Goal: Information Seeking & Learning: Learn about a topic

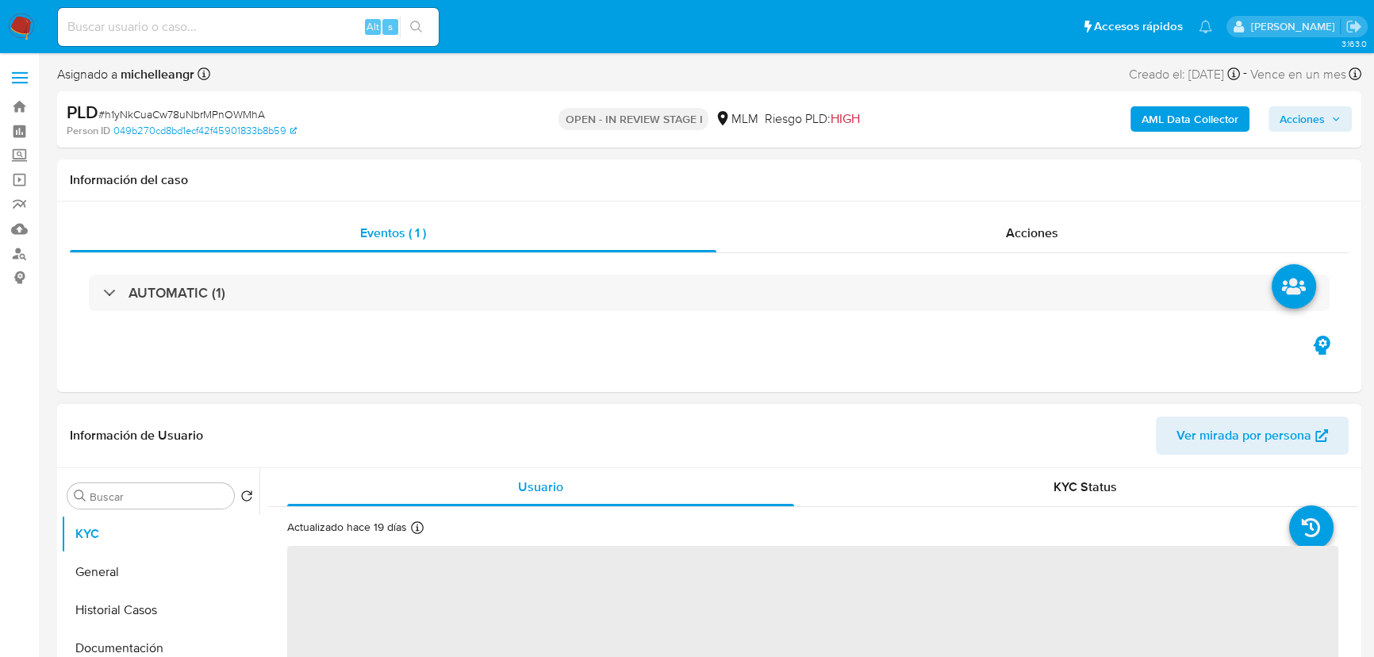
select select "10"
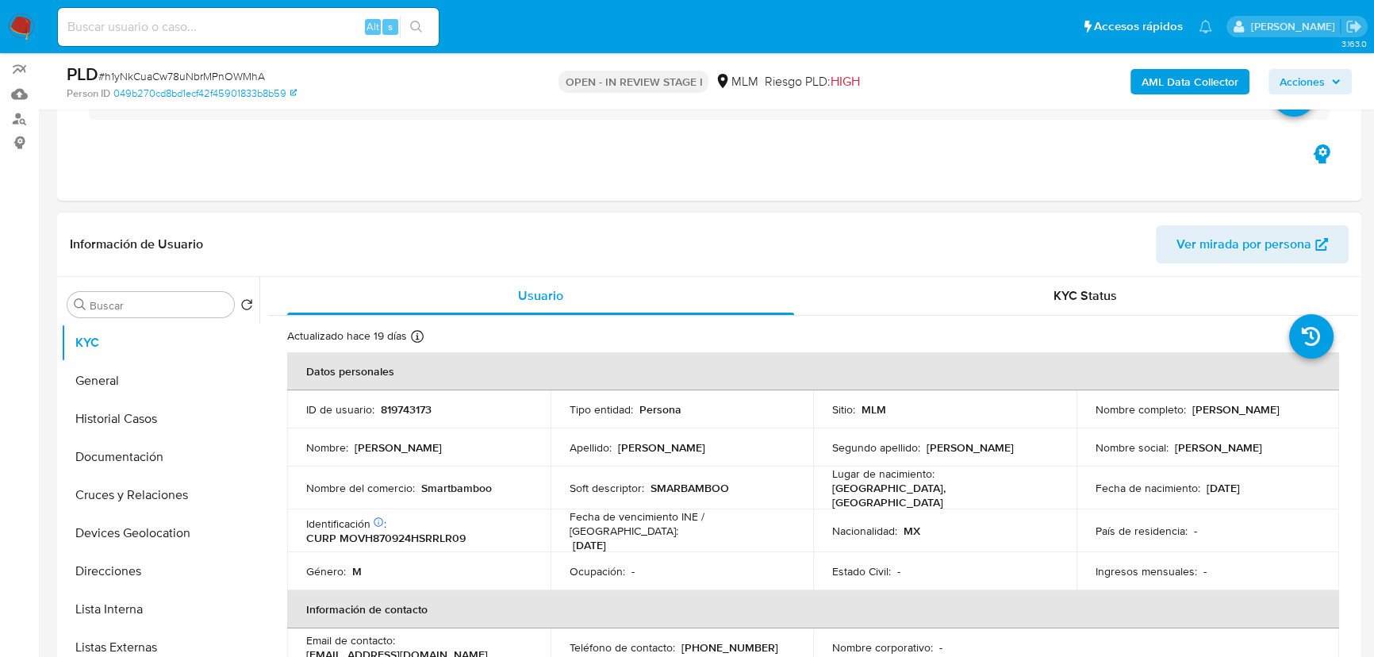
scroll to position [360, 0]
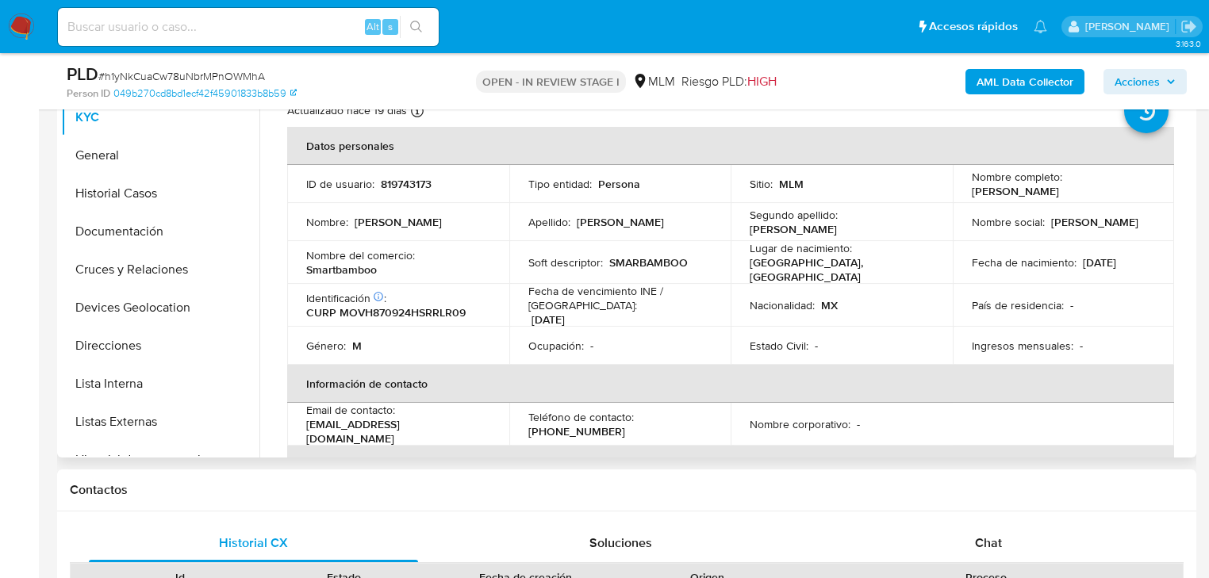
drag, startPoint x: 146, startPoint y: 200, endPoint x: 450, endPoint y: 292, distance: 318.2
click at [146, 200] on button "Historial Casos" at bounding box center [160, 193] width 198 height 38
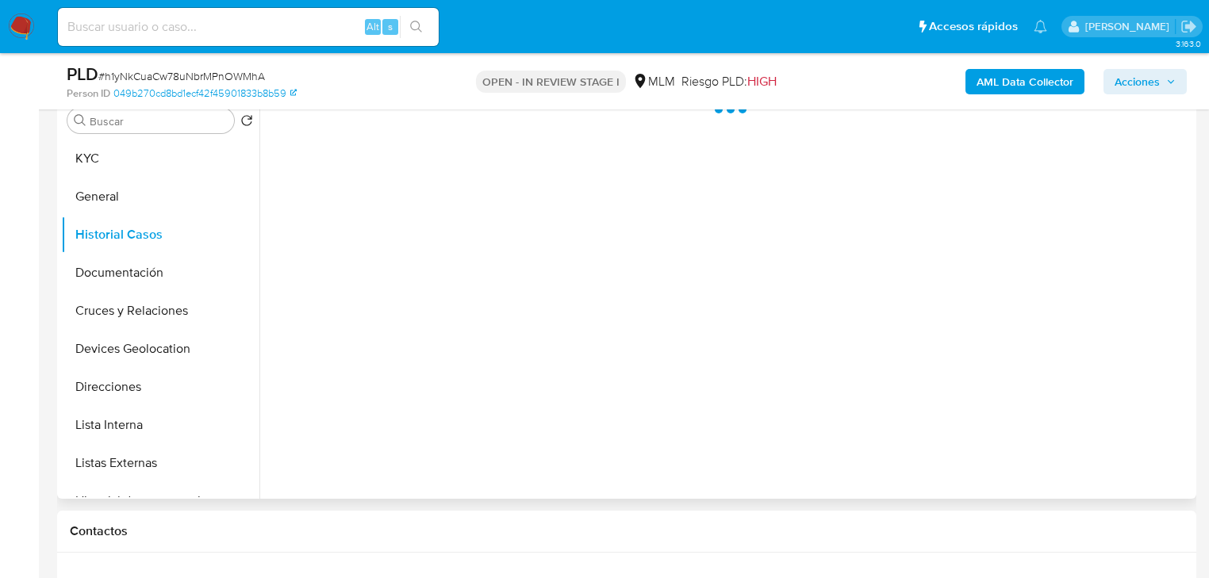
scroll to position [297, 0]
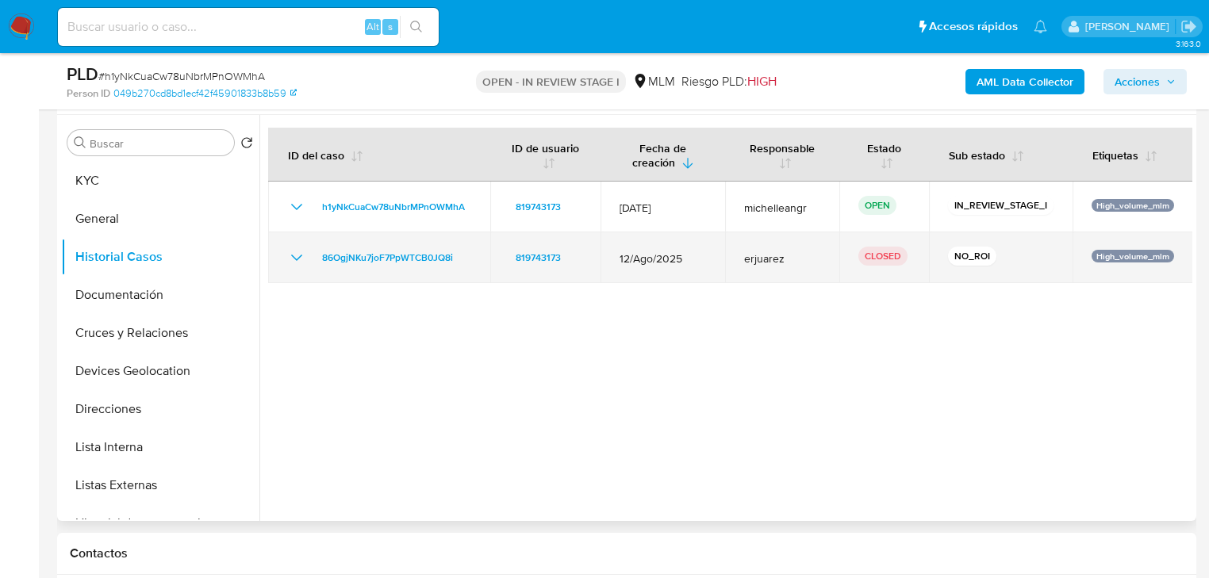
click at [295, 257] on icon "Mostrar/Ocultar" at bounding box center [296, 258] width 11 height 6
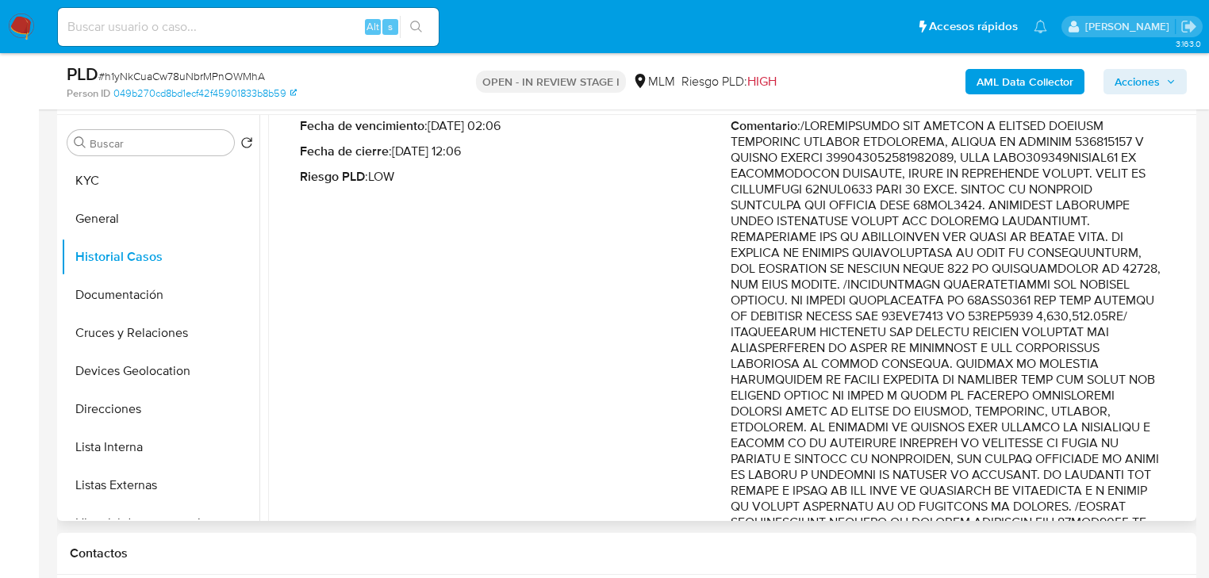
scroll to position [254, 0]
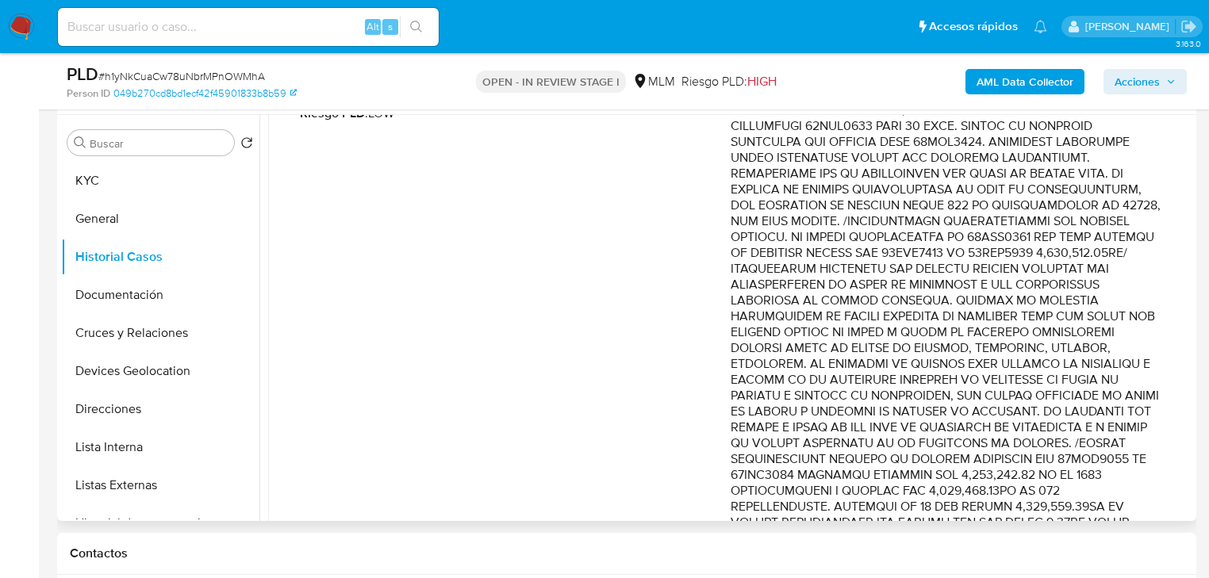
drag, startPoint x: 1025, startPoint y: 316, endPoint x: 1116, endPoint y: 367, distance: 104.8
click at [1116, 367] on p "Comentario :" at bounding box center [945, 586] width 431 height 1063
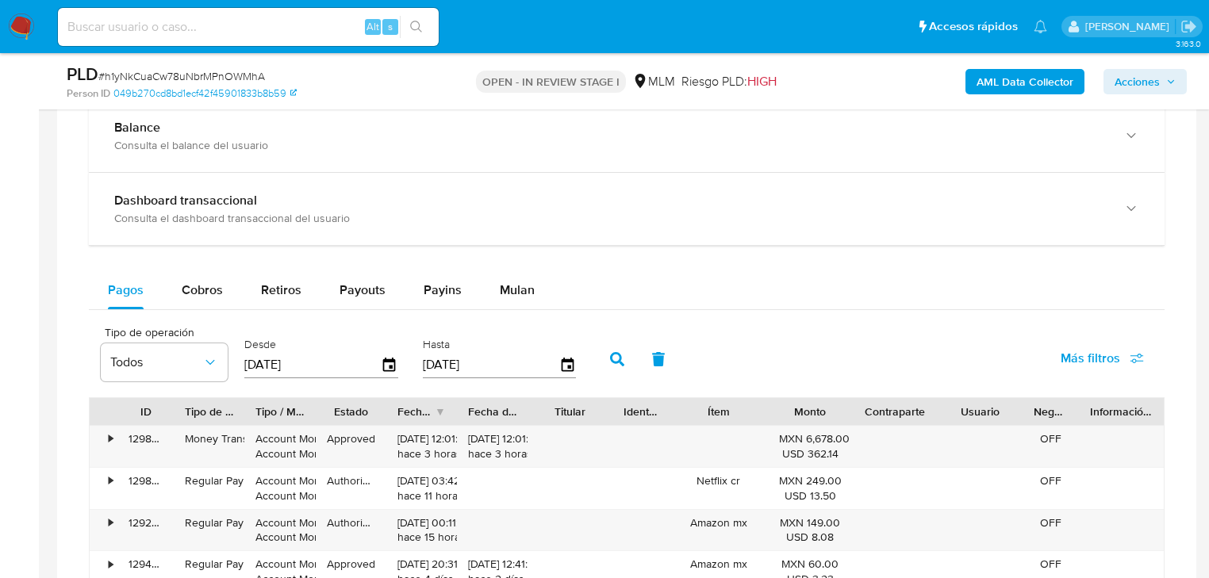
scroll to position [1185, 0]
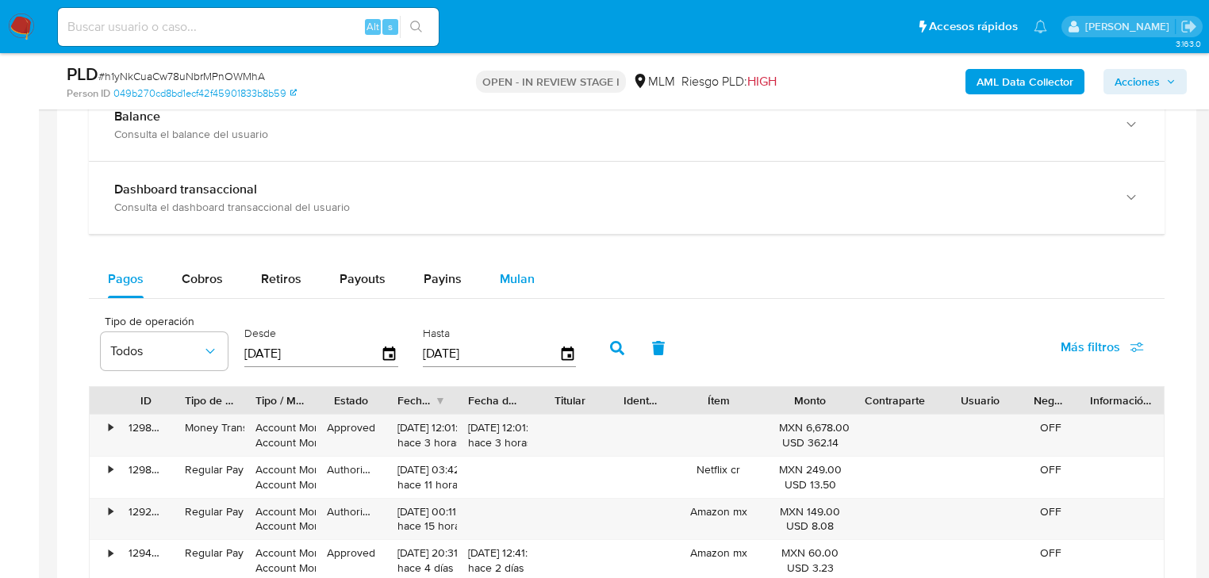
click at [520, 285] on span "Mulan" at bounding box center [517, 279] width 35 height 18
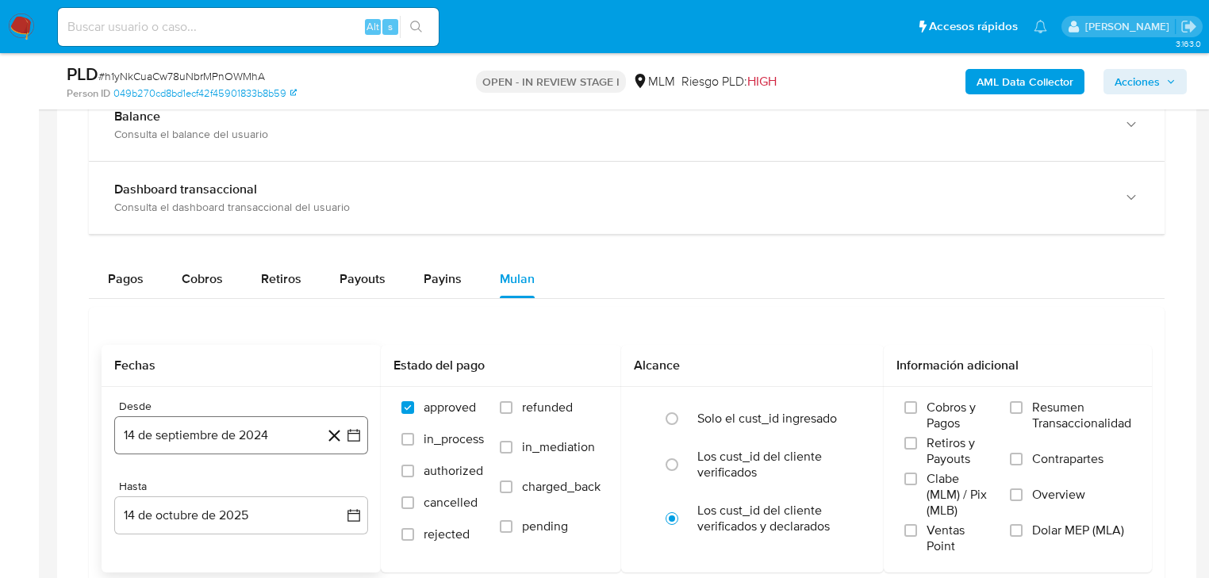
drag, startPoint x: 181, startPoint y: 435, endPoint x: 190, endPoint y: 428, distance: 10.8
click at [181, 434] on button "14 de septiembre de 2024" at bounding box center [241, 435] width 254 height 38
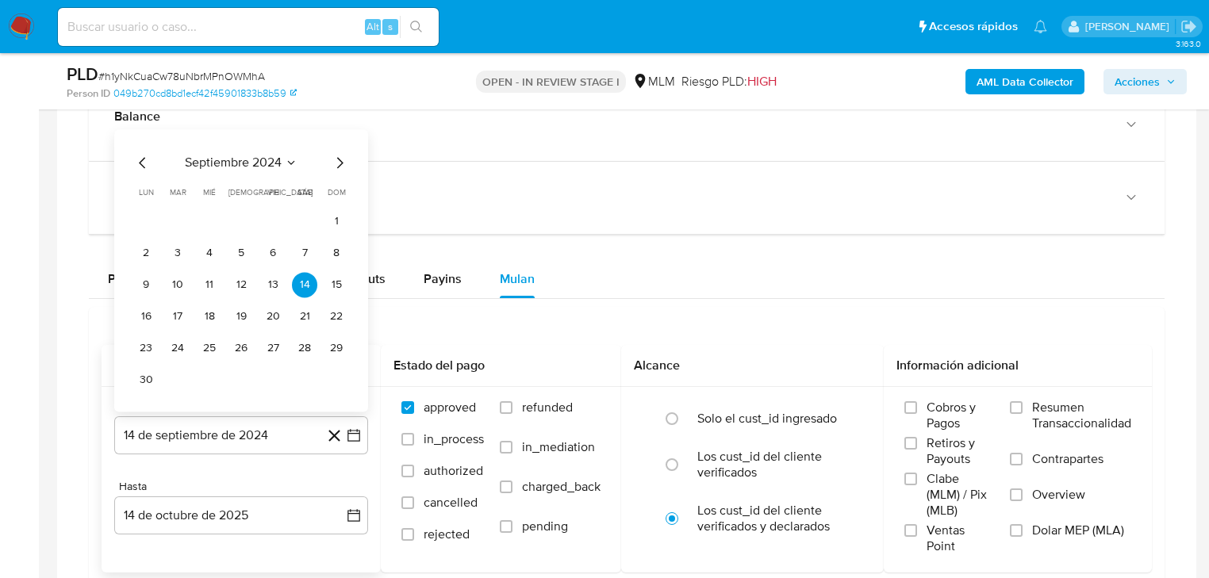
click at [239, 157] on span "septiembre 2024" at bounding box center [233, 163] width 97 height 16
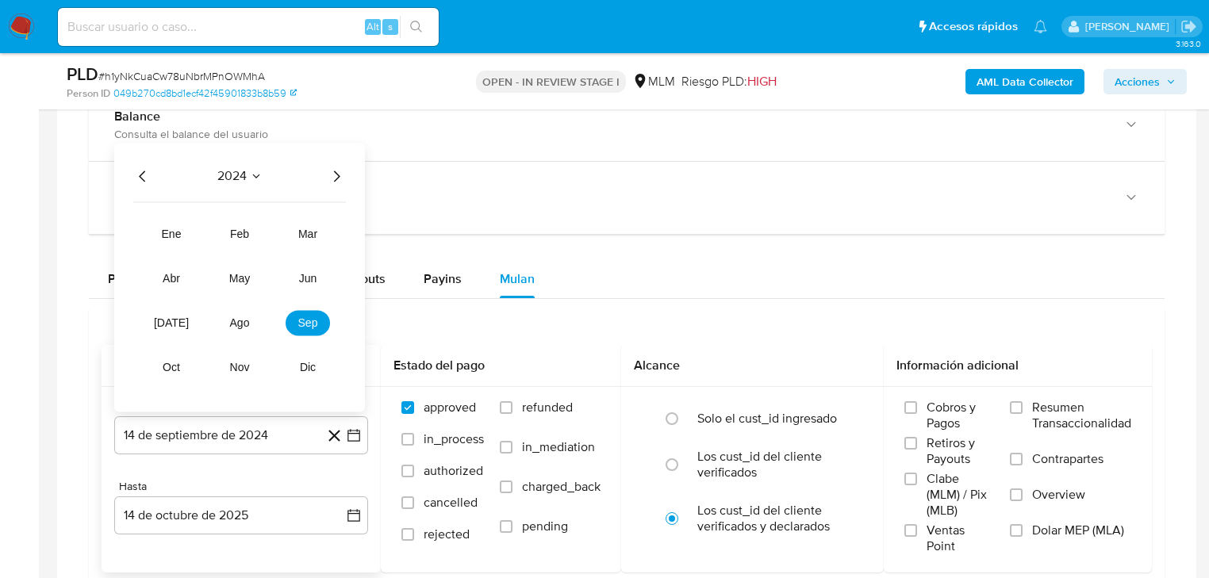
click at [333, 172] on icon "Año siguiente" at bounding box center [336, 176] width 19 height 19
click at [230, 322] on span "ago" at bounding box center [240, 322] width 20 height 13
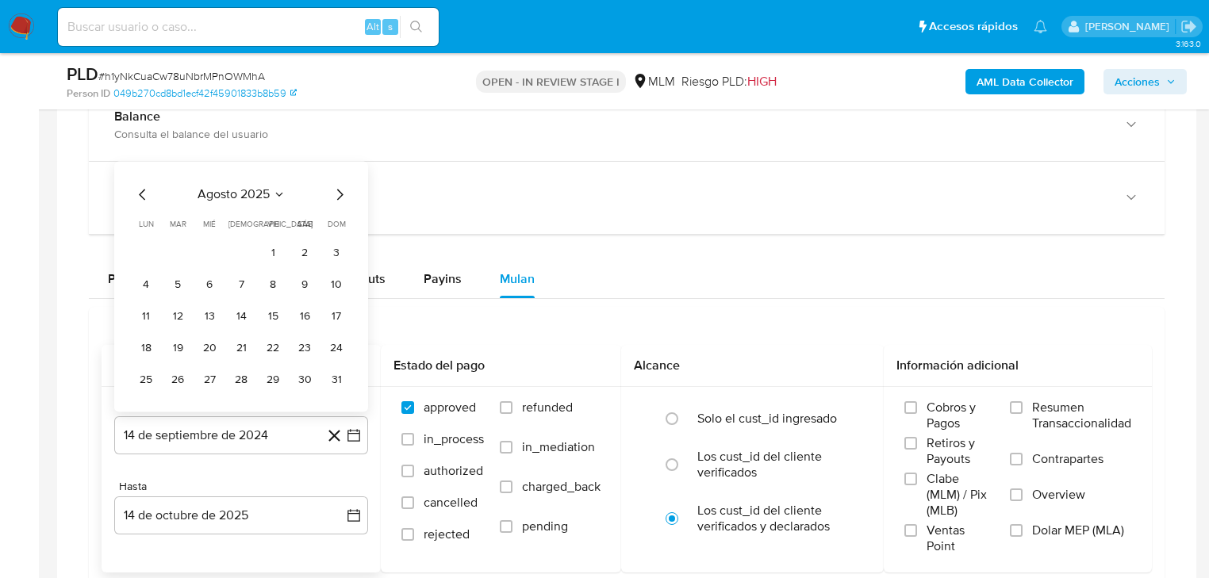
click at [277, 253] on button "1" at bounding box center [272, 252] width 25 height 25
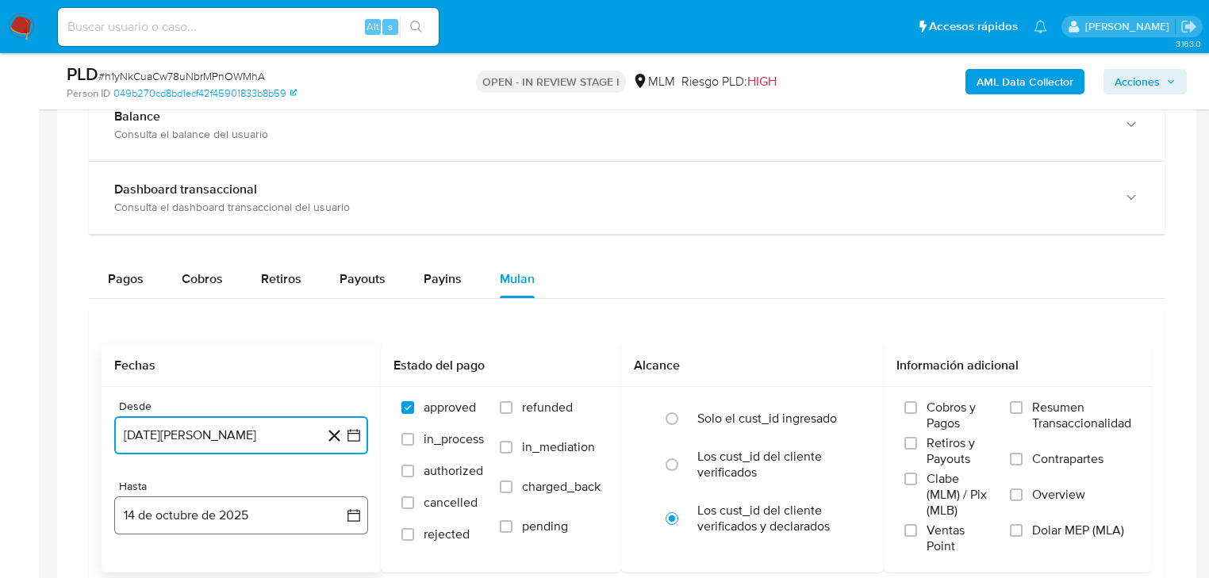
click at [207, 518] on button "14 de octubre de 2025" at bounding box center [241, 515] width 254 height 38
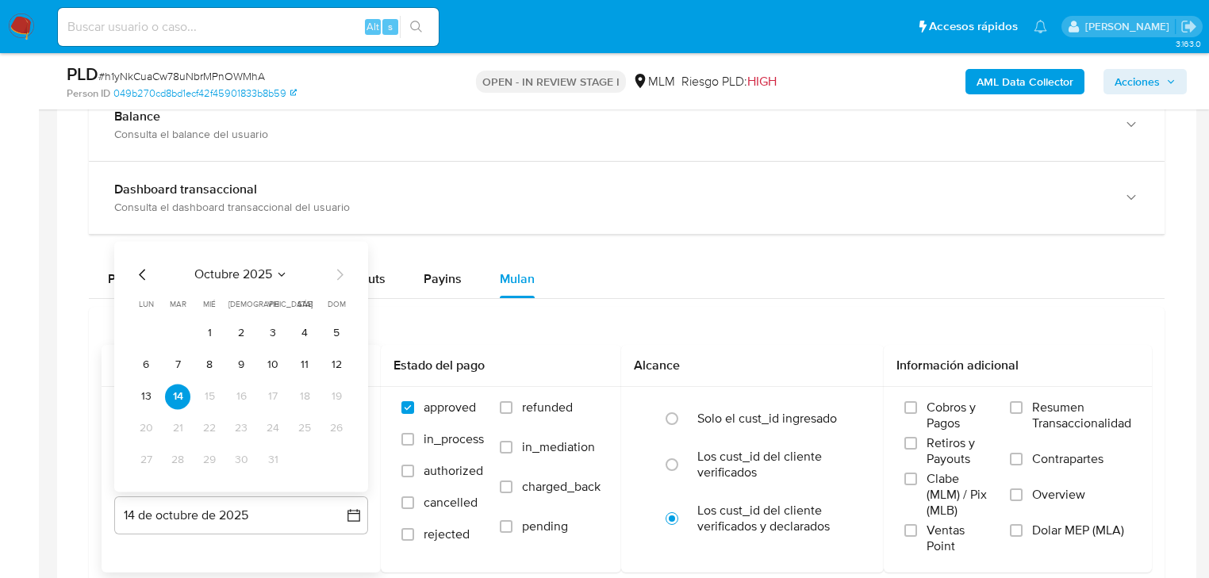
drag, startPoint x: 136, startPoint y: 268, endPoint x: 203, endPoint y: 290, distance: 70.2
click at [143, 265] on icon "Mes anterior" at bounding box center [142, 274] width 19 height 19
drag, startPoint x: 136, startPoint y: 272, endPoint x: 211, endPoint y: 378, distance: 129.6
click at [137, 272] on icon "Mes anterior" at bounding box center [142, 274] width 19 height 19
drag, startPoint x: 344, startPoint y: 457, endPoint x: 343, endPoint y: 389, distance: 68.2
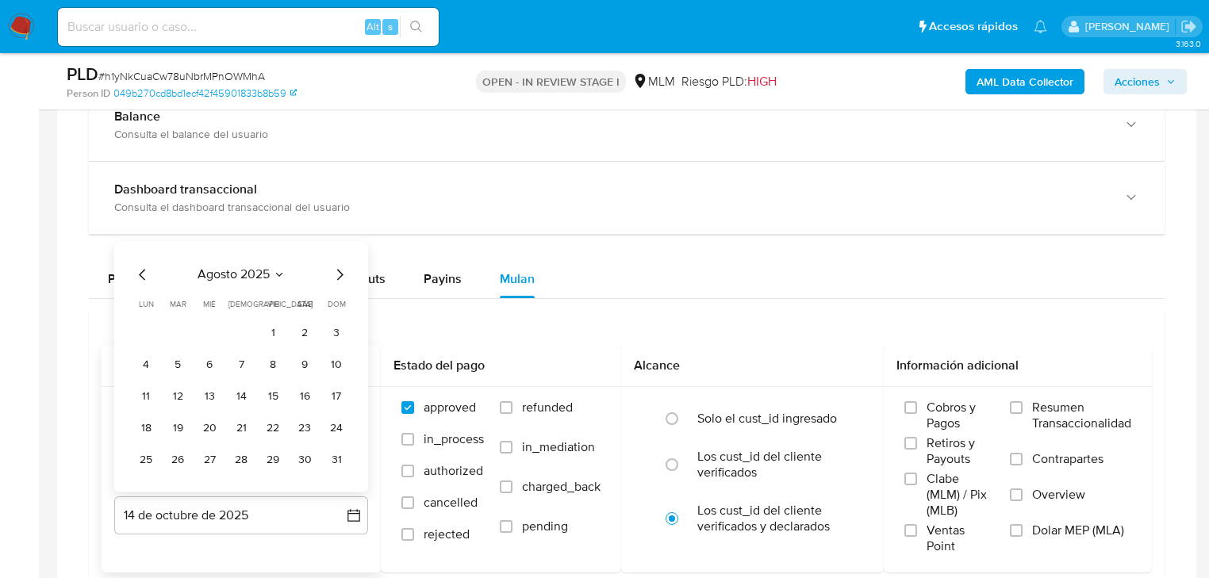
click at [343, 456] on button "31" at bounding box center [336, 459] width 25 height 25
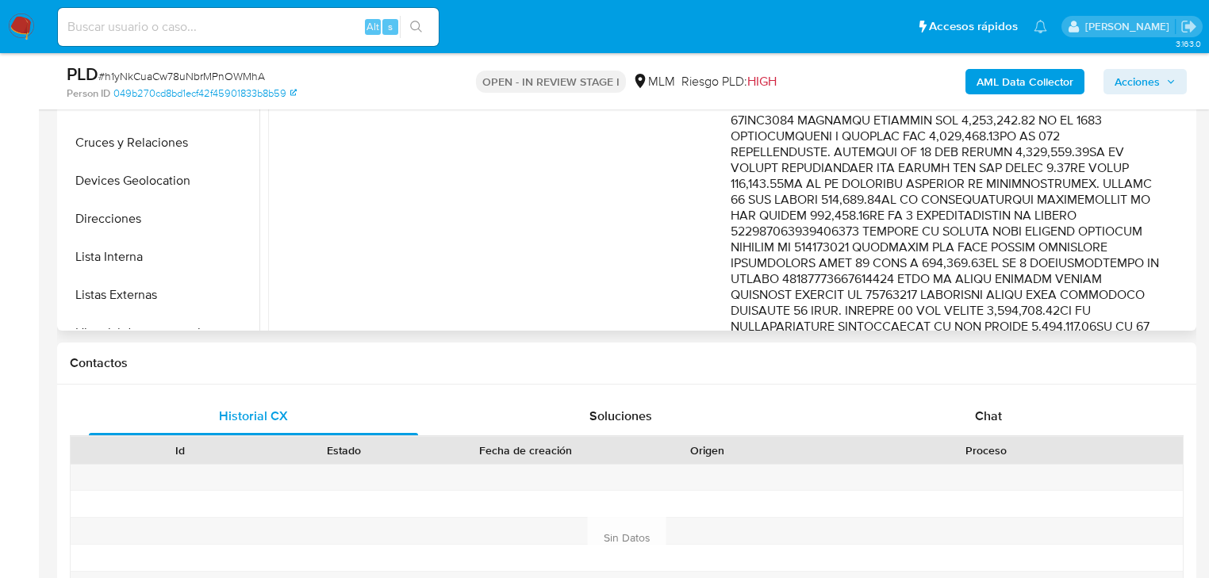
scroll to position [355, 0]
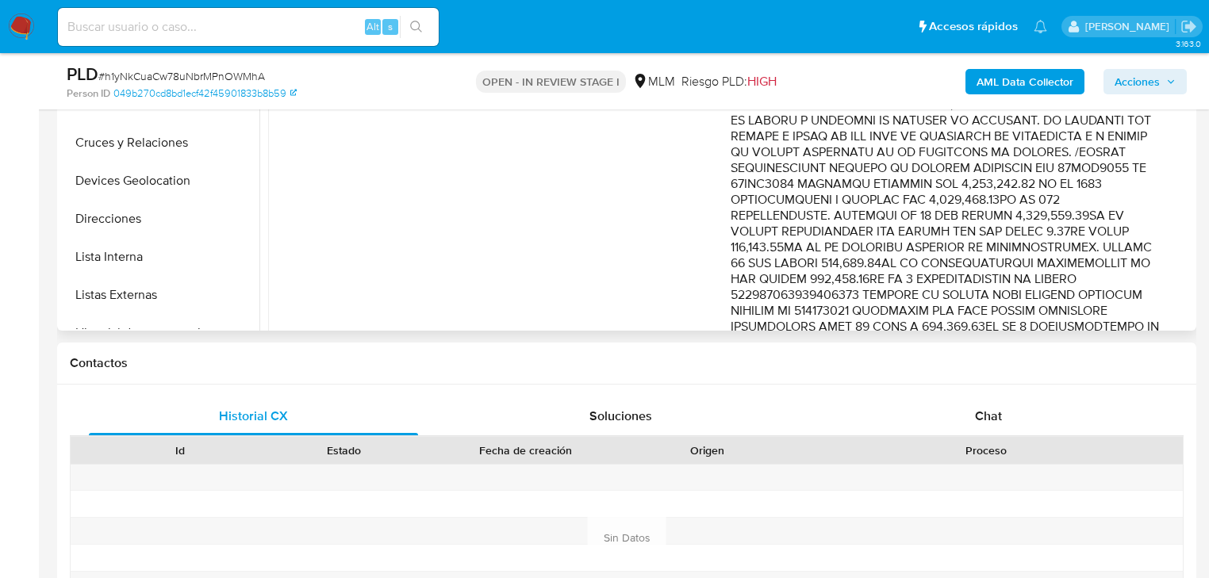
drag, startPoint x: 907, startPoint y: 171, endPoint x: 1110, endPoint y: 186, distance: 204.4
click at [1110, 186] on p "Comentario :" at bounding box center [945, 295] width 431 height 1063
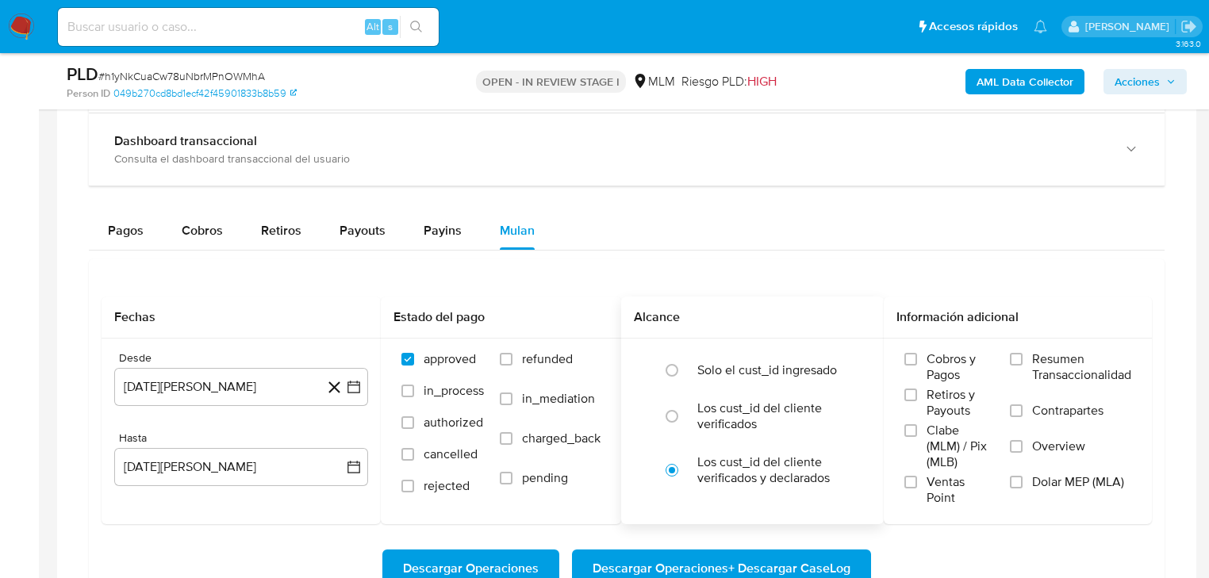
scroll to position [1312, 0]
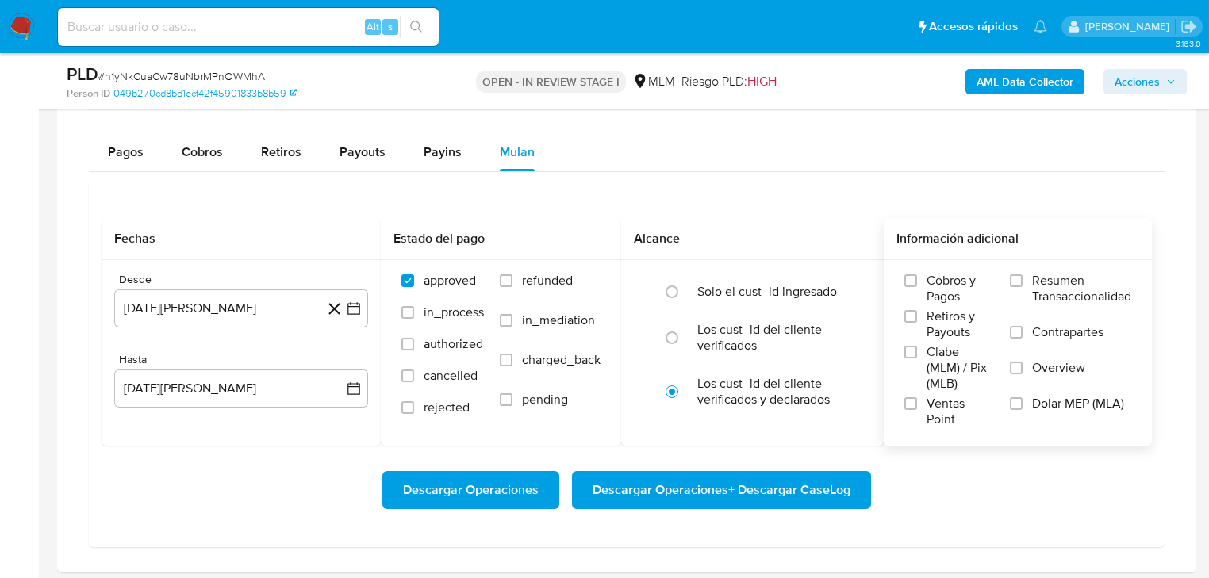
click at [1043, 375] on span "Overview" at bounding box center [1058, 368] width 53 height 16
click at [1022, 374] on input "Overview" at bounding box center [1016, 368] width 13 height 13
click at [495, 490] on span "Descargar Operaciones" at bounding box center [471, 490] width 136 height 35
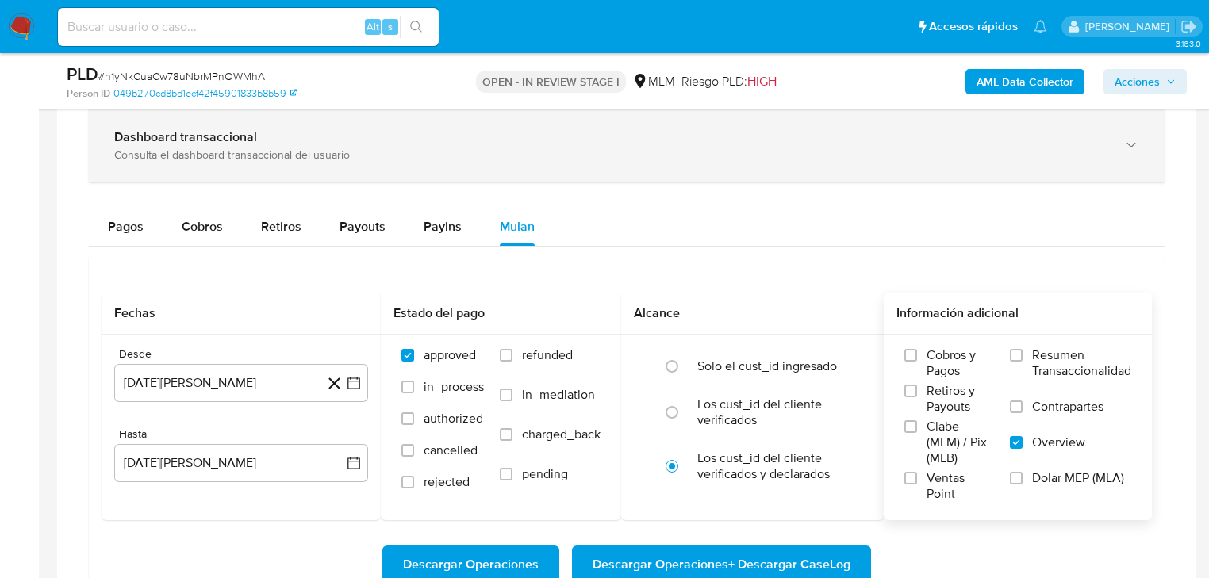
scroll to position [1121, 0]
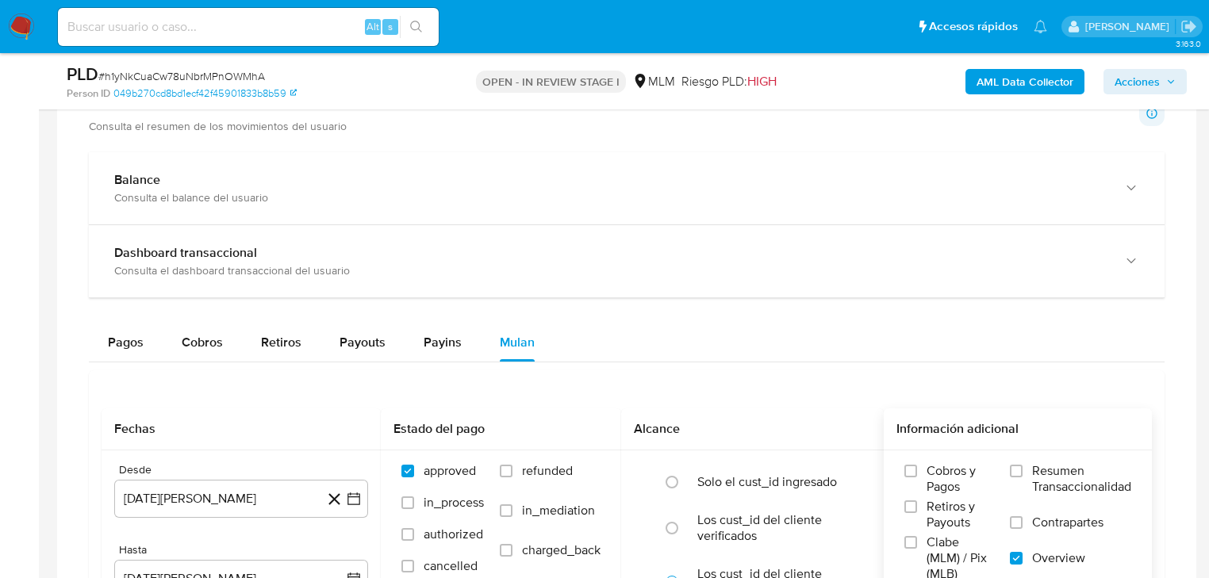
click at [125, 33] on input at bounding box center [248, 27] width 381 height 21
paste input "ume62VBf4kxoOQEkPZaUMfC0"
type input "ume62VBf4kxoOQEkPZaUMfC0"
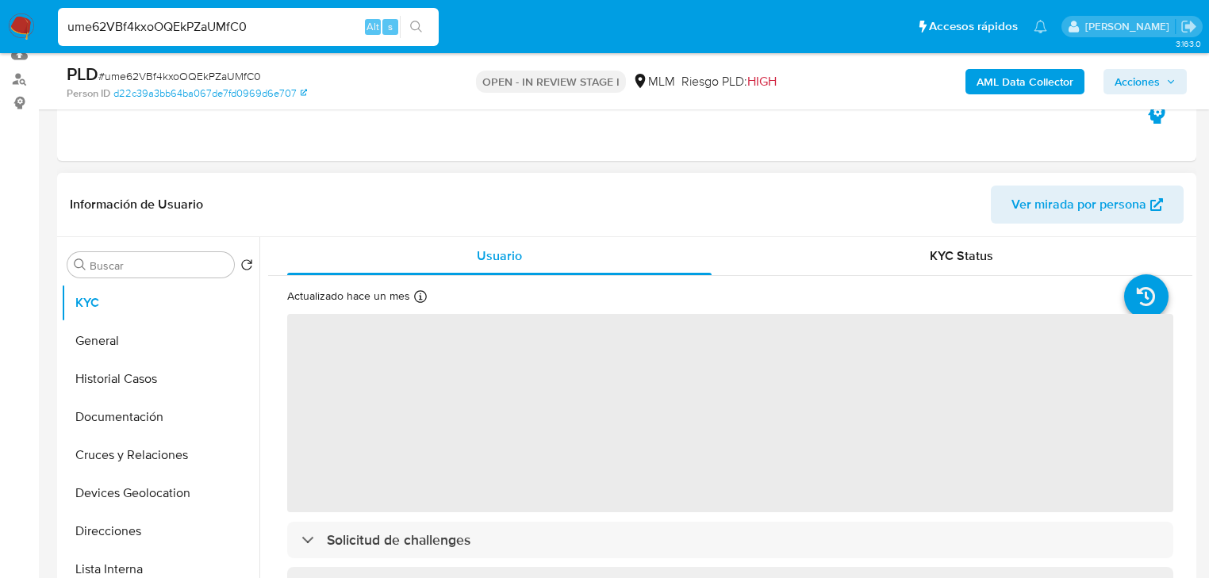
scroll to position [190, 0]
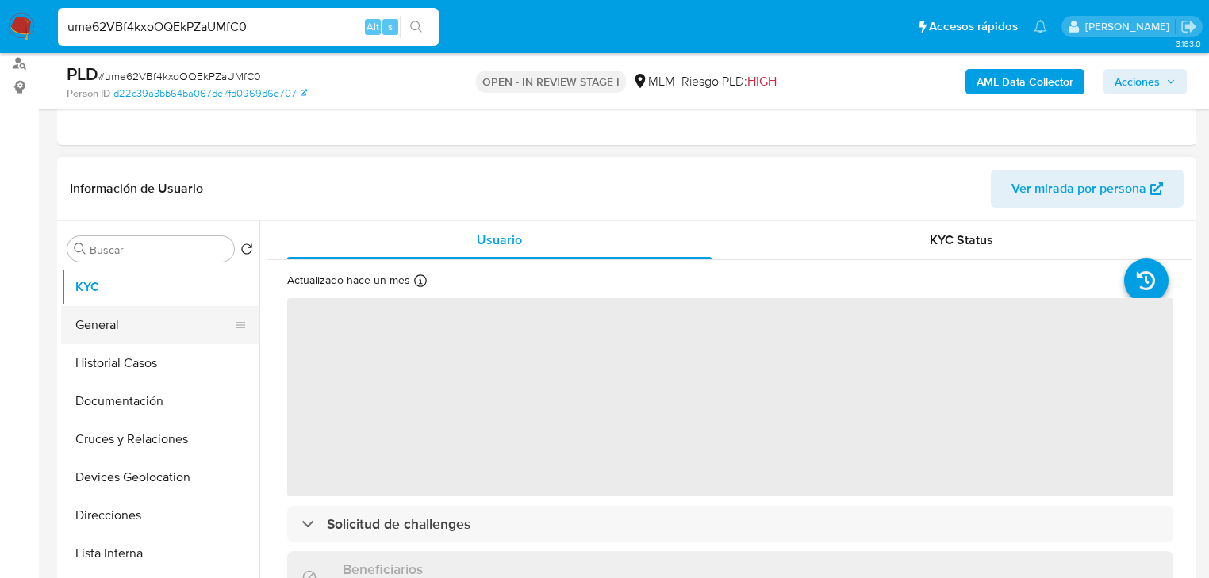
select select "10"
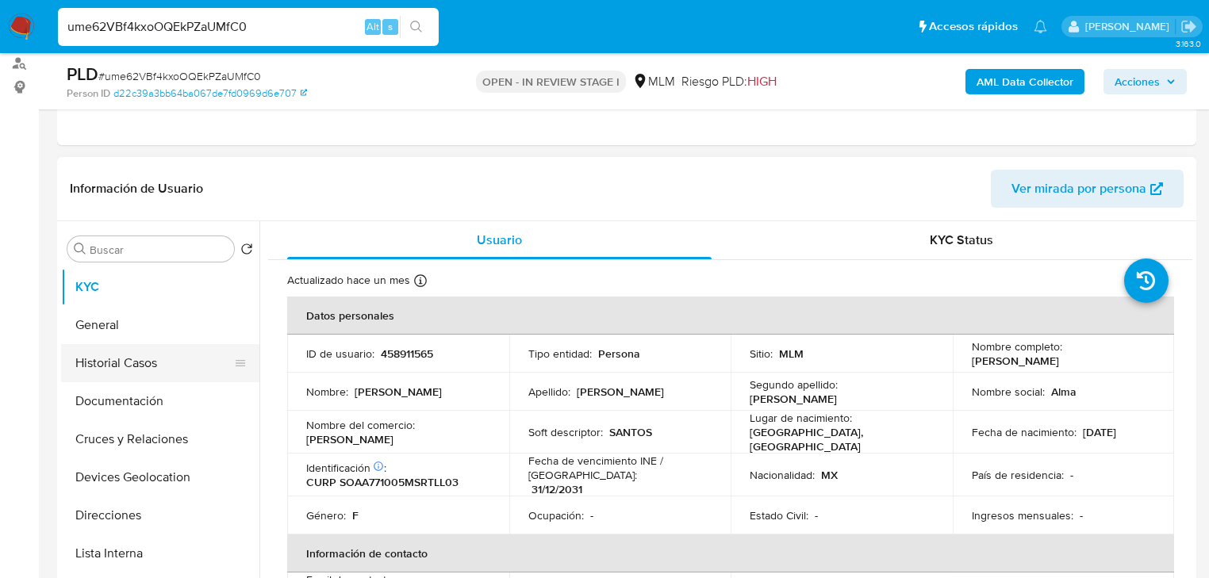
click at [155, 351] on button "Historial Casos" at bounding box center [154, 363] width 186 height 38
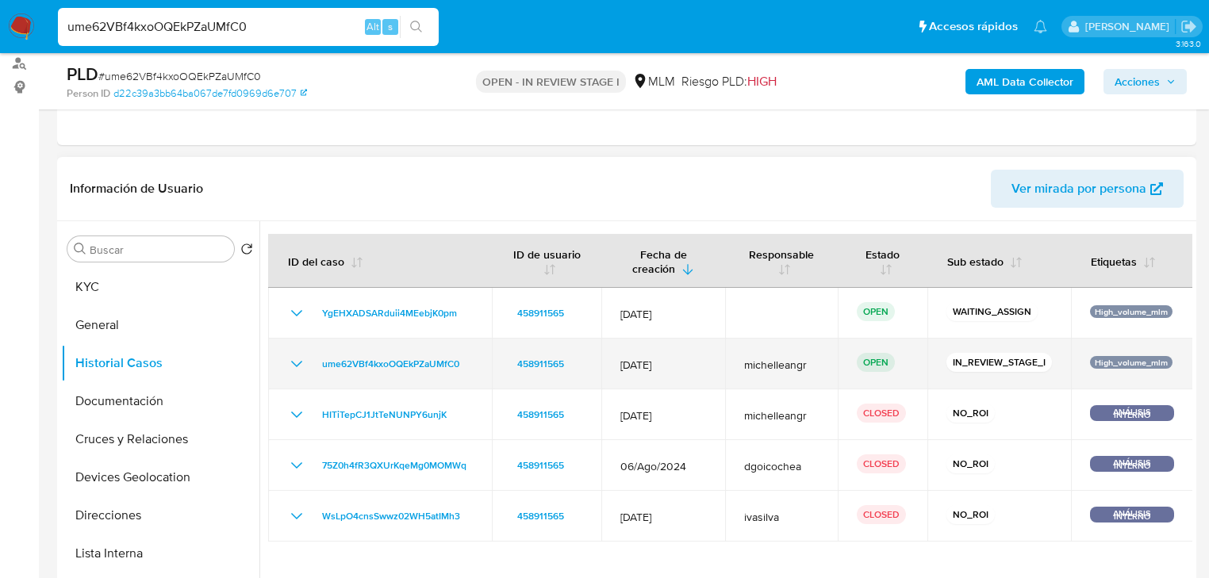
scroll to position [254, 0]
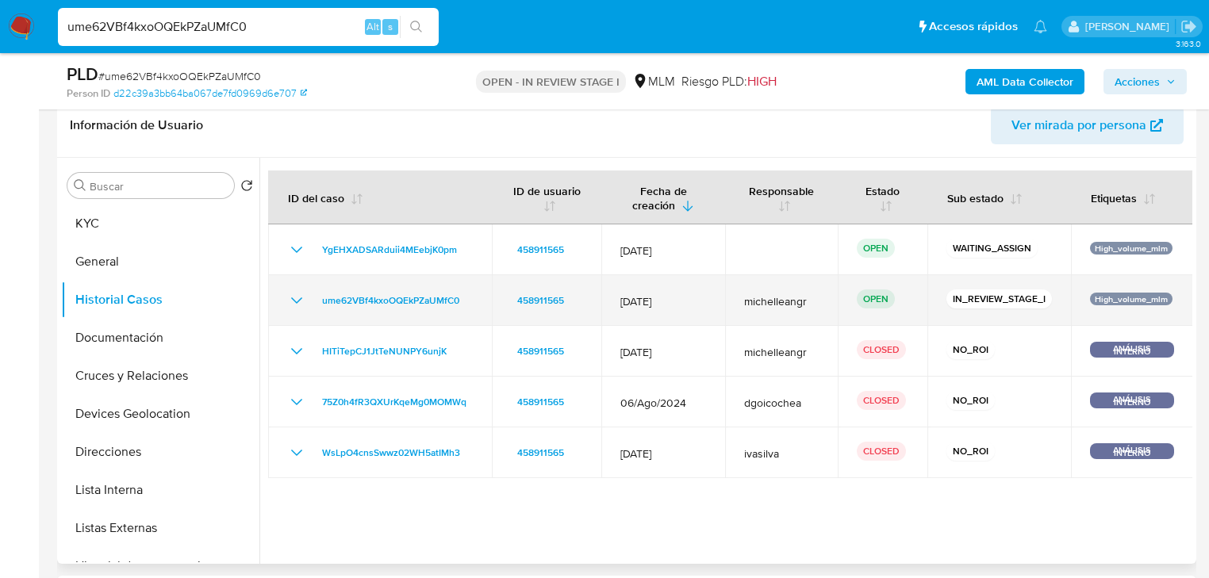
drag, startPoint x: 627, startPoint y: 289, endPoint x: 695, endPoint y: 323, distance: 75.2
click at [695, 323] on td "12/Sept/2025" at bounding box center [663, 300] width 124 height 51
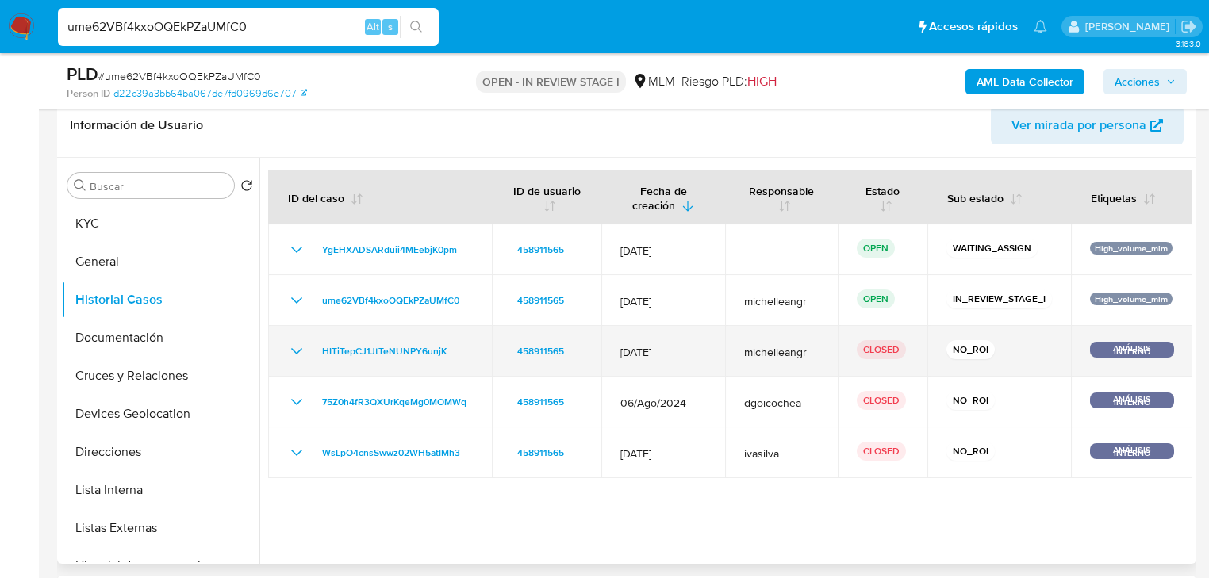
scroll to position [317, 0]
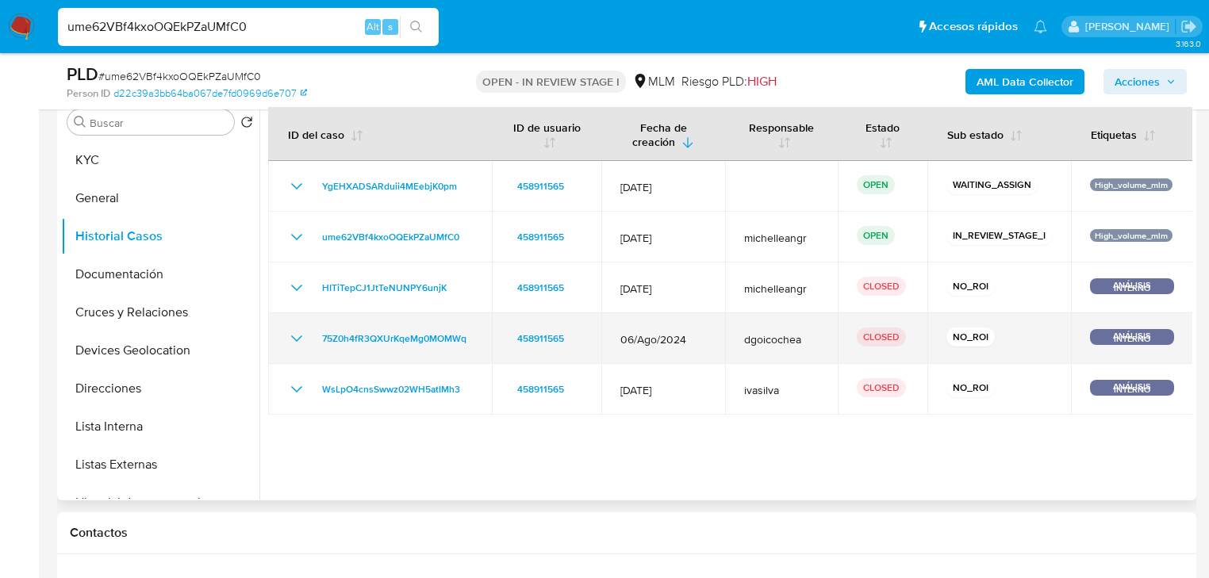
click at [297, 340] on icon "Mostrar/Ocultar" at bounding box center [296, 338] width 19 height 19
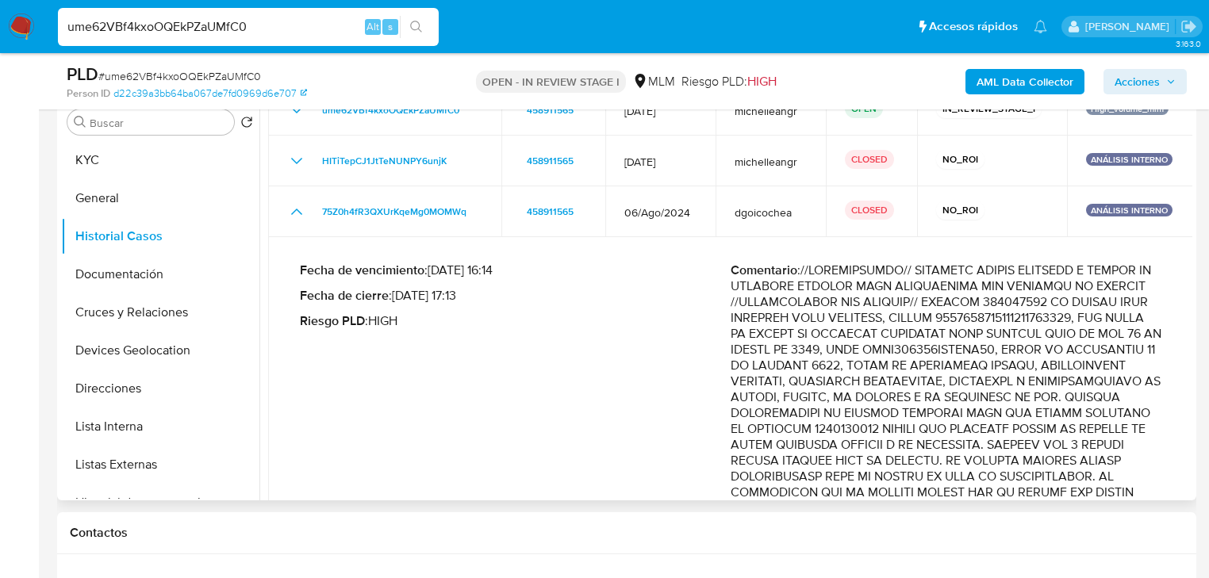
scroll to position [0, 0]
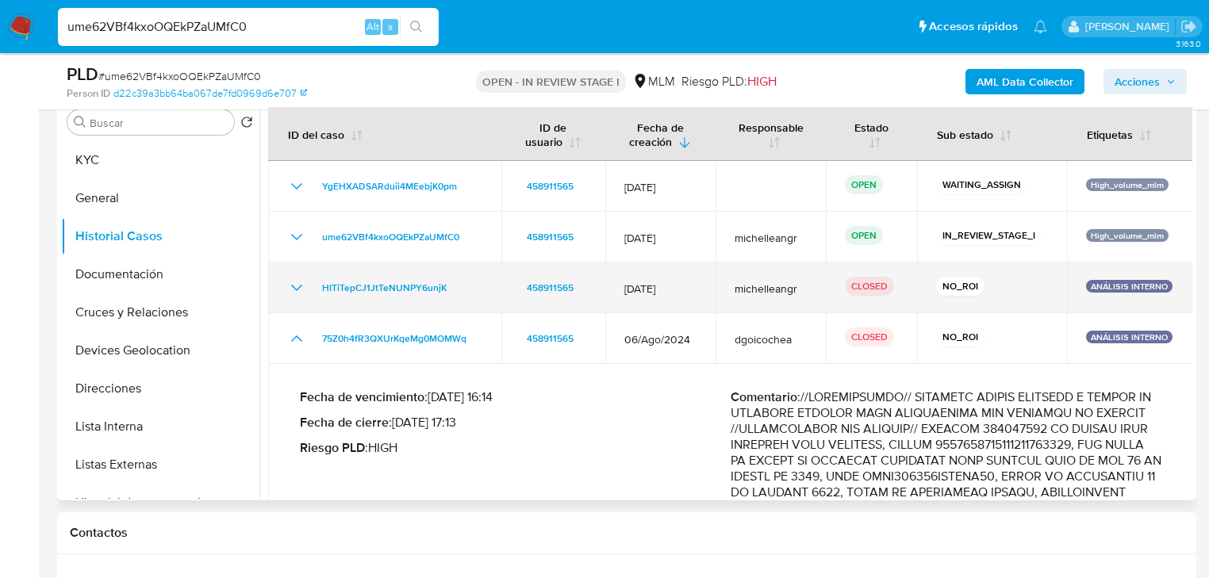
click at [301, 291] on icon "Mostrar/Ocultar" at bounding box center [296, 287] width 19 height 19
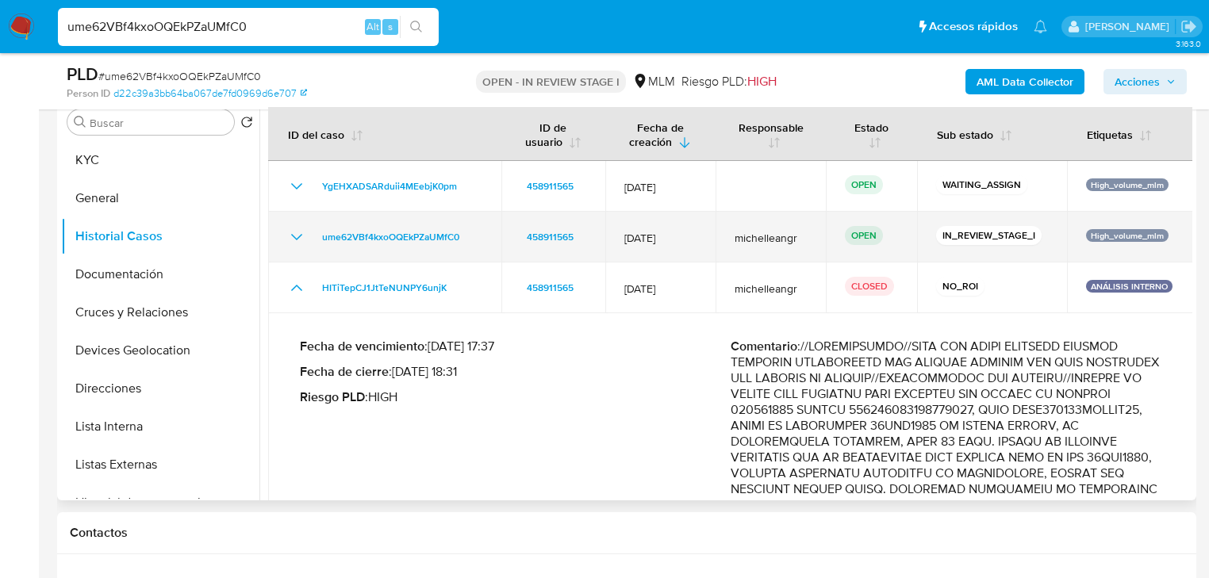
click at [289, 245] on icon "Mostrar/Ocultar" at bounding box center [296, 237] width 19 height 19
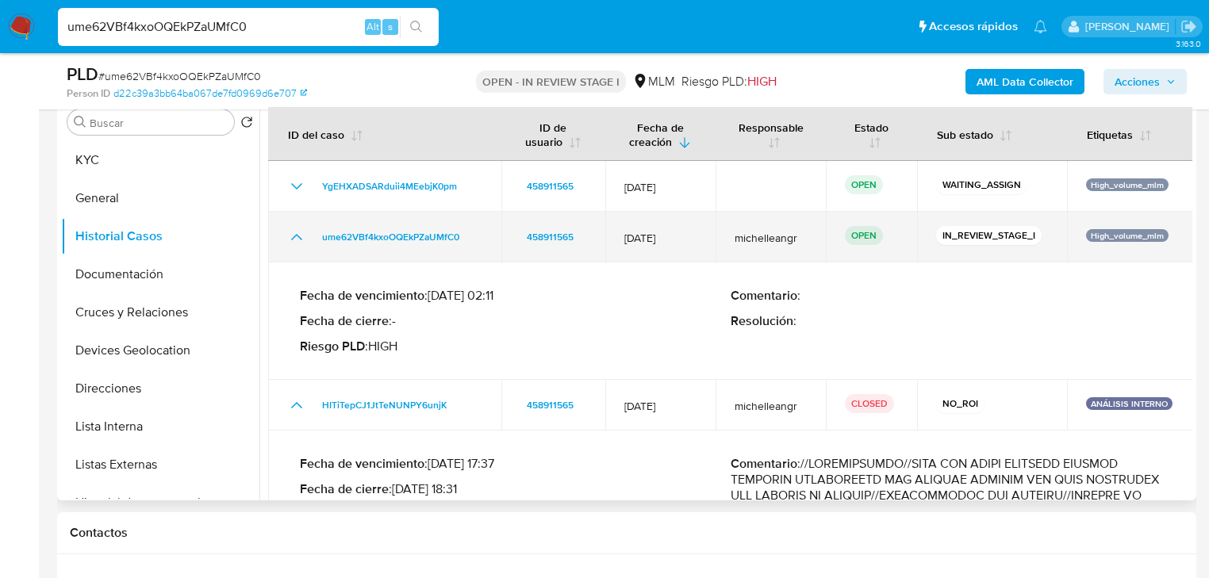
click at [301, 236] on icon "Mostrar/Ocultar" at bounding box center [296, 237] width 19 height 19
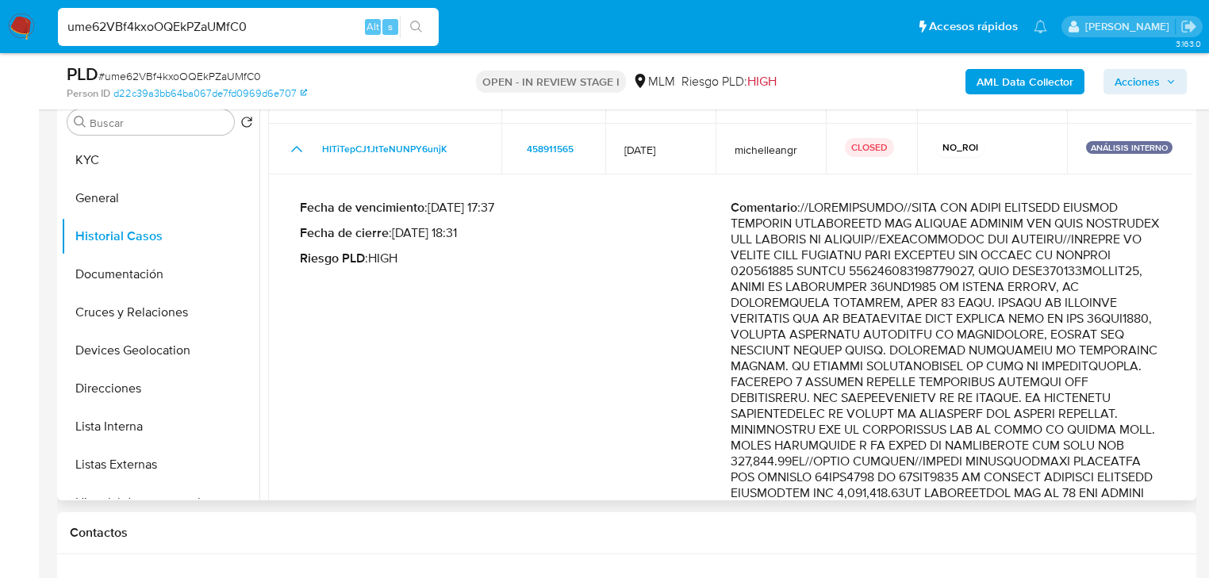
scroll to position [190, 0]
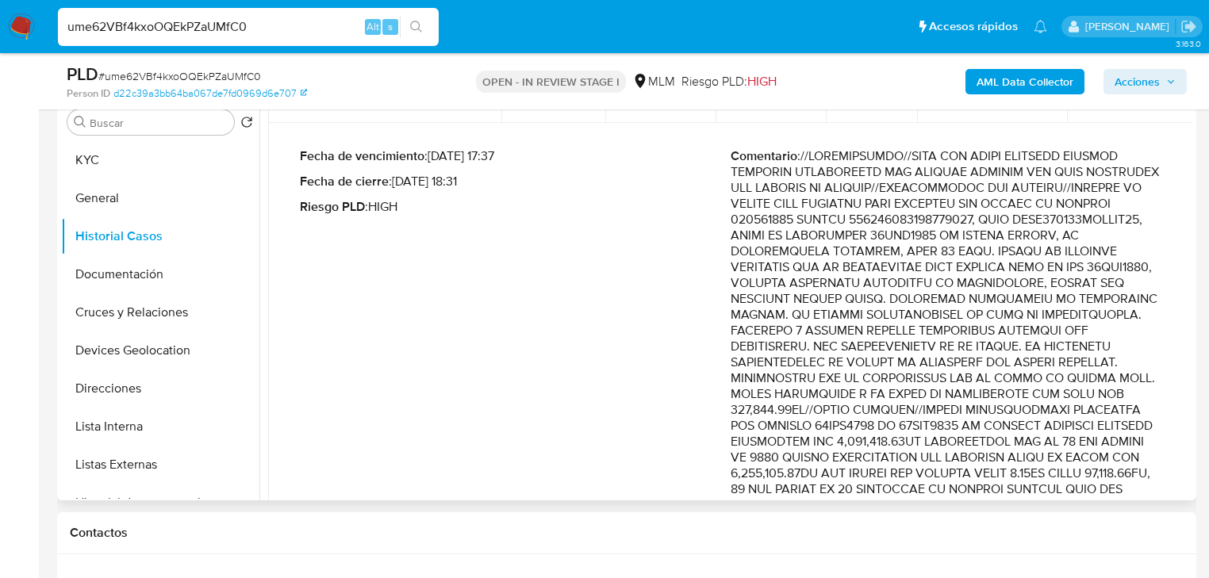
drag, startPoint x: 1073, startPoint y: 270, endPoint x: 1117, endPoint y: 349, distance: 90.5
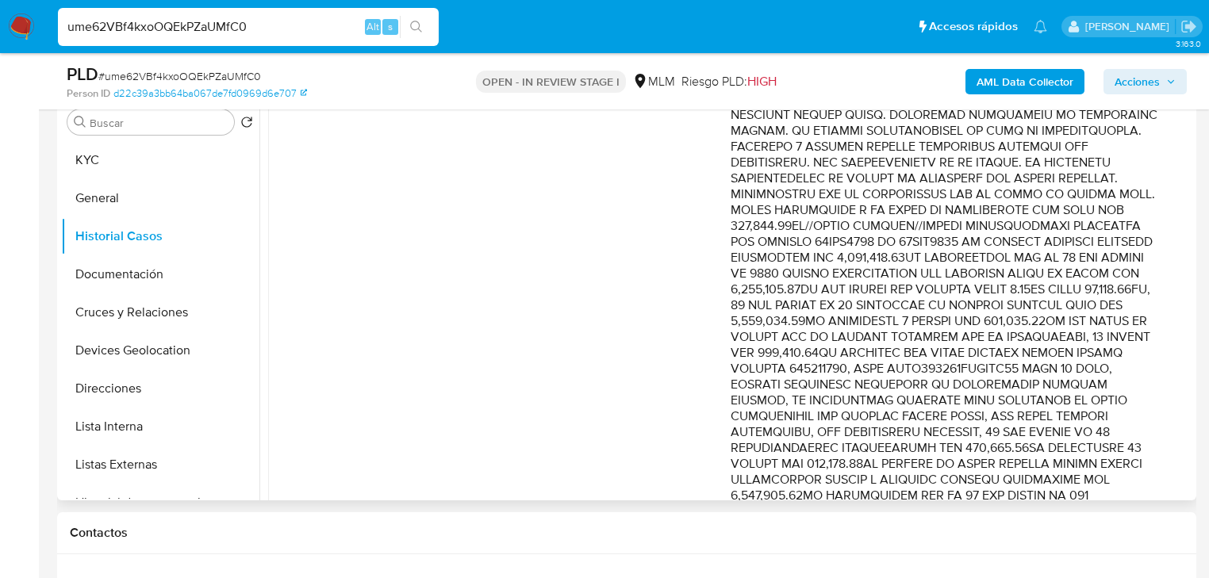
scroll to position [381, 0]
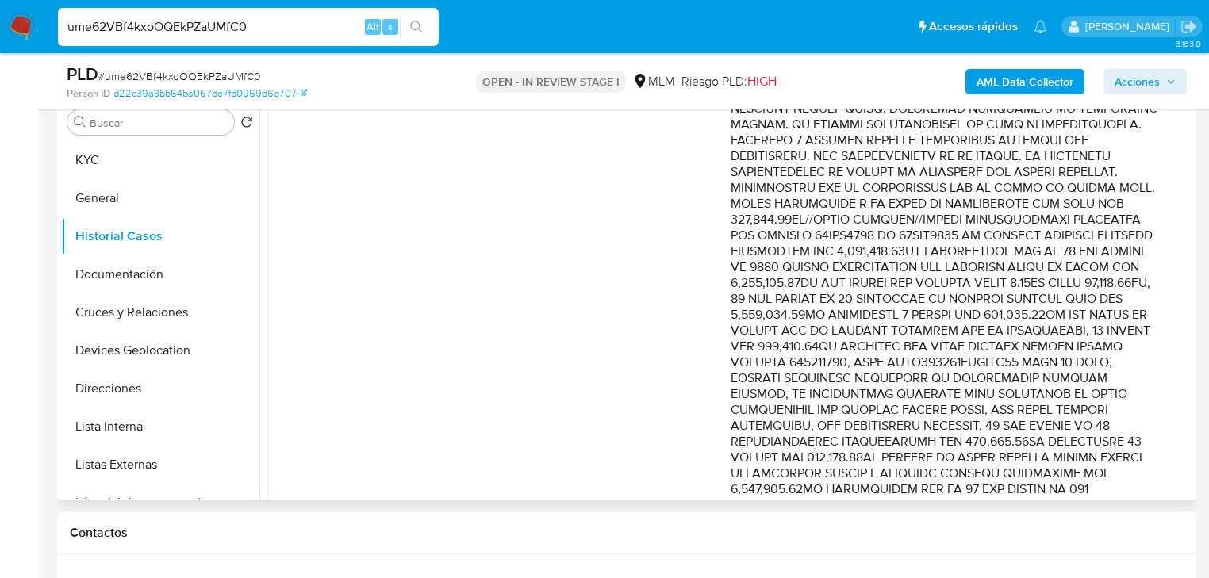
drag, startPoint x: 929, startPoint y: 299, endPoint x: 1085, endPoint y: 350, distance: 164.3
click at [1085, 350] on p "Comentario :" at bounding box center [945, 473] width 431 height 1031
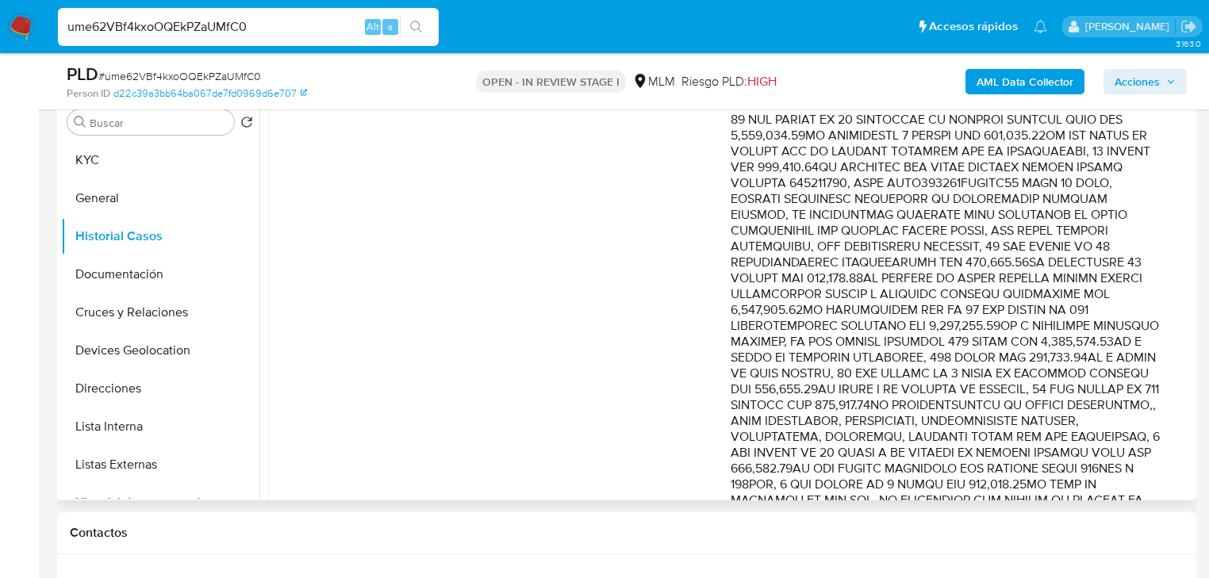
scroll to position [571, 0]
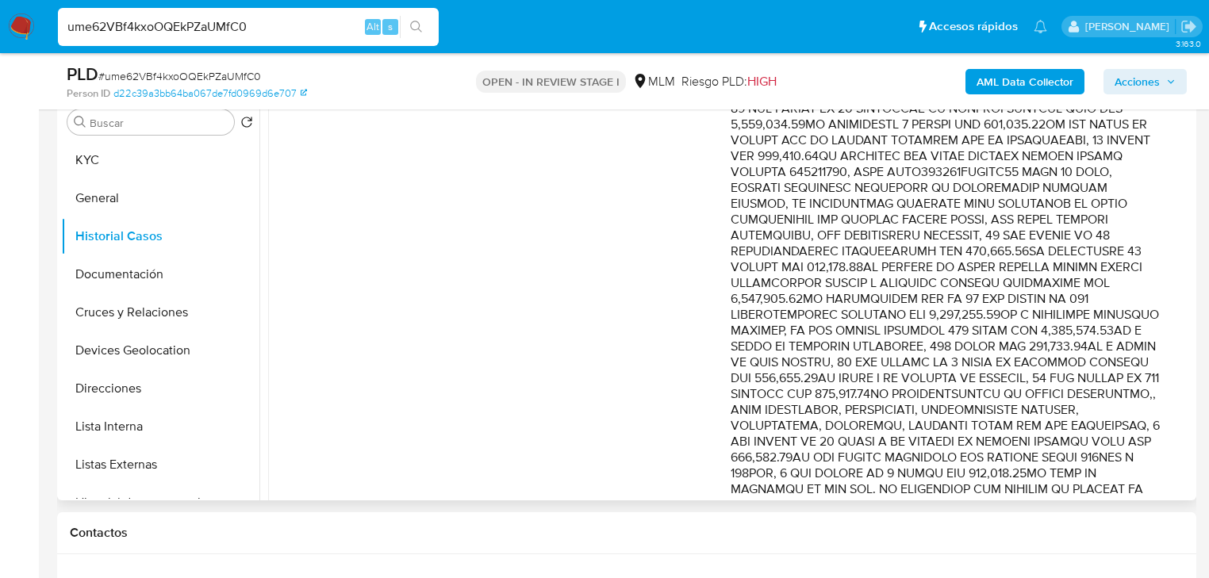
drag, startPoint x: 1055, startPoint y: 309, endPoint x: 1106, endPoint y: 429, distance: 130.8
click at [1106, 429] on p "Comentario :" at bounding box center [945, 283] width 431 height 1031
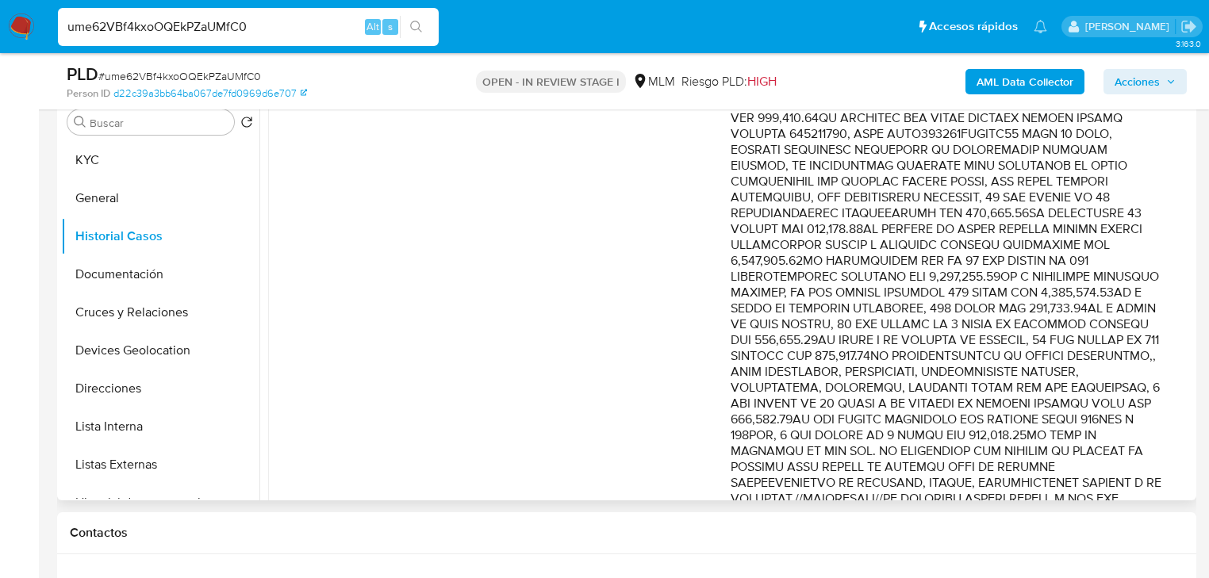
scroll to position [698, 0]
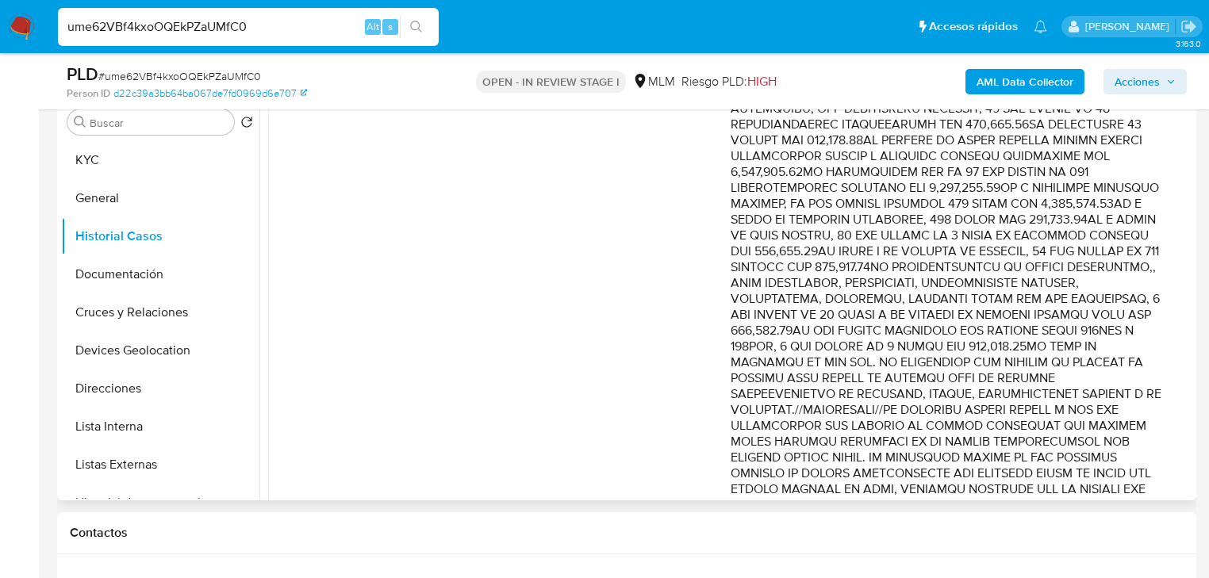
drag, startPoint x: 1029, startPoint y: 348, endPoint x: 1053, endPoint y: 378, distance: 37.8
click at [1064, 441] on p "Comentario :" at bounding box center [945, 156] width 431 height 1031
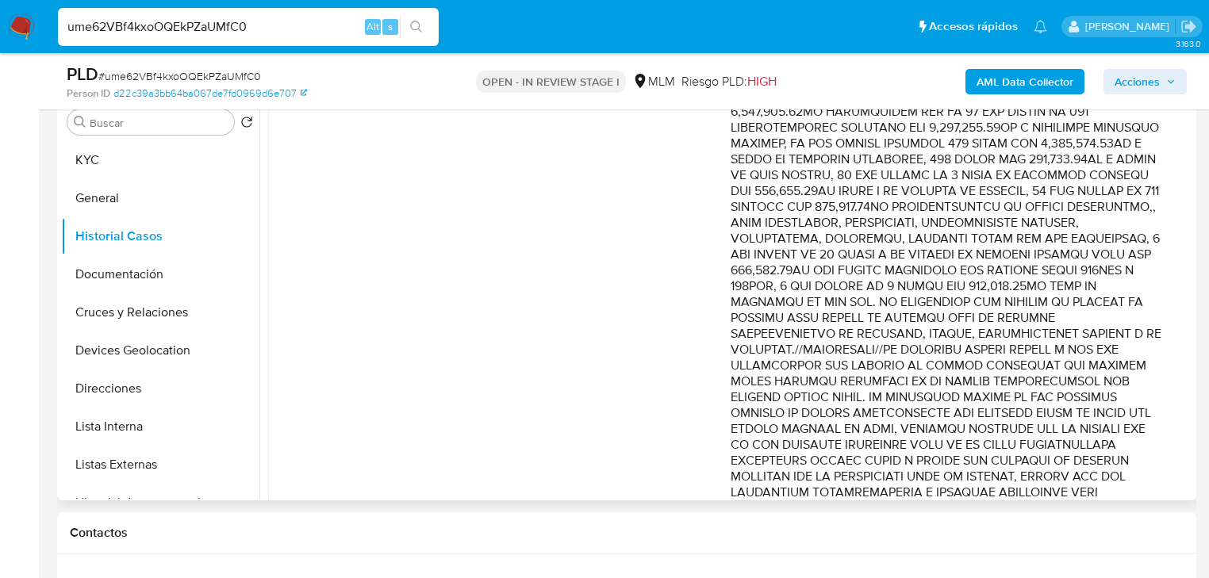
scroll to position [825, 0]
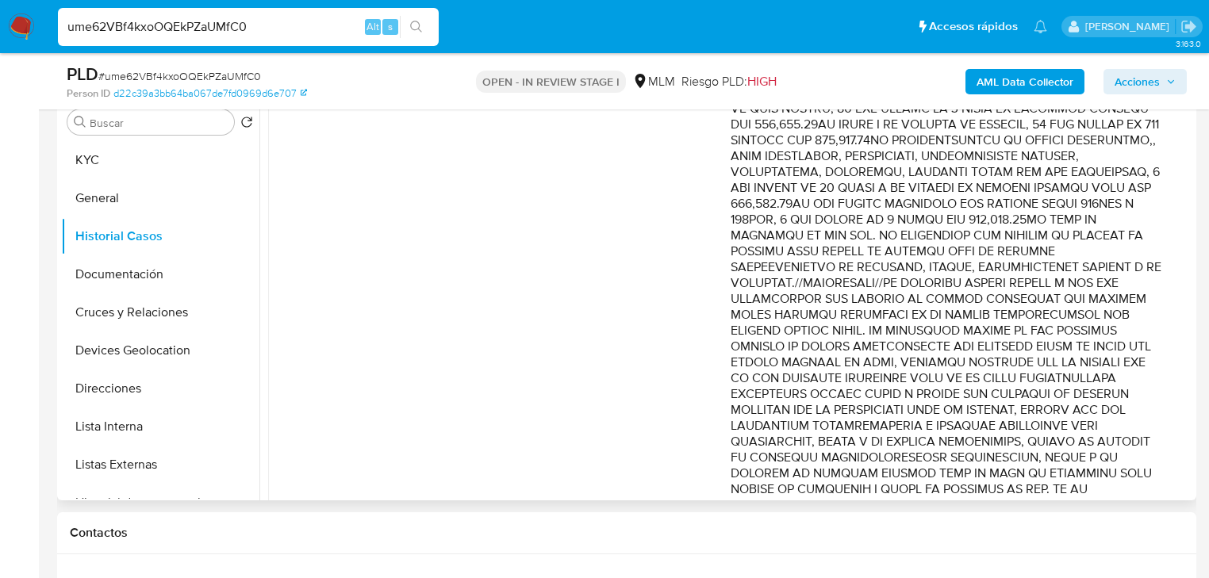
click at [1066, 317] on p "Comentario :" at bounding box center [945, 29] width 431 height 1031
drag, startPoint x: 1075, startPoint y: 315, endPoint x: 1082, endPoint y: 347, distance: 33.1
click at [1082, 347] on p "Comentario :" at bounding box center [945, 29] width 431 height 1031
drag, startPoint x: 808, startPoint y: 437, endPoint x: 891, endPoint y: 440, distance: 82.5
click at [891, 440] on p "Comentario :" at bounding box center [945, 29] width 431 height 1031
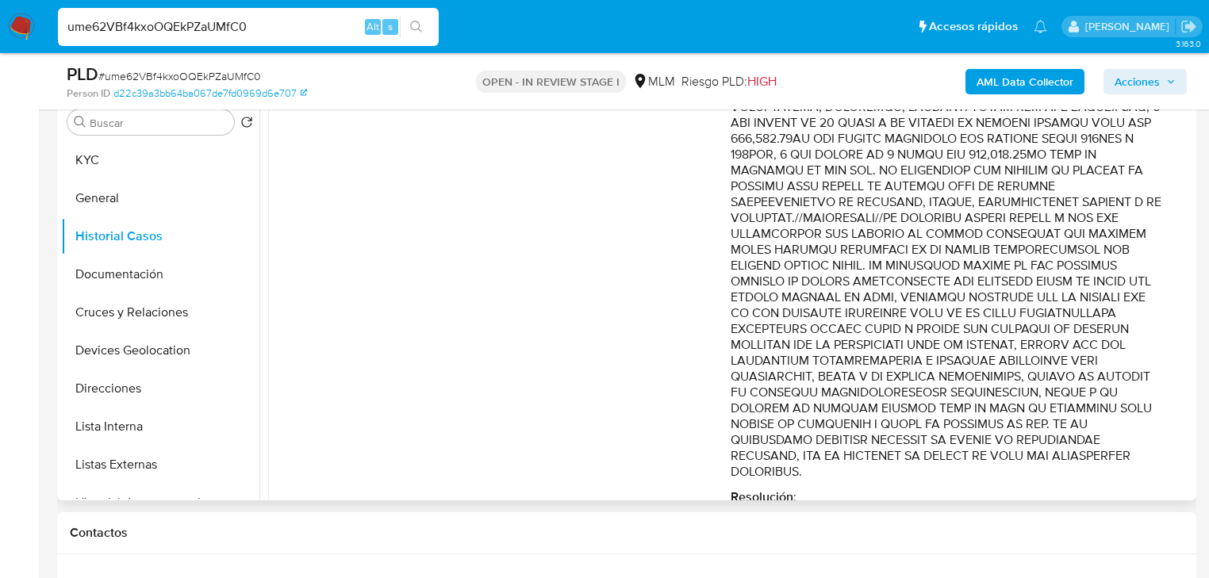
scroll to position [952, 0]
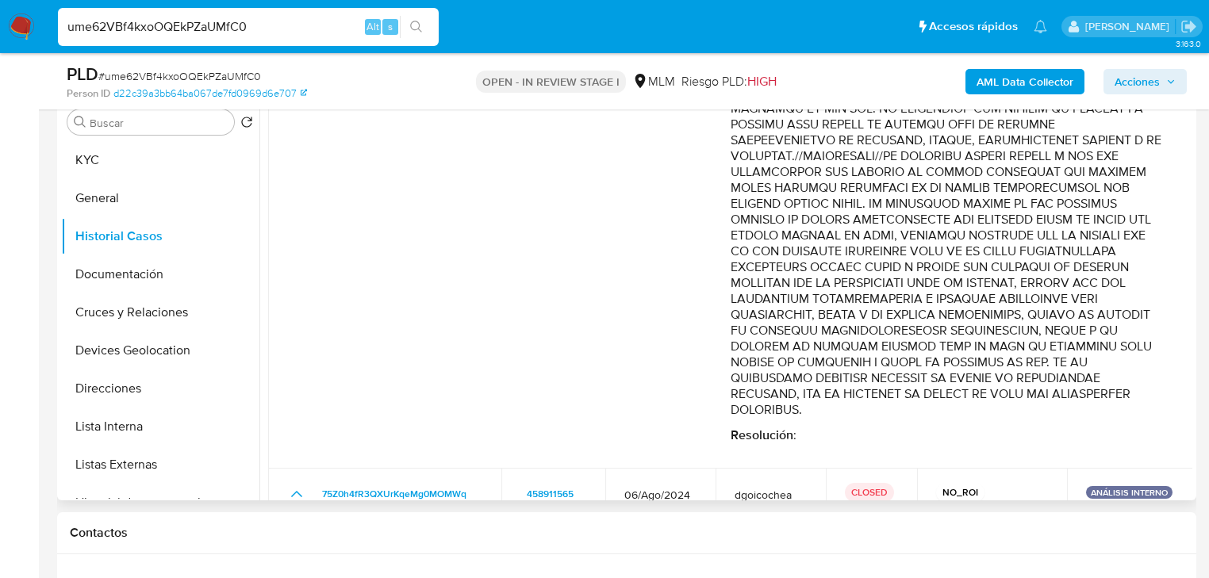
drag, startPoint x: 1022, startPoint y: 209, endPoint x: 1010, endPoint y: 287, distance: 78.8
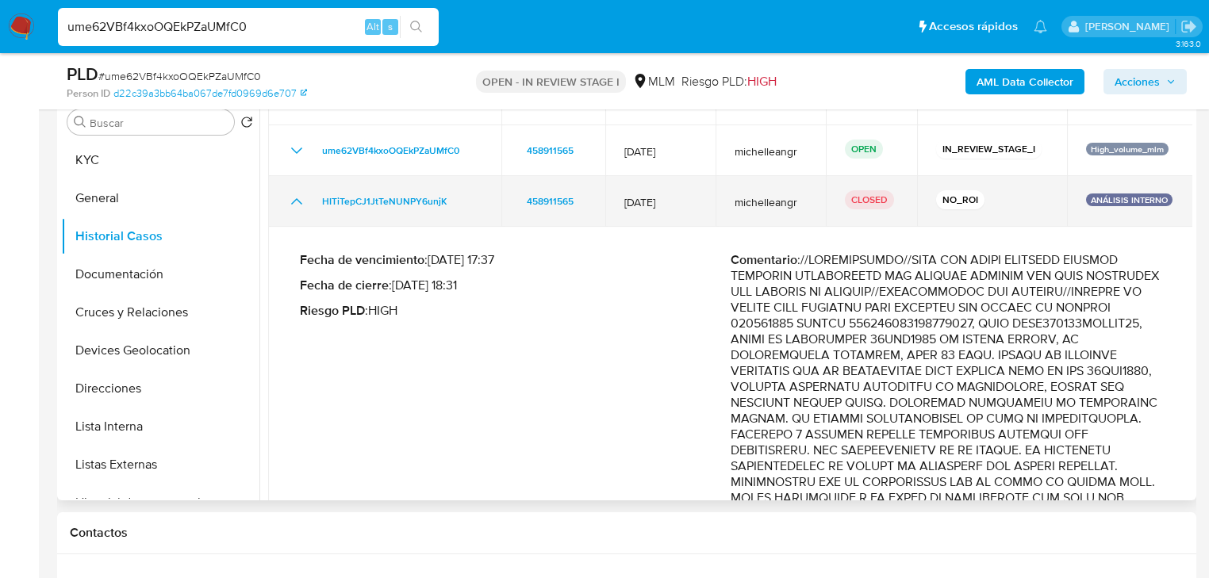
scroll to position [0, 0]
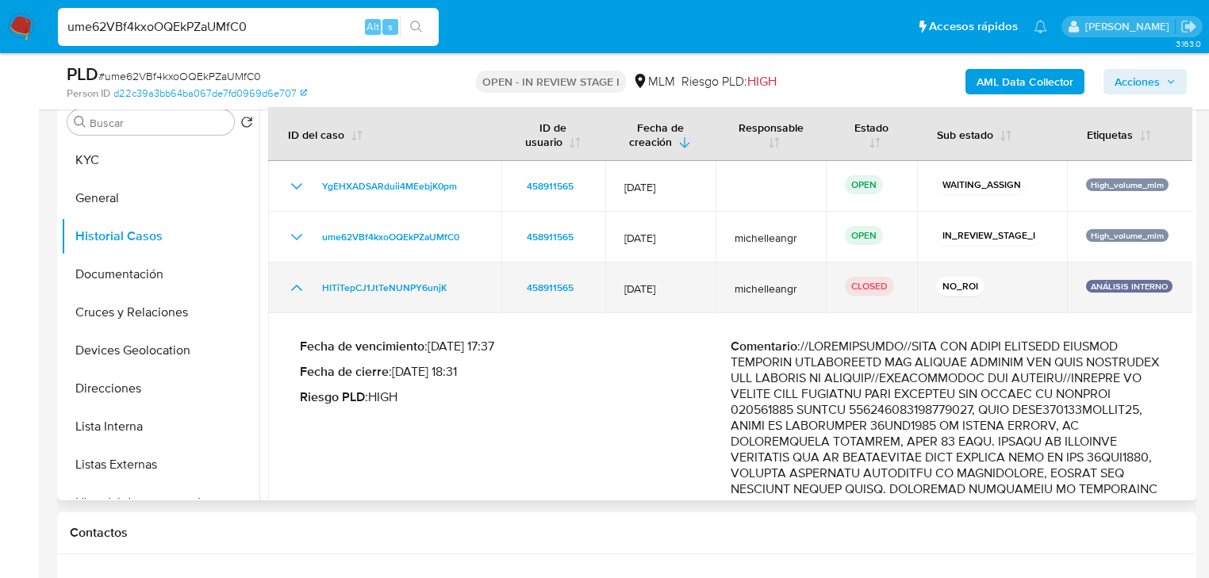
click at [305, 288] on icon "Mostrar/Ocultar" at bounding box center [296, 287] width 19 height 19
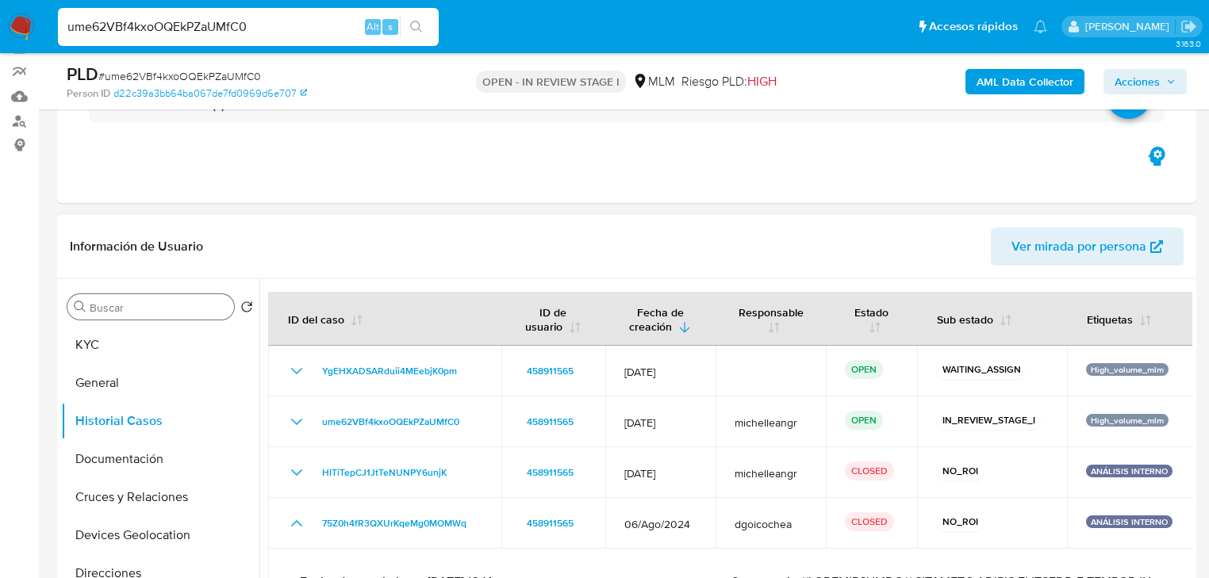
scroll to position [127, 0]
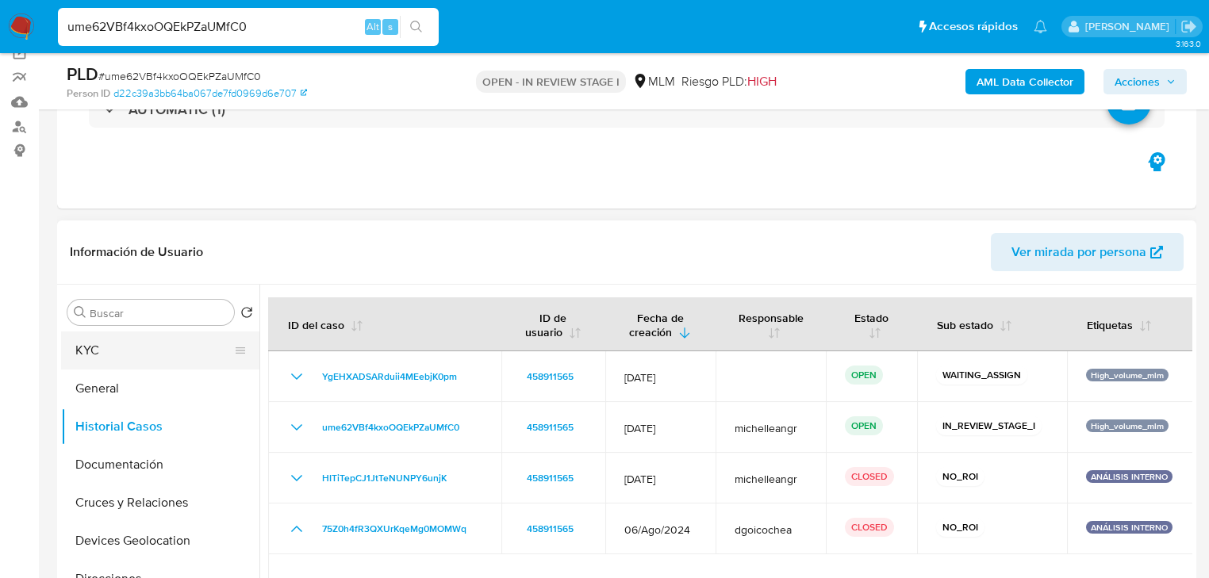
click at [82, 354] on button "KYC" at bounding box center [154, 351] width 186 height 38
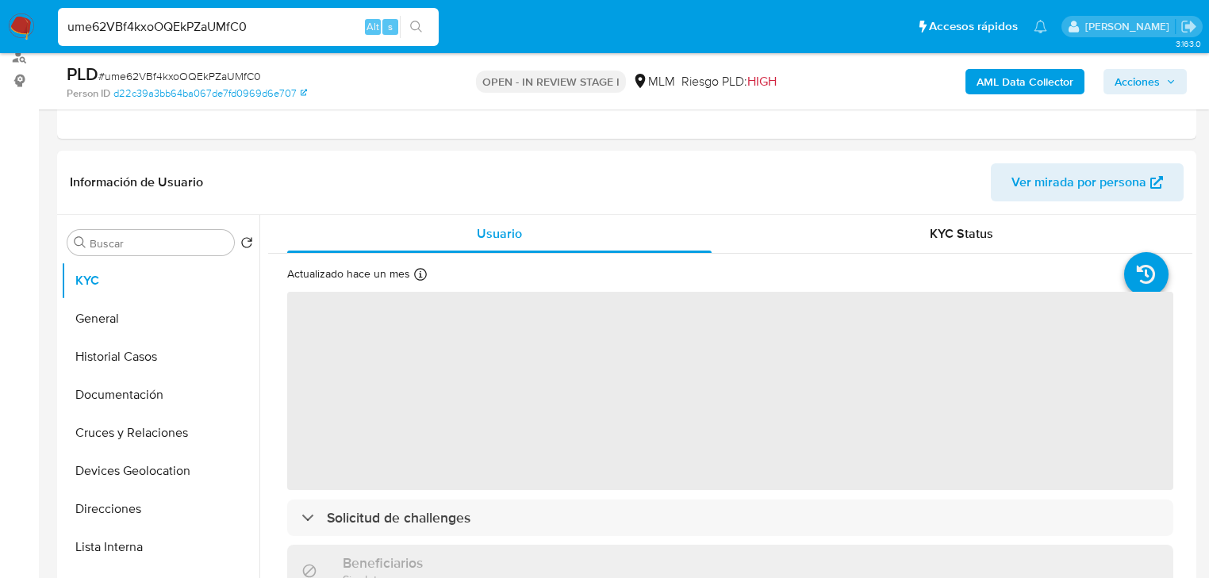
scroll to position [317, 0]
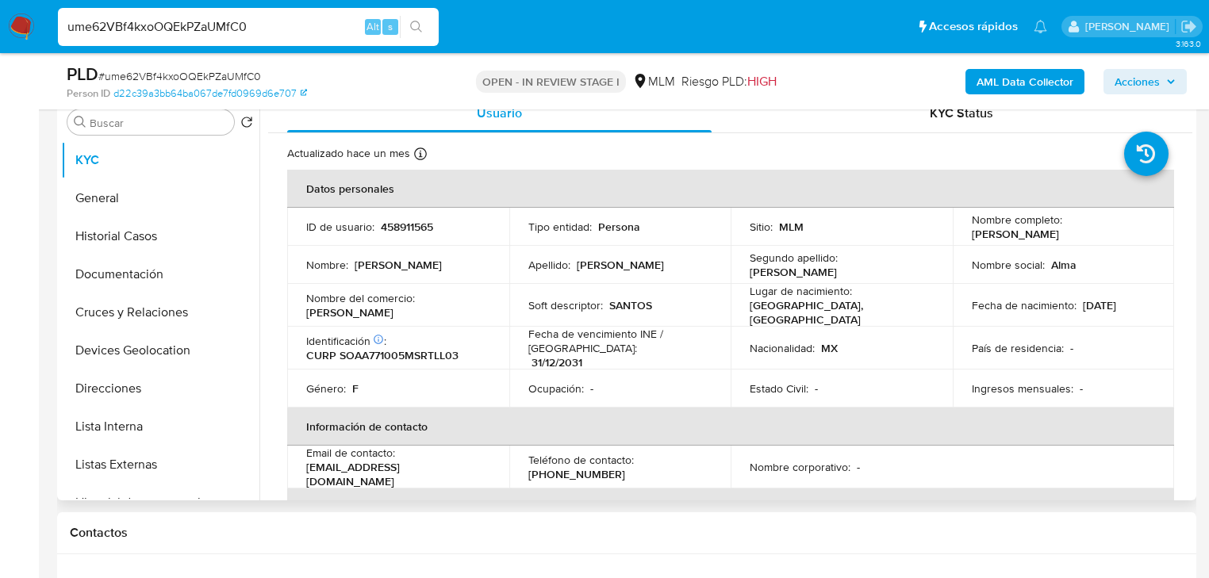
click at [397, 228] on p "458911565" at bounding box center [407, 227] width 52 height 14
copy p "458911565"
drag, startPoint x: 99, startPoint y: 319, endPoint x: 144, endPoint y: 236, distance: 94.1
click at [99, 309] on button "Cruces y Relaciones" at bounding box center [160, 312] width 198 height 38
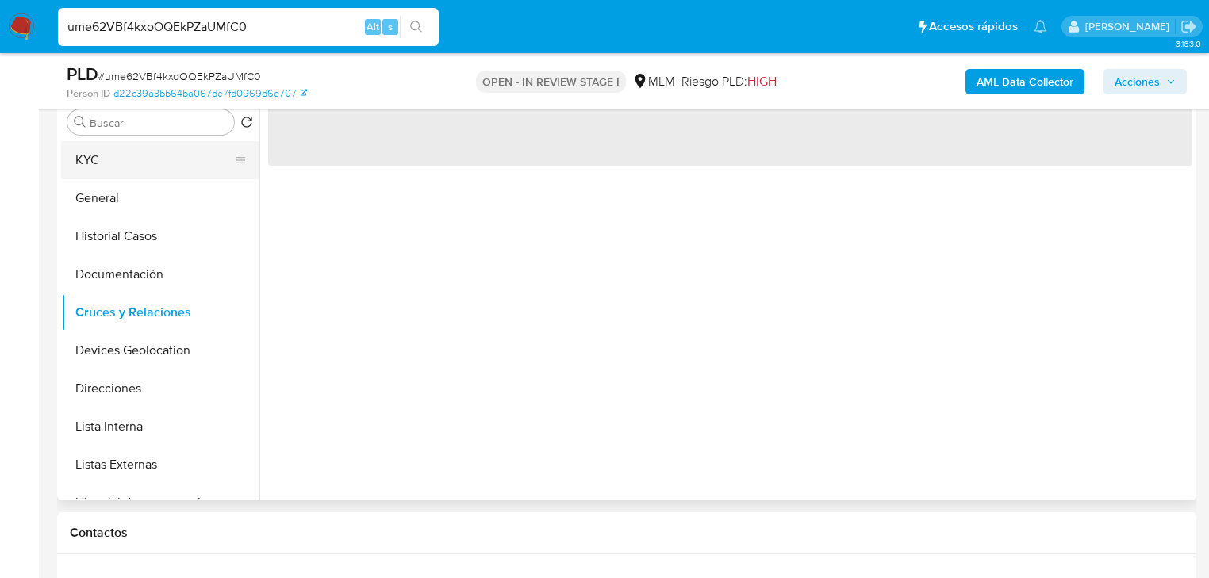
click at [122, 159] on button "KYC" at bounding box center [154, 160] width 186 height 38
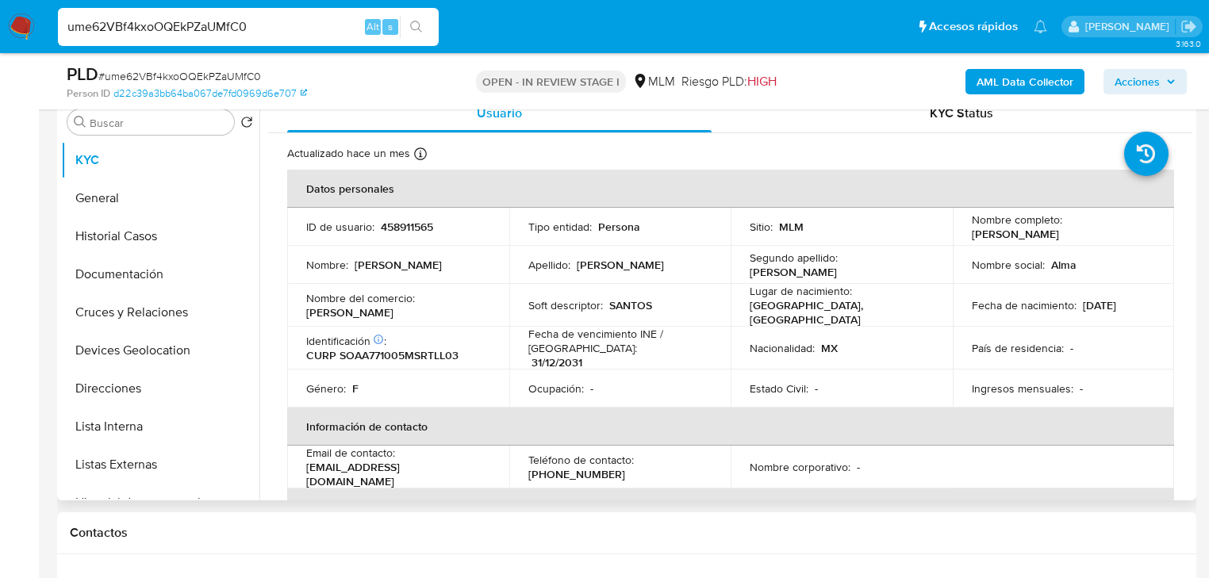
click at [1144, 335] on td "País de residencia : -" at bounding box center [1064, 348] width 222 height 43
drag, startPoint x: 1110, startPoint y: 302, endPoint x: 1095, endPoint y: 308, distance: 16.8
click at [1110, 302] on p "05/10/1977" at bounding box center [1099, 305] width 33 height 14
drag, startPoint x: 862, startPoint y: 302, endPoint x: 339, endPoint y: 298, distance: 522.7
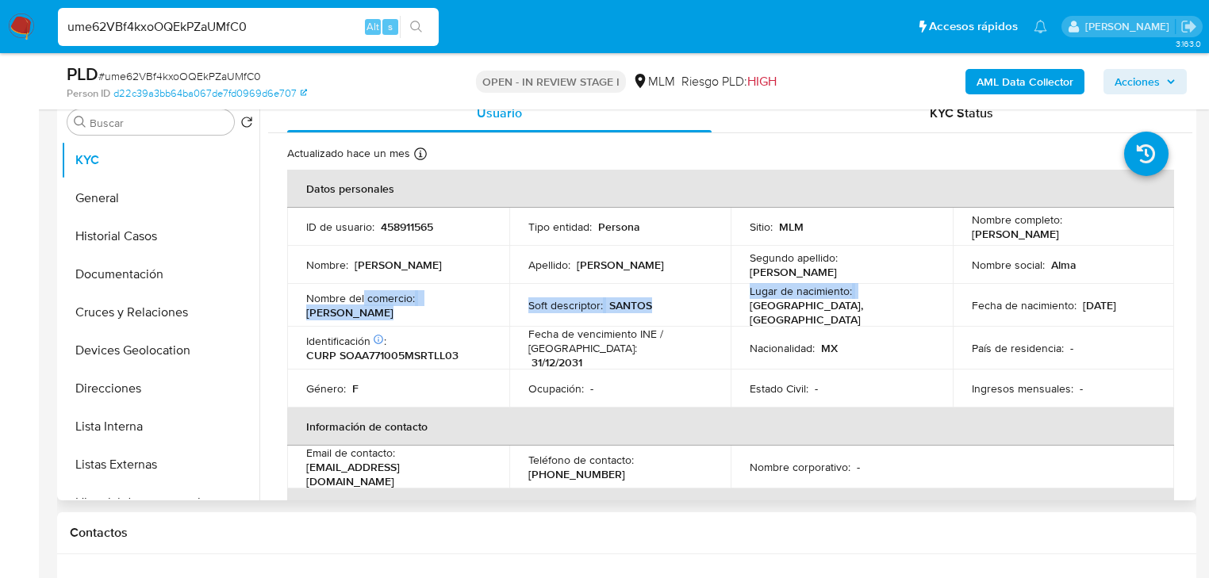
click at [343, 298] on tr "Nombre del comercio : Santos Soft descriptor : SANTOS Lugar de nacimiento : MEX…" at bounding box center [730, 305] width 887 height 43
drag, startPoint x: 148, startPoint y: 200, endPoint x: 161, endPoint y: 201, distance: 12.7
click at [150, 200] on button "General" at bounding box center [154, 198] width 186 height 38
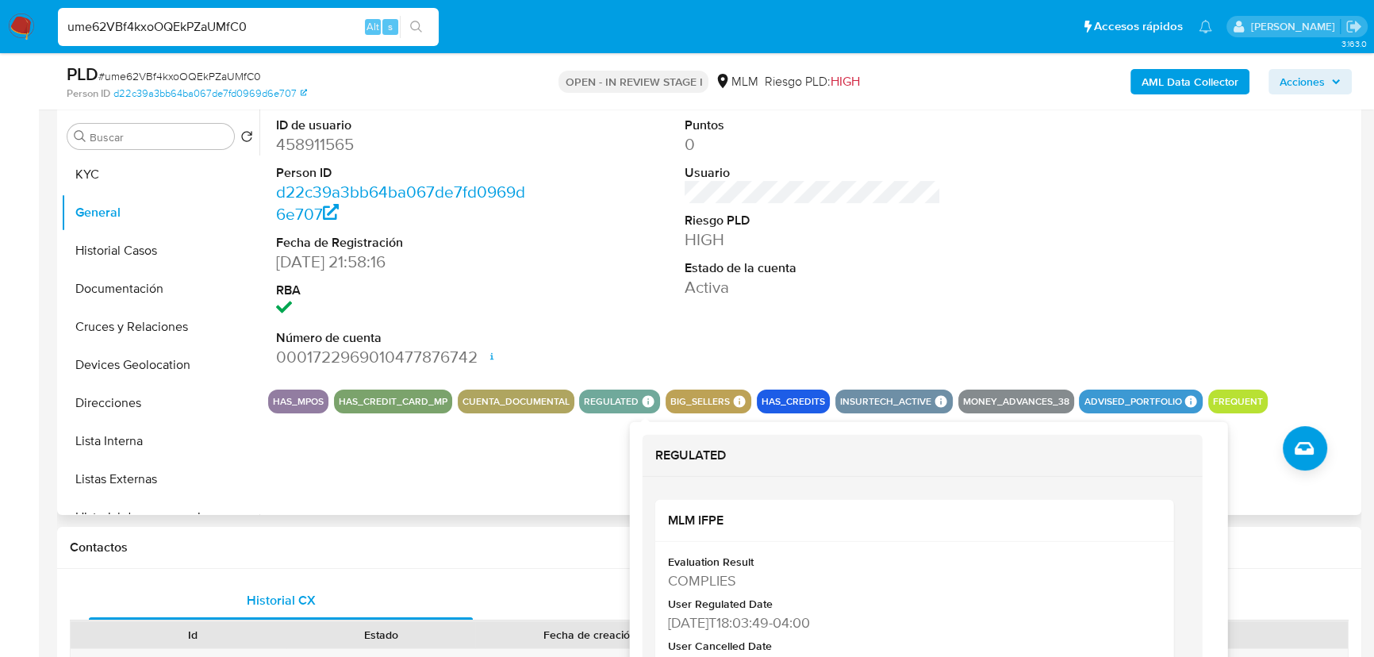
scroll to position [325, 0]
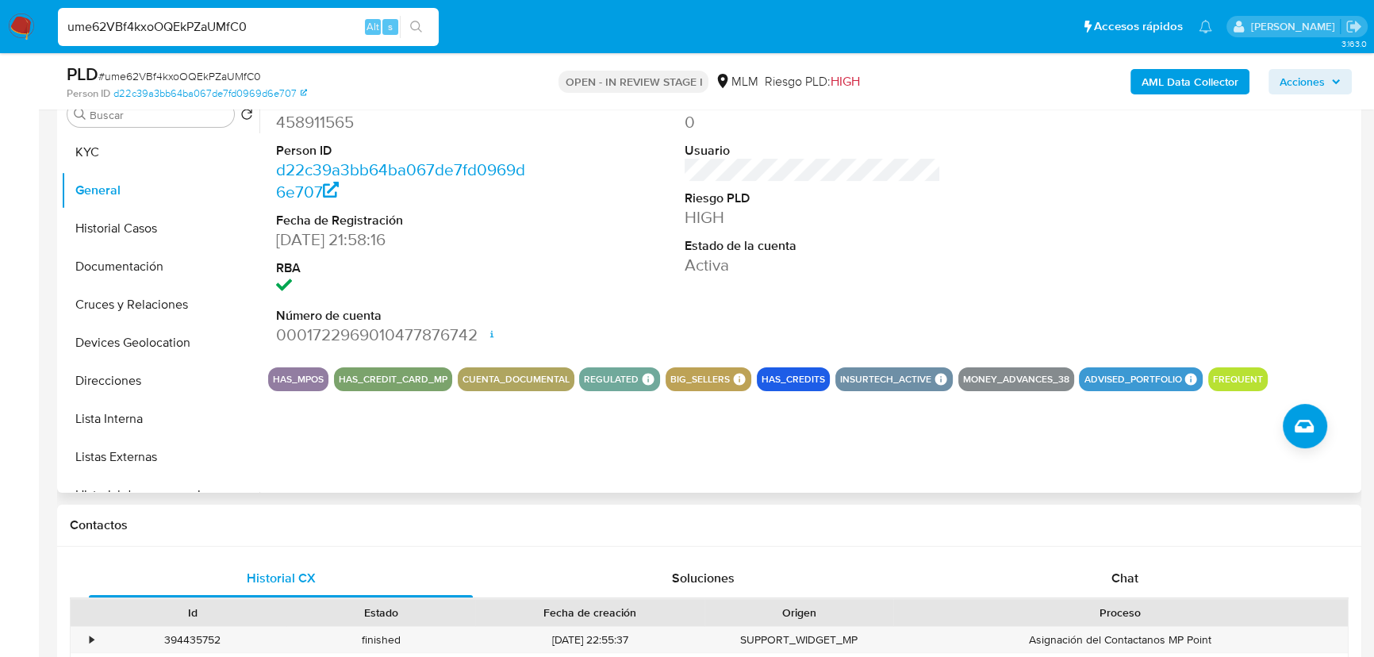
drag, startPoint x: 136, startPoint y: 236, endPoint x: 310, endPoint y: 241, distance: 173.8
click at [137, 236] on button "Historial Casos" at bounding box center [160, 228] width 198 height 38
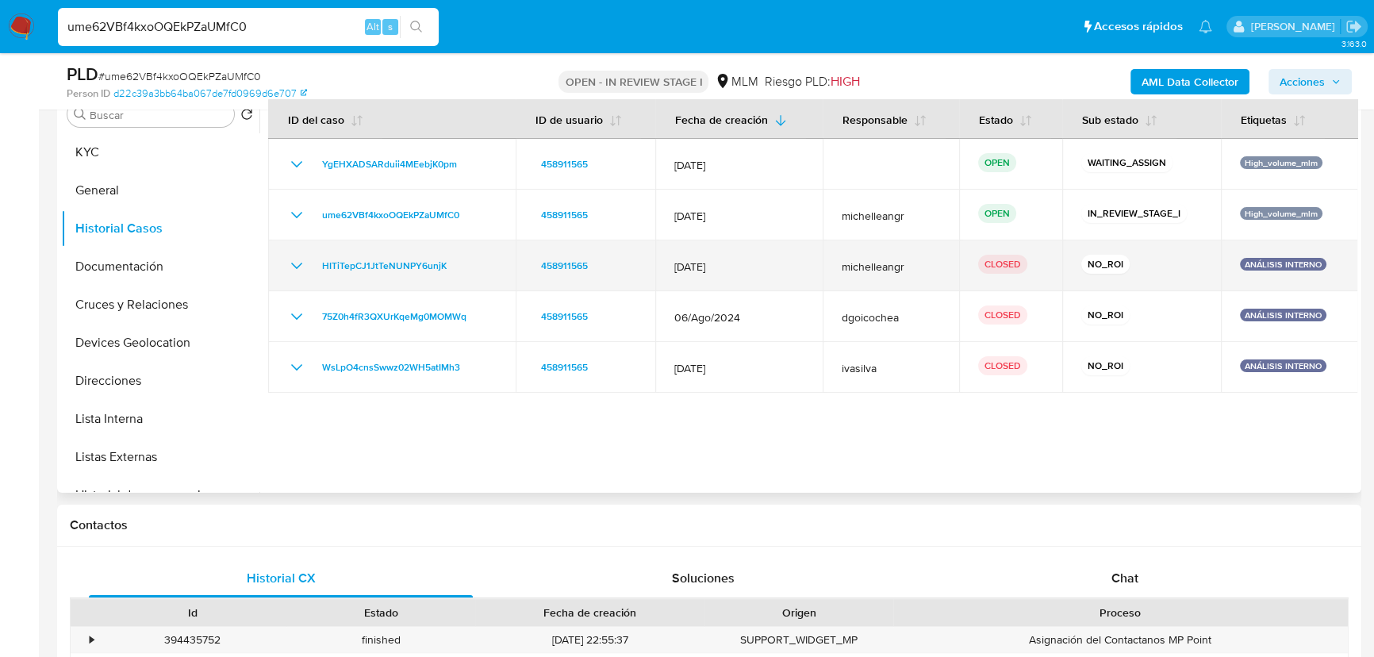
click at [293, 260] on icon "Mostrar/Ocultar" at bounding box center [296, 265] width 19 height 19
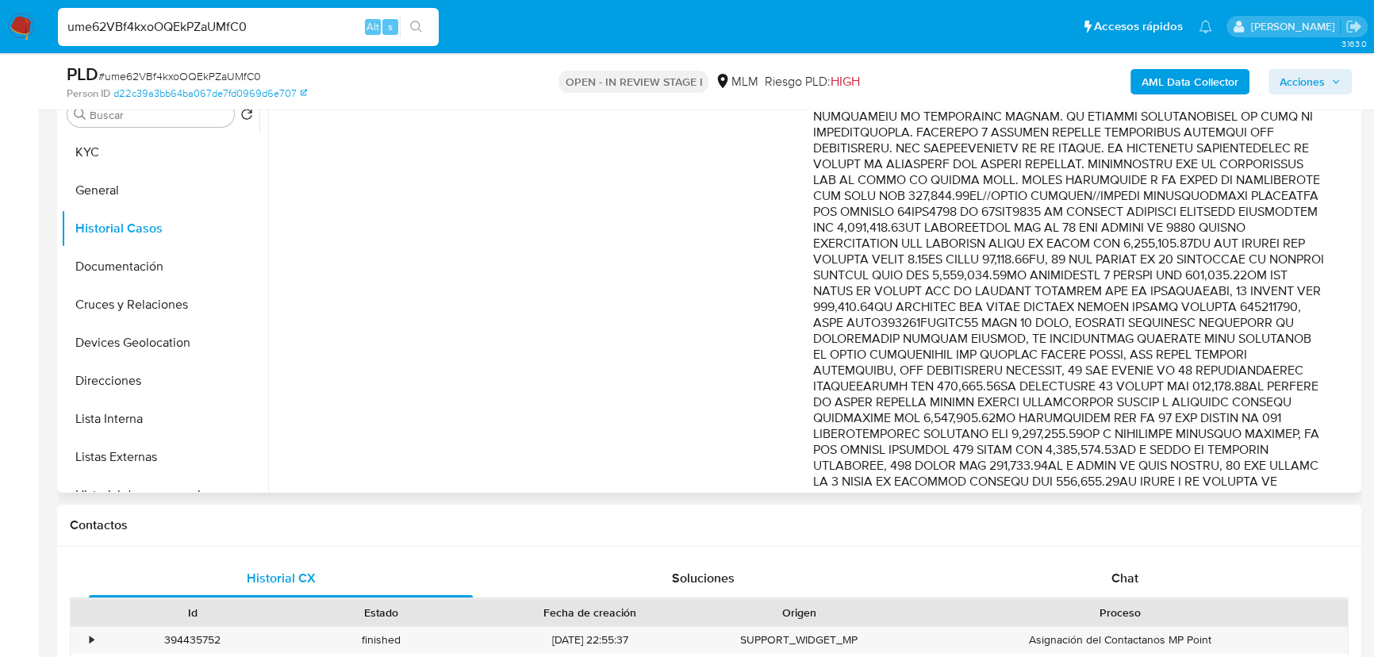
scroll to position [288, 0]
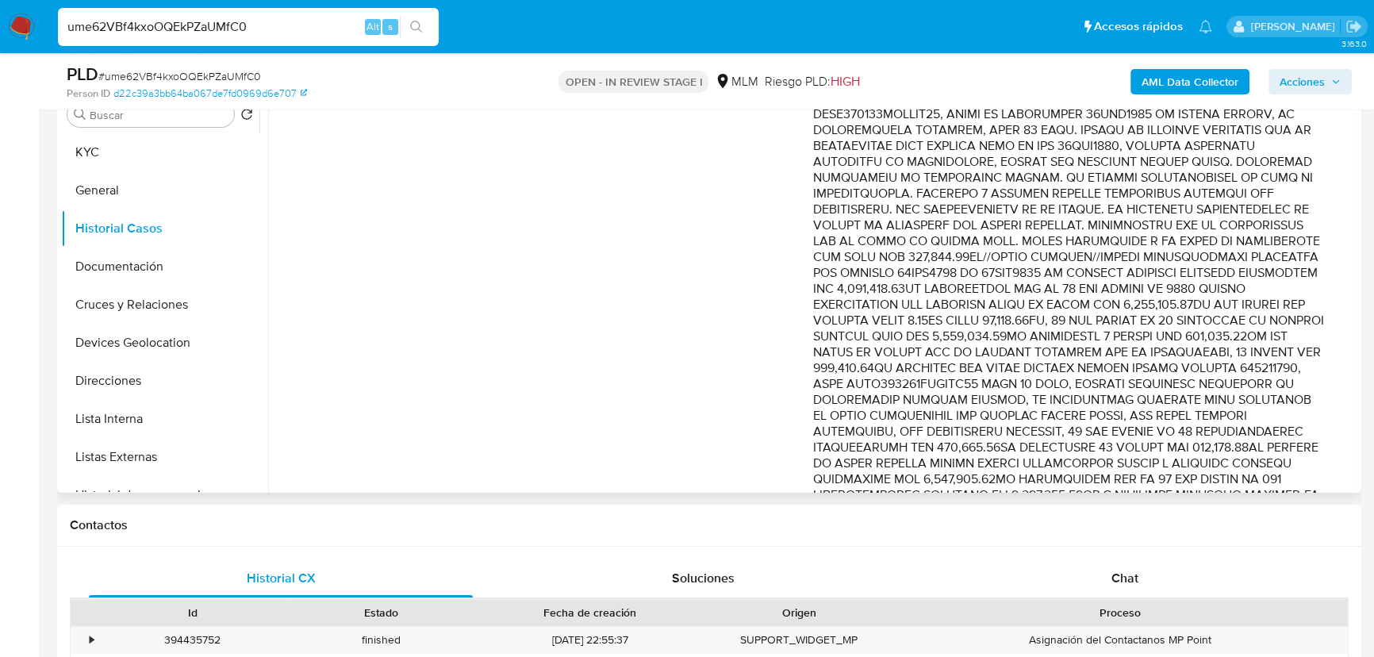
drag, startPoint x: 1166, startPoint y: 196, endPoint x: 1288, endPoint y: 255, distance: 135.5
click at [1288, 255] on p "Comentario :" at bounding box center [1069, 471] width 513 height 857
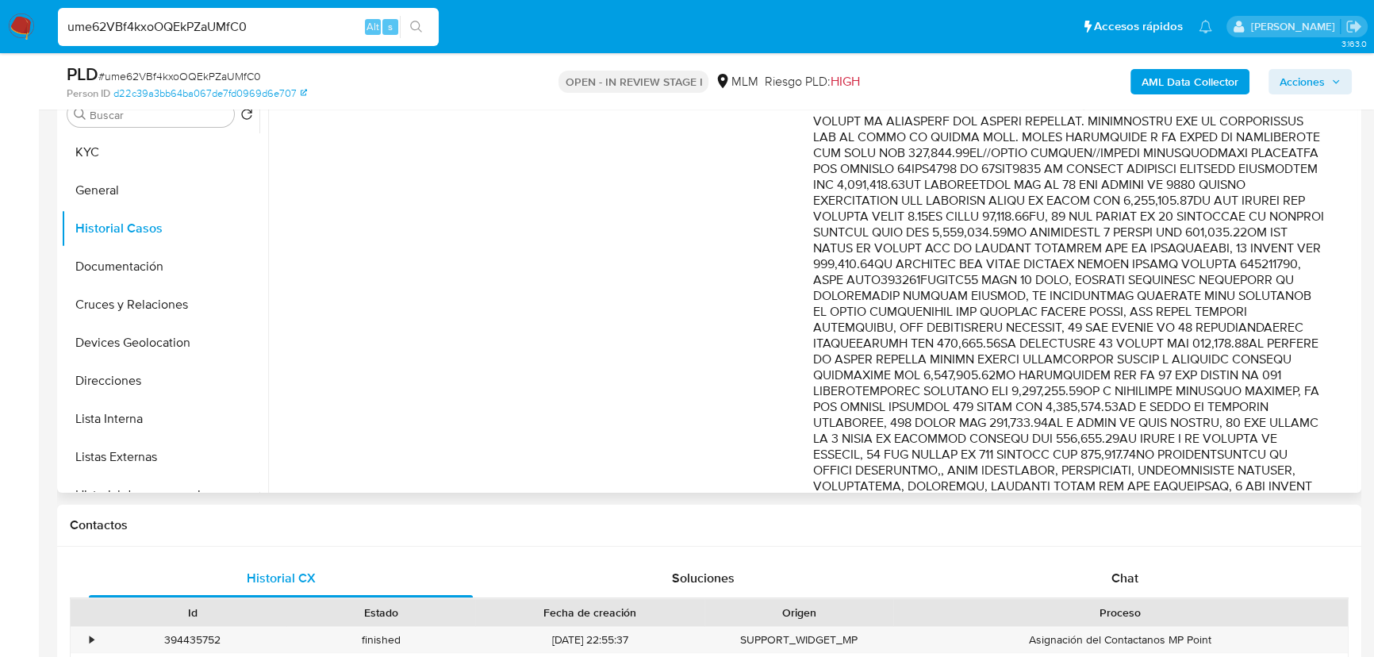
scroll to position [504, 0]
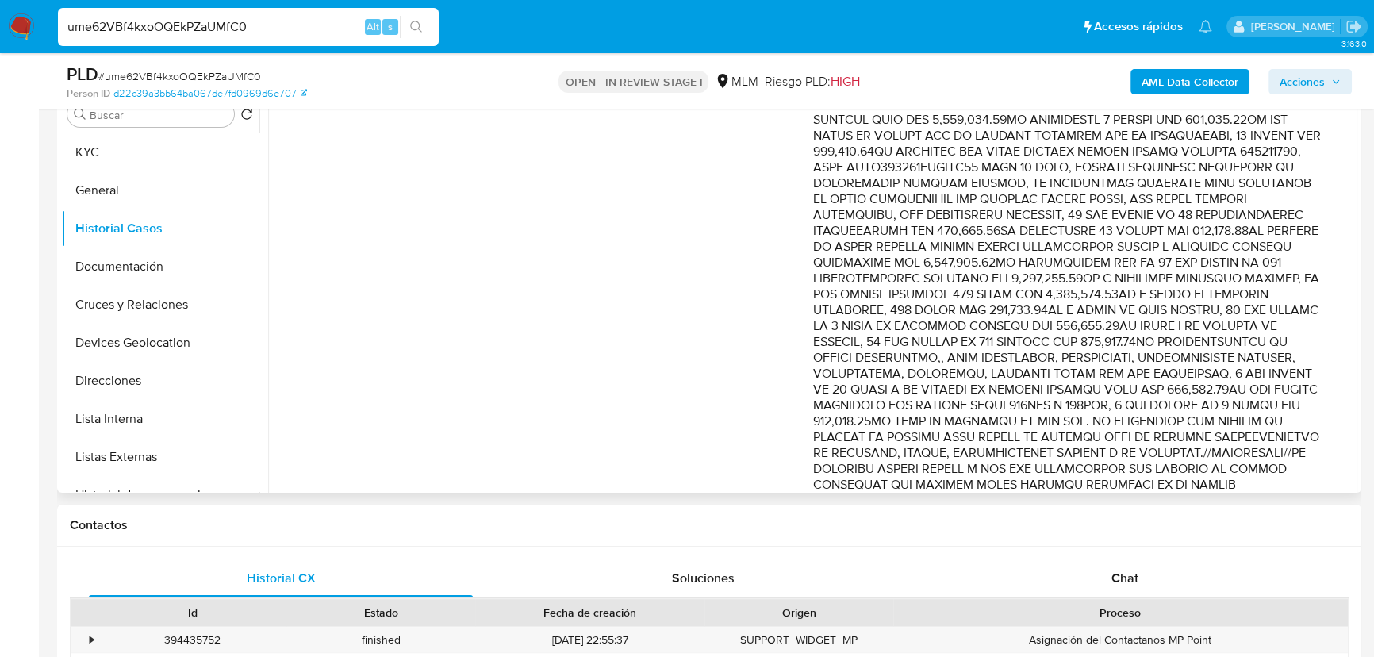
drag, startPoint x: 1252, startPoint y: 270, endPoint x: 1284, endPoint y: 420, distance: 153.2
click at [1285, 420] on p "Comentario :" at bounding box center [1069, 254] width 513 height 857
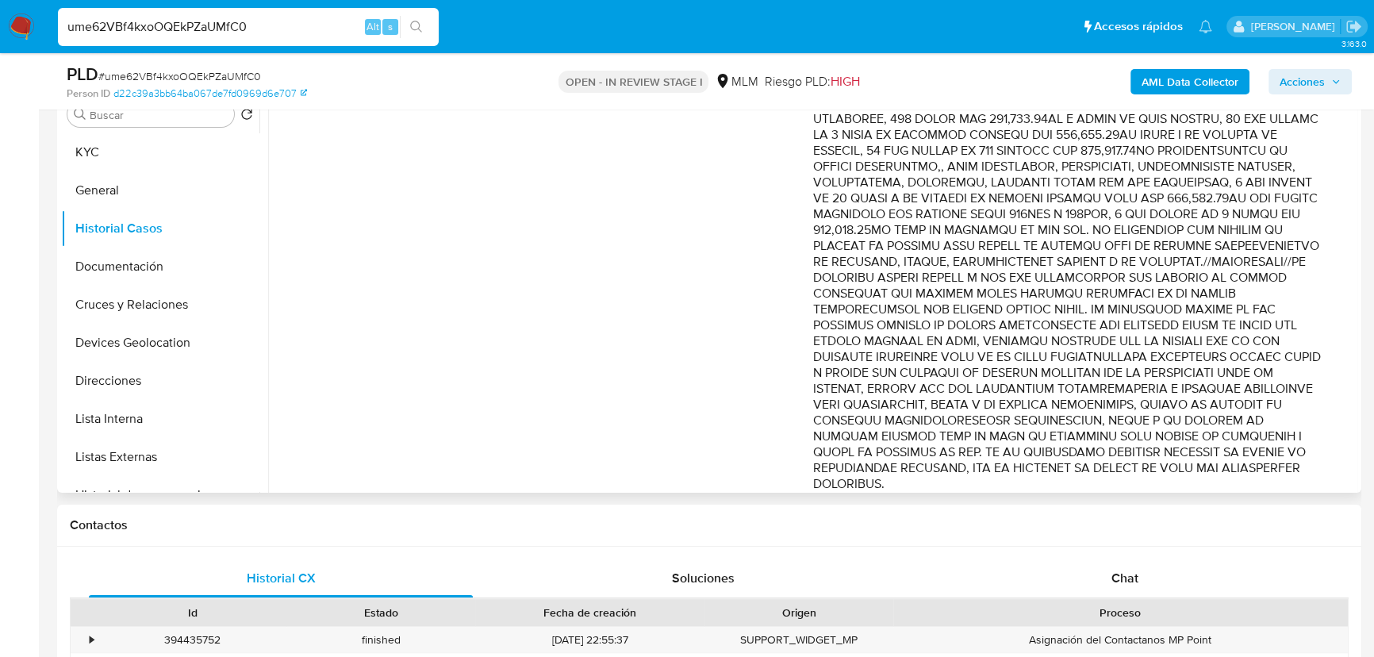
scroll to position [721, 0]
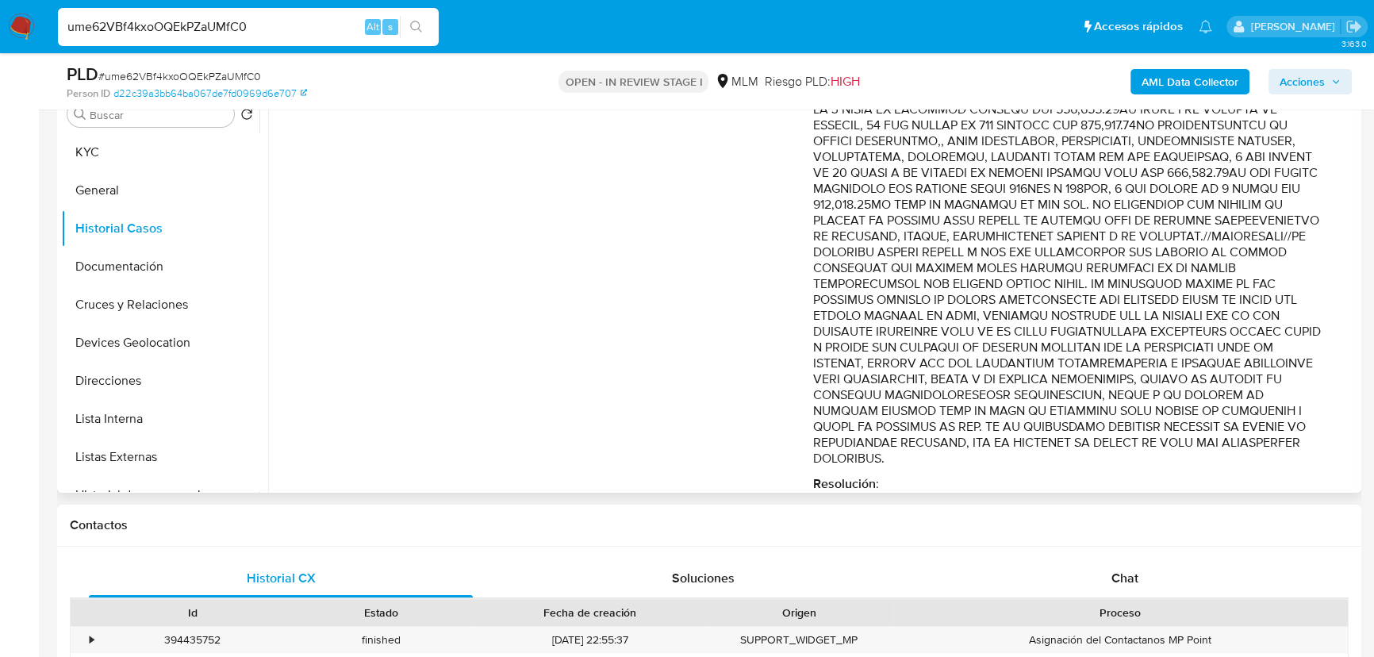
drag, startPoint x: 1214, startPoint y: 249, endPoint x: 1228, endPoint y: 396, distance: 147.3
click at [1228, 396] on p "Comentario :" at bounding box center [1069, 38] width 513 height 857
click at [1118, 351] on p "Comentario :" at bounding box center [1069, 38] width 513 height 857
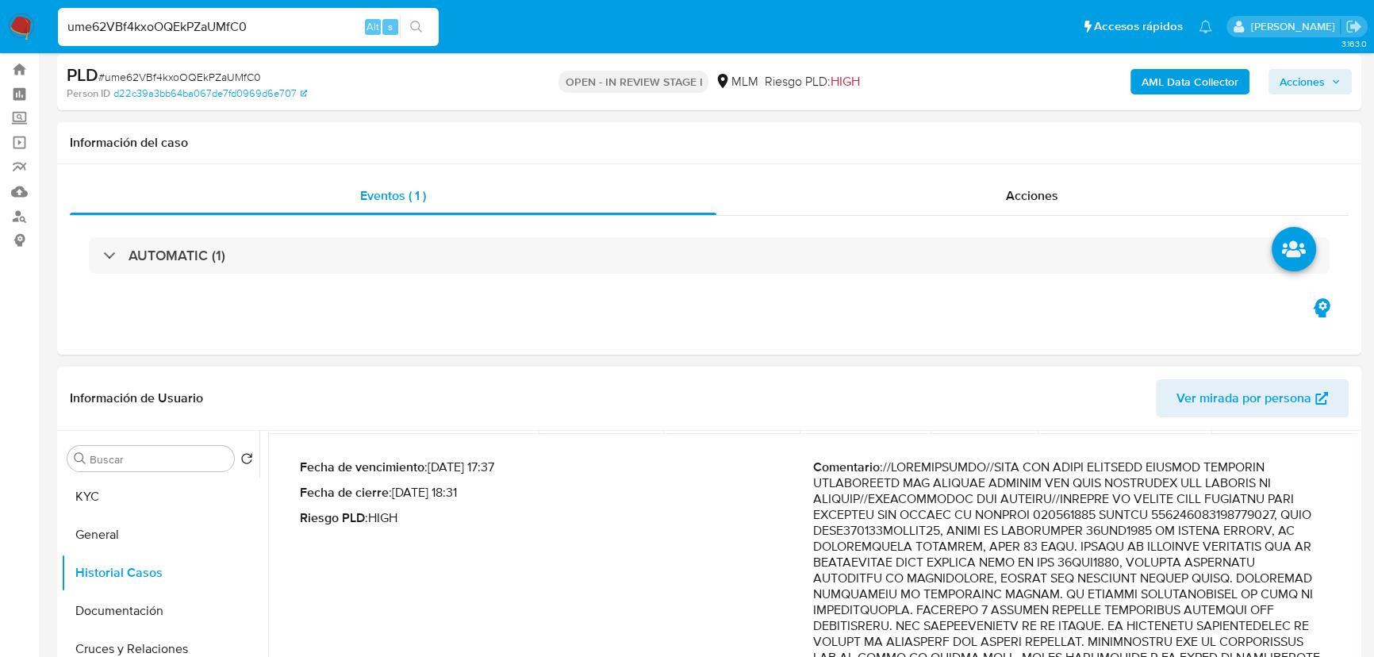
scroll to position [0, 0]
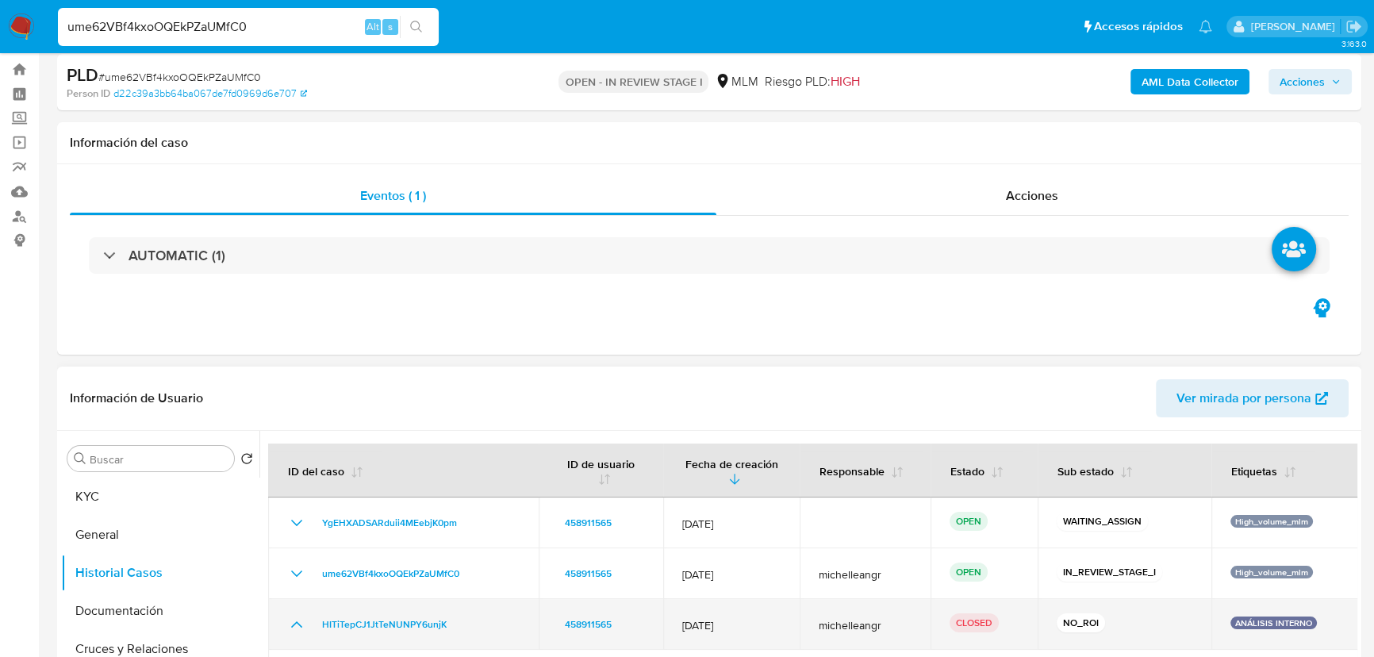
click at [307, 625] on div "HITiTepCJ1JtTeNUNPY6unjK" at bounding box center [403, 624] width 232 height 19
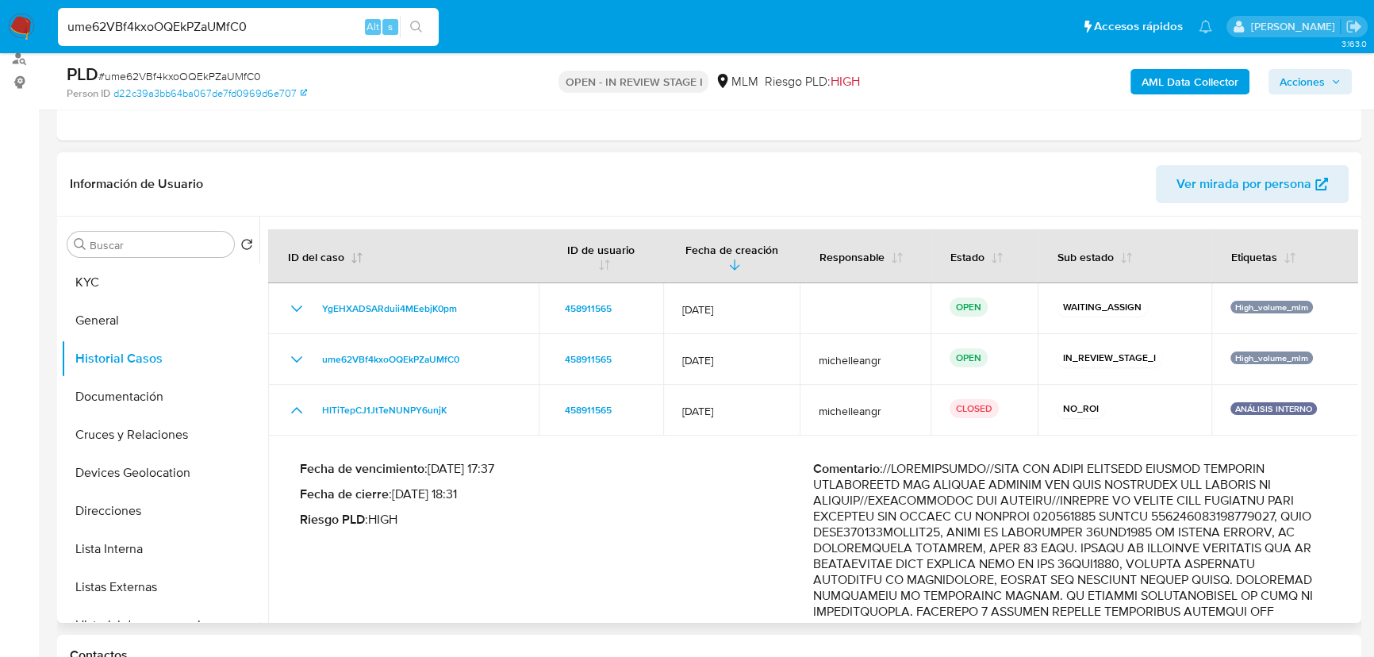
scroll to position [205, 0]
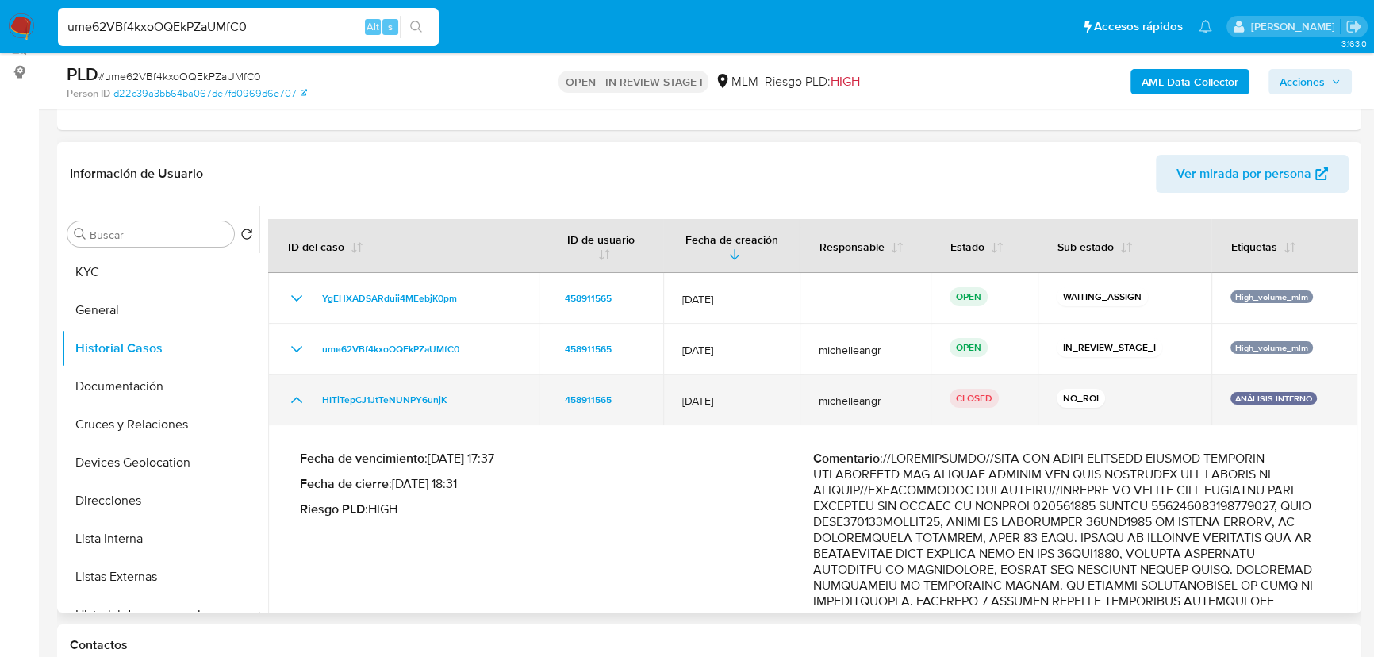
click at [293, 402] on icon "Mostrar/Ocultar" at bounding box center [296, 399] width 19 height 19
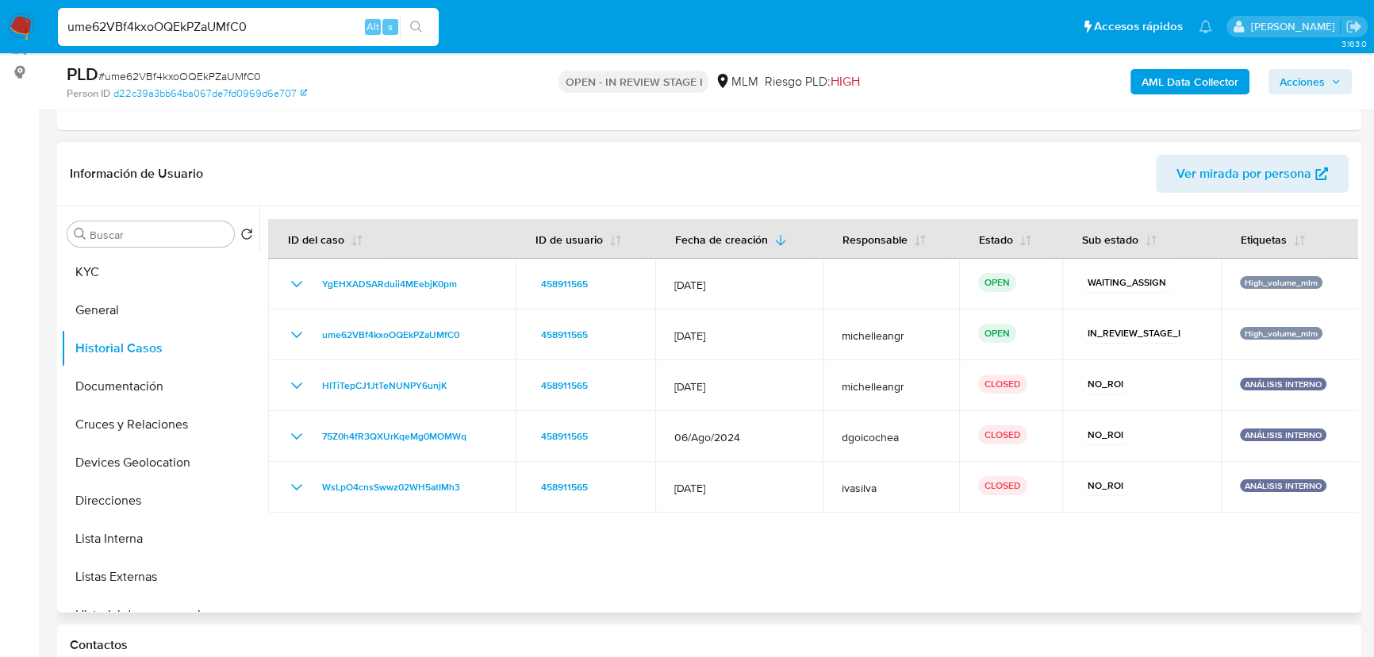
drag, startPoint x: 173, startPoint y: 390, endPoint x: 264, endPoint y: 378, distance: 92.1
click at [174, 391] on button "Documentación" at bounding box center [160, 386] width 198 height 38
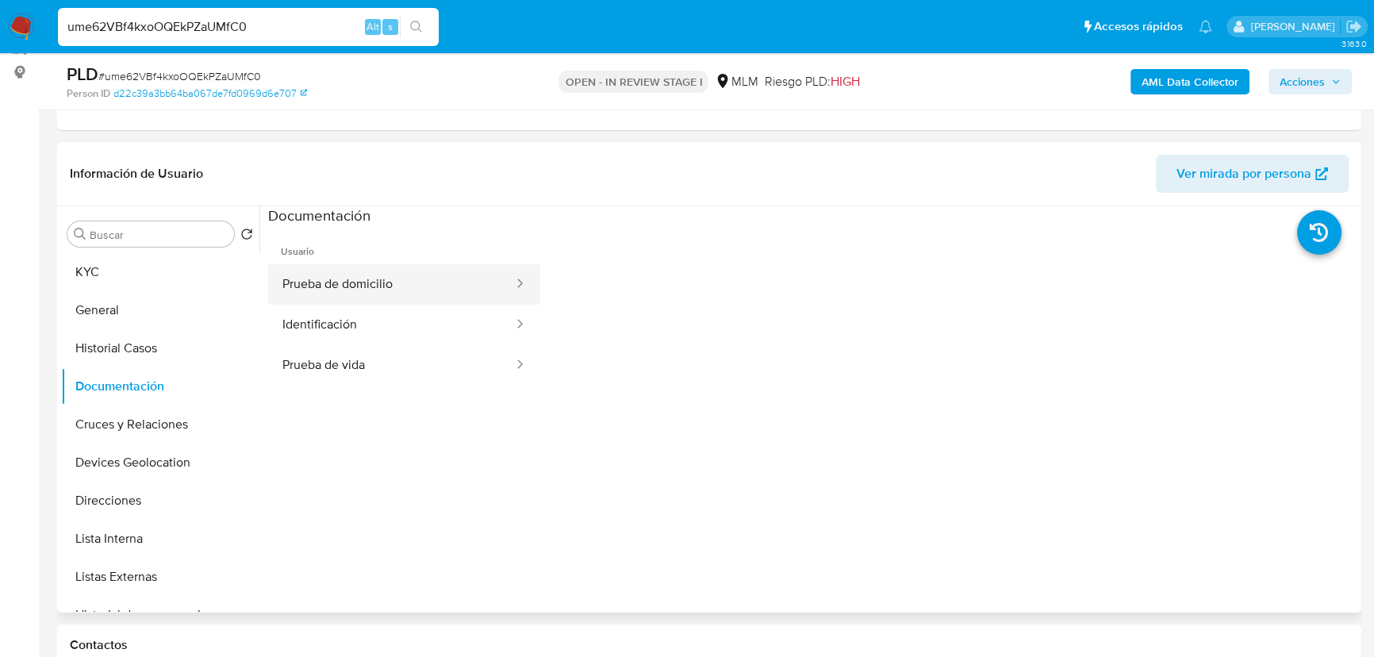
click at [420, 266] on button "Prueba de domicilio" at bounding box center [391, 284] width 247 height 40
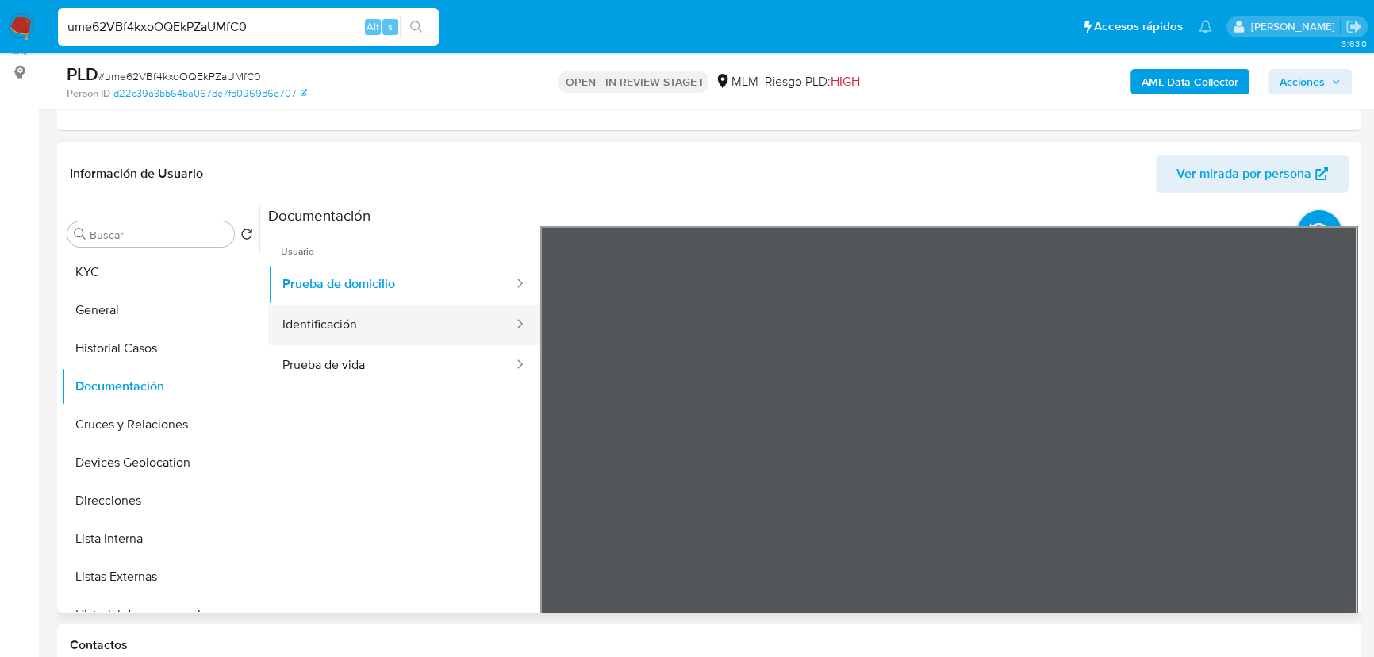
drag, startPoint x: 400, startPoint y: 336, endPoint x: 468, endPoint y: 334, distance: 68.2
click at [400, 335] on button "Identificación" at bounding box center [391, 325] width 247 height 40
click at [410, 336] on button "Identificación" at bounding box center [391, 325] width 247 height 40
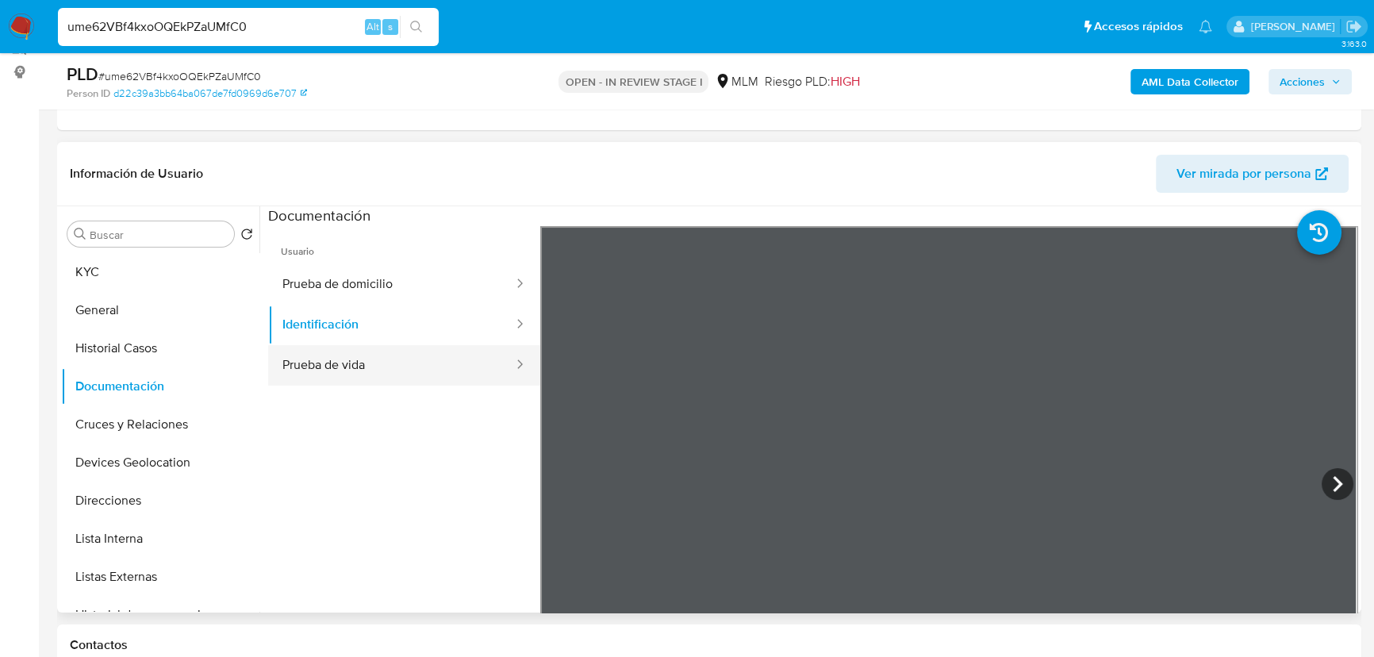
drag, startPoint x: 385, startPoint y: 366, endPoint x: 472, endPoint y: 365, distance: 87.2
click at [385, 365] on button "Prueba de vida" at bounding box center [391, 365] width 247 height 40
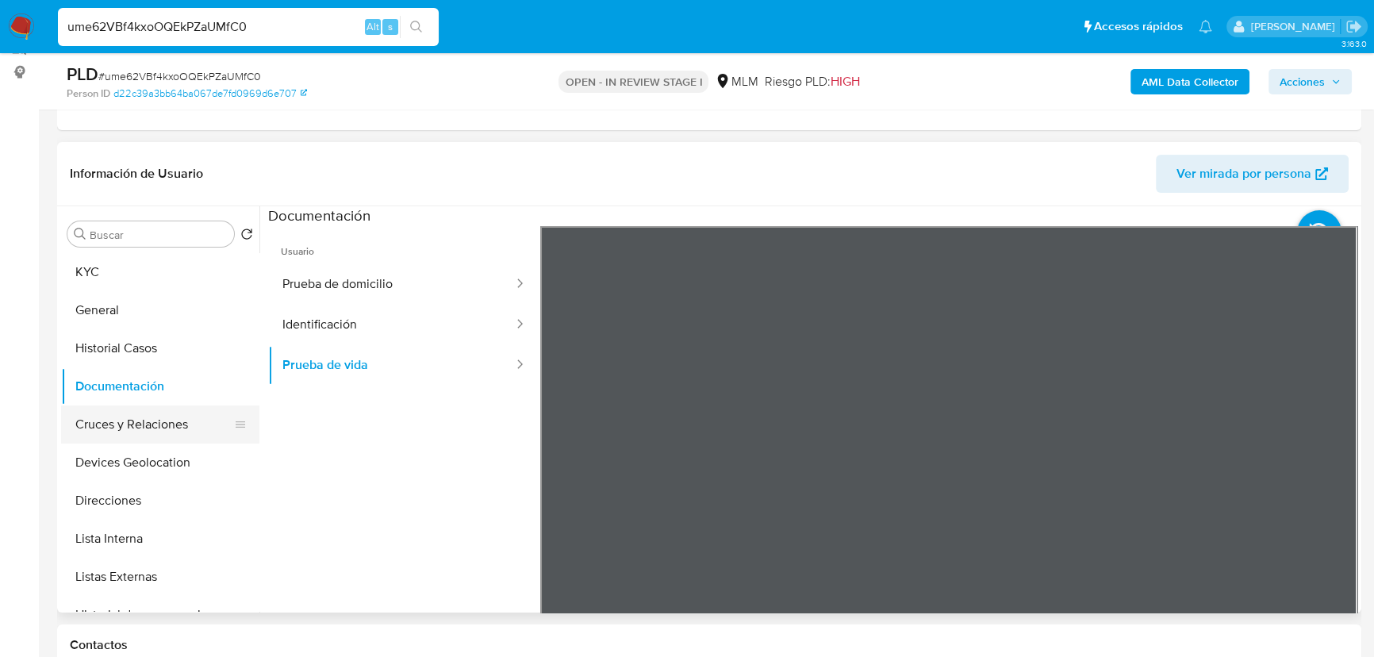
click at [151, 405] on button "Cruces y Relaciones" at bounding box center [154, 424] width 186 height 38
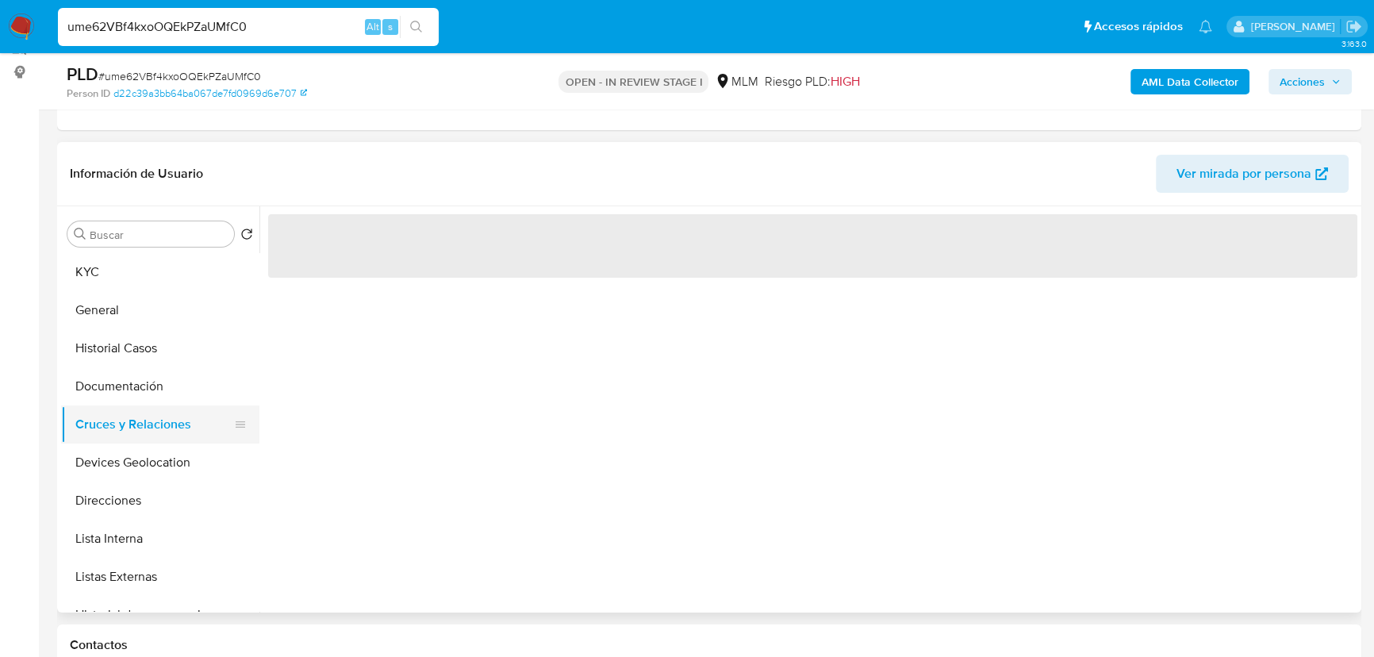
click at [156, 420] on button "Cruces y Relaciones" at bounding box center [154, 424] width 186 height 38
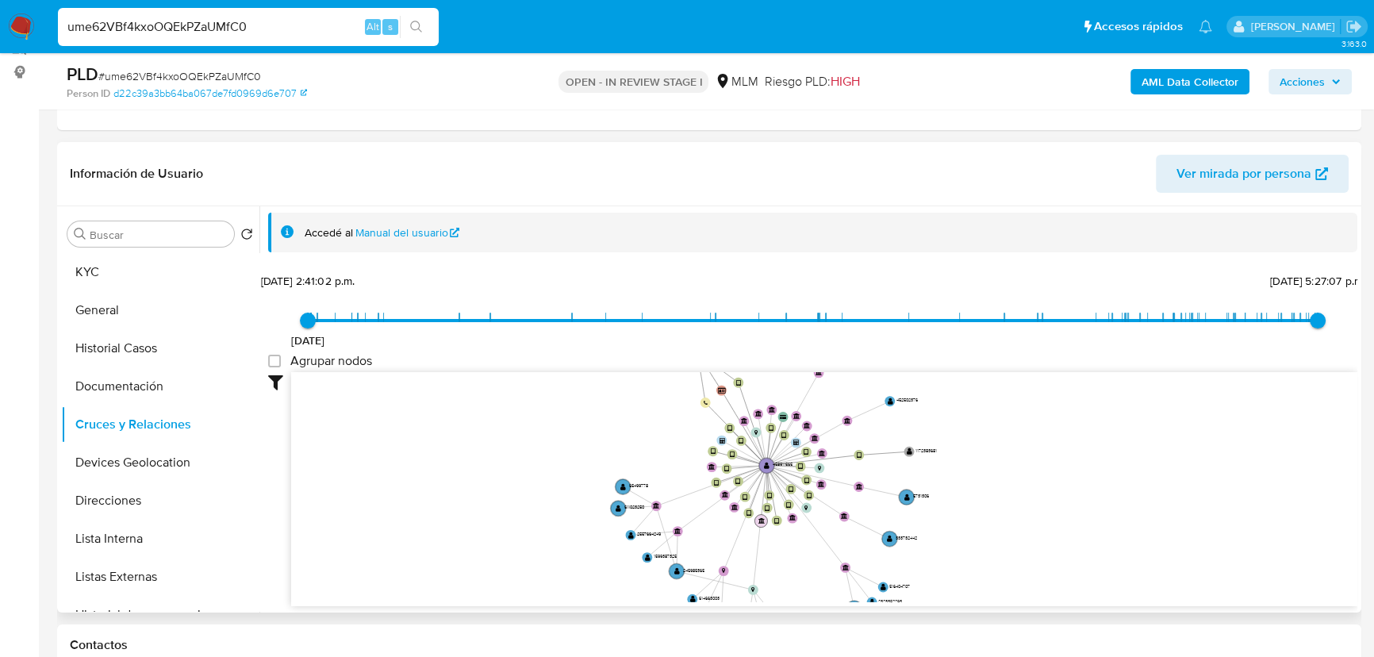
drag, startPoint x: 788, startPoint y: 539, endPoint x: 758, endPoint y: 531, distance: 31.0
click at [788, 563] on icon "device-64adb07d47d20323a87b1c18  device-647a0a2708813b001826e438  device-682c…" at bounding box center [824, 487] width 1066 height 230
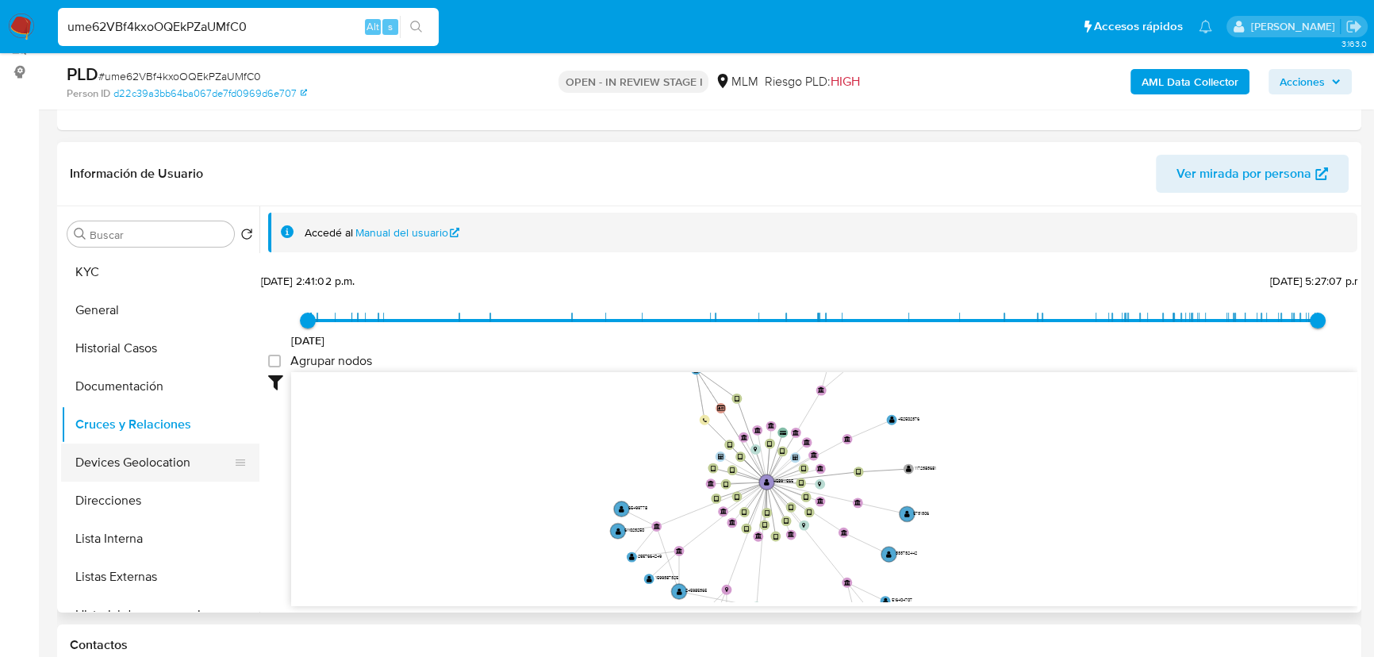
click at [183, 451] on button "Devices Geolocation" at bounding box center [154, 462] width 186 height 38
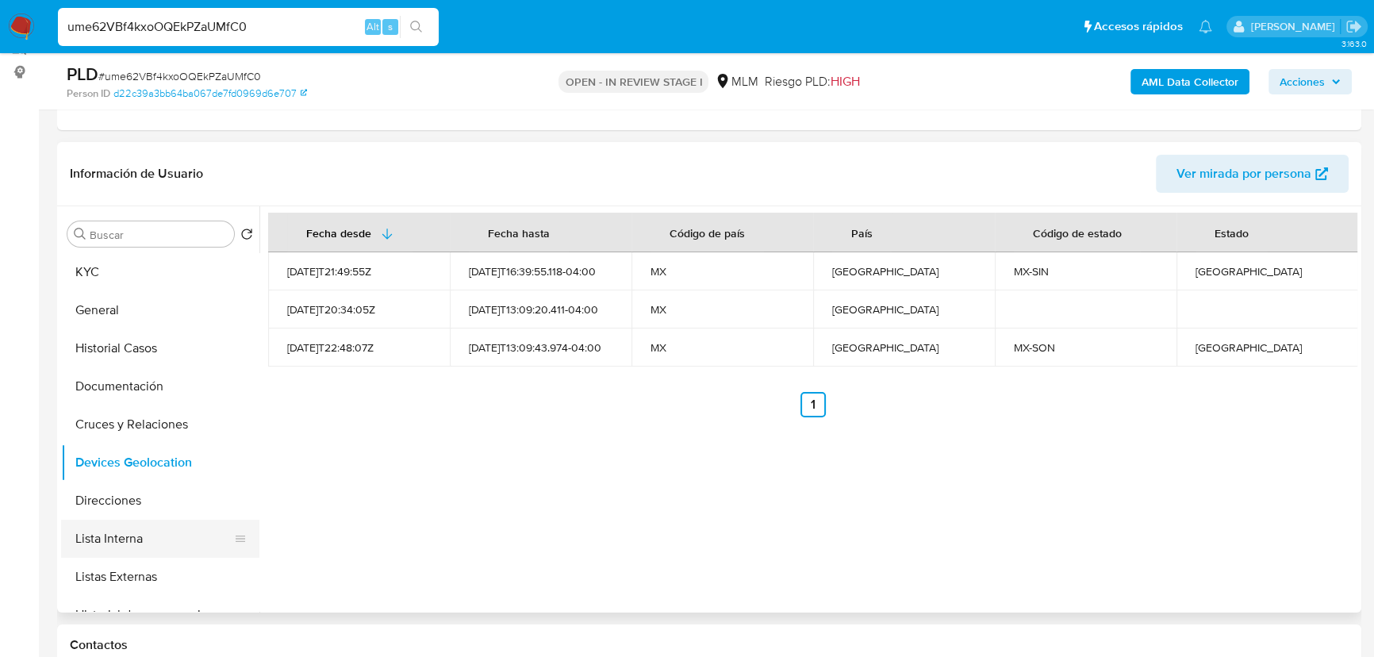
drag, startPoint x: 162, startPoint y: 544, endPoint x: 166, endPoint y: 554, distance: 11.0
click at [162, 543] on button "Lista Interna" at bounding box center [154, 538] width 186 height 38
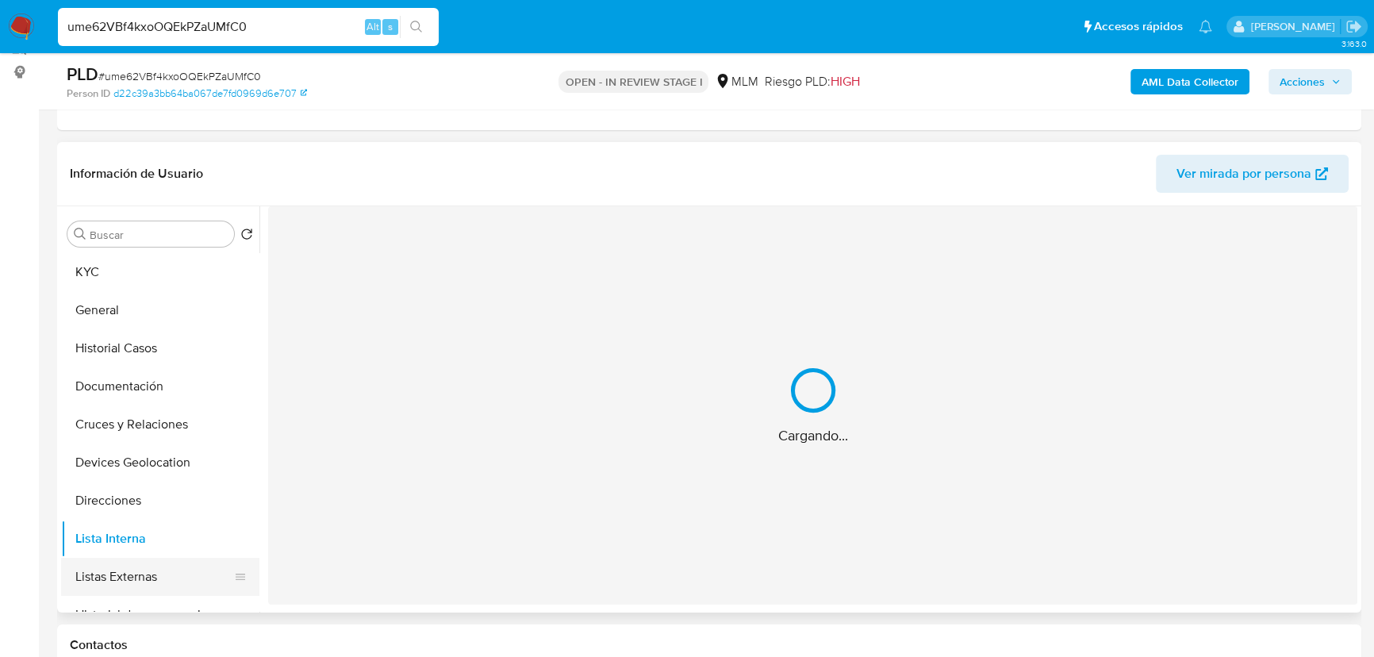
click at [159, 577] on button "Listas Externas" at bounding box center [154, 577] width 186 height 38
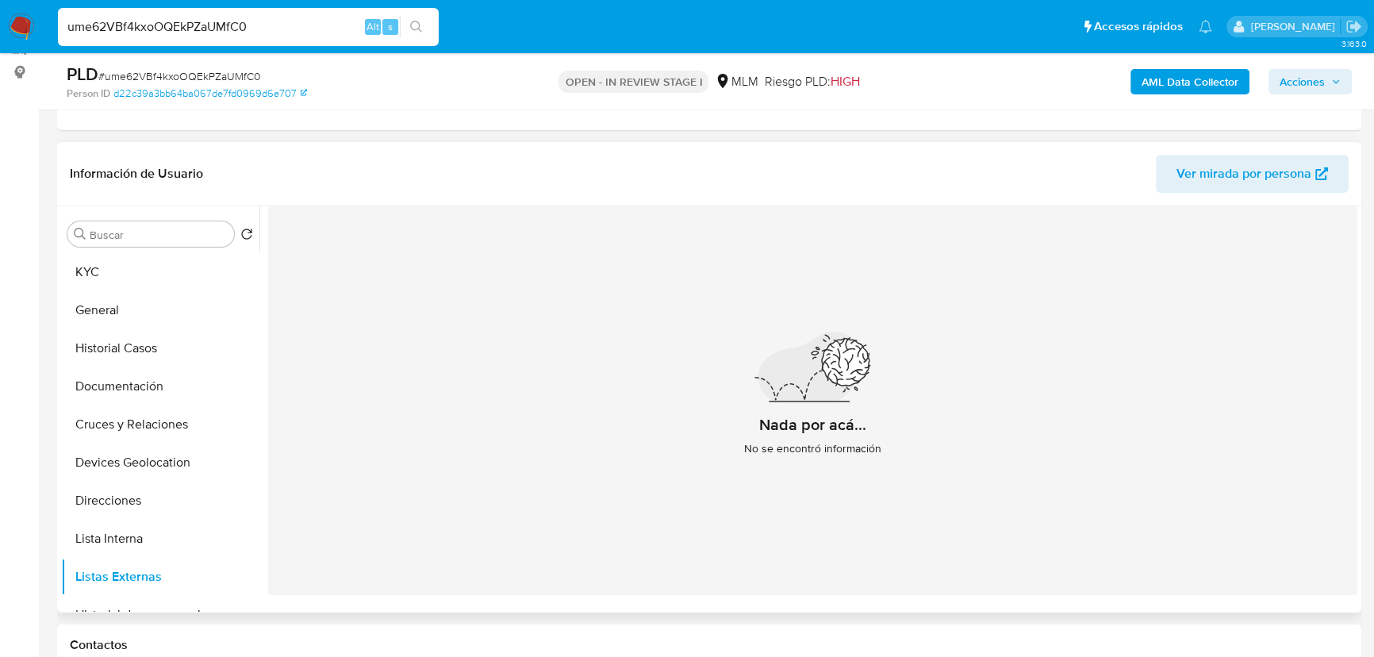
click at [543, 524] on div "Nada por acá... No se encontró información" at bounding box center [812, 400] width 1089 height 389
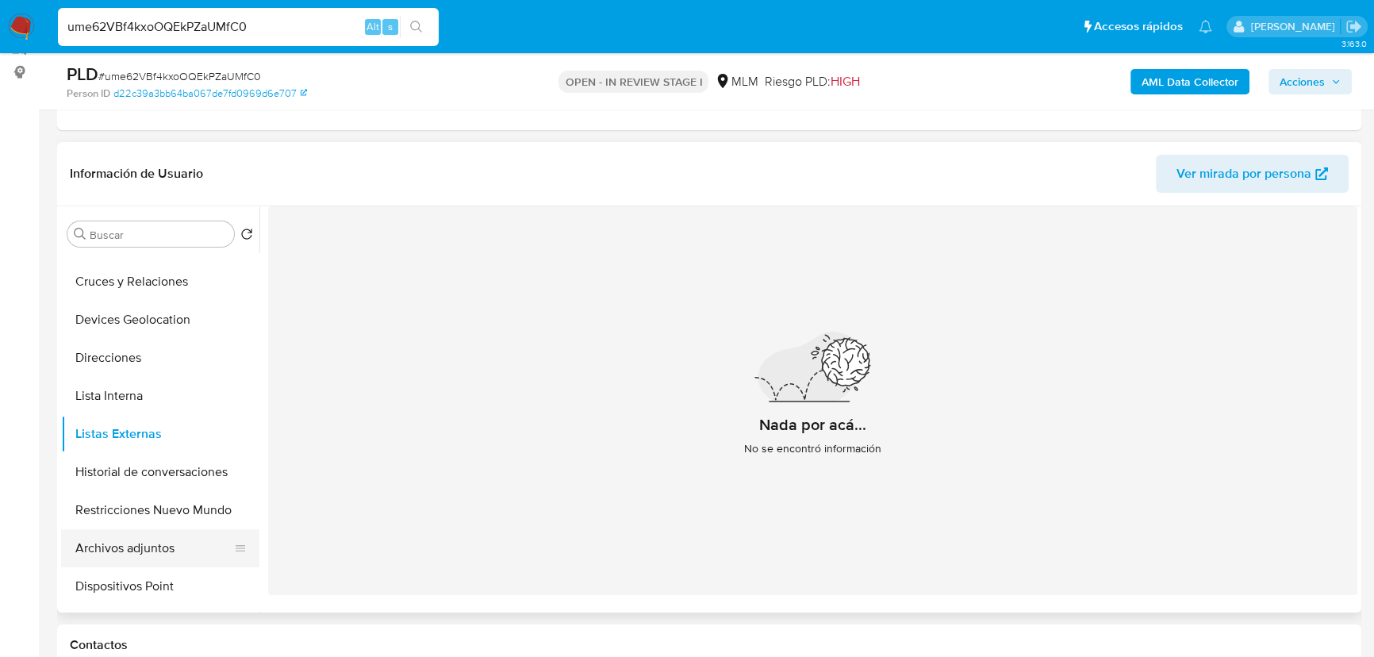
scroll to position [144, 0]
click at [184, 460] on button "Historial de conversaciones" at bounding box center [154, 471] width 186 height 38
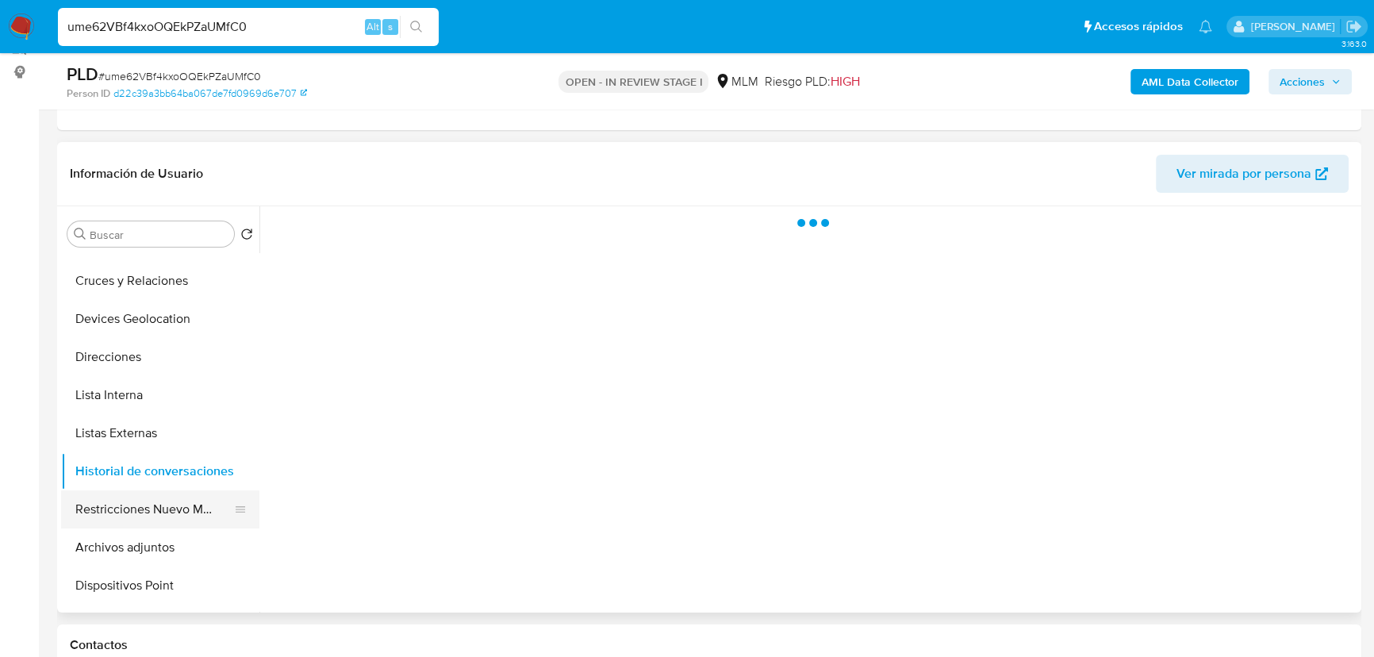
click at [167, 499] on button "Restricciones Nuevo Mundo" at bounding box center [154, 509] width 186 height 38
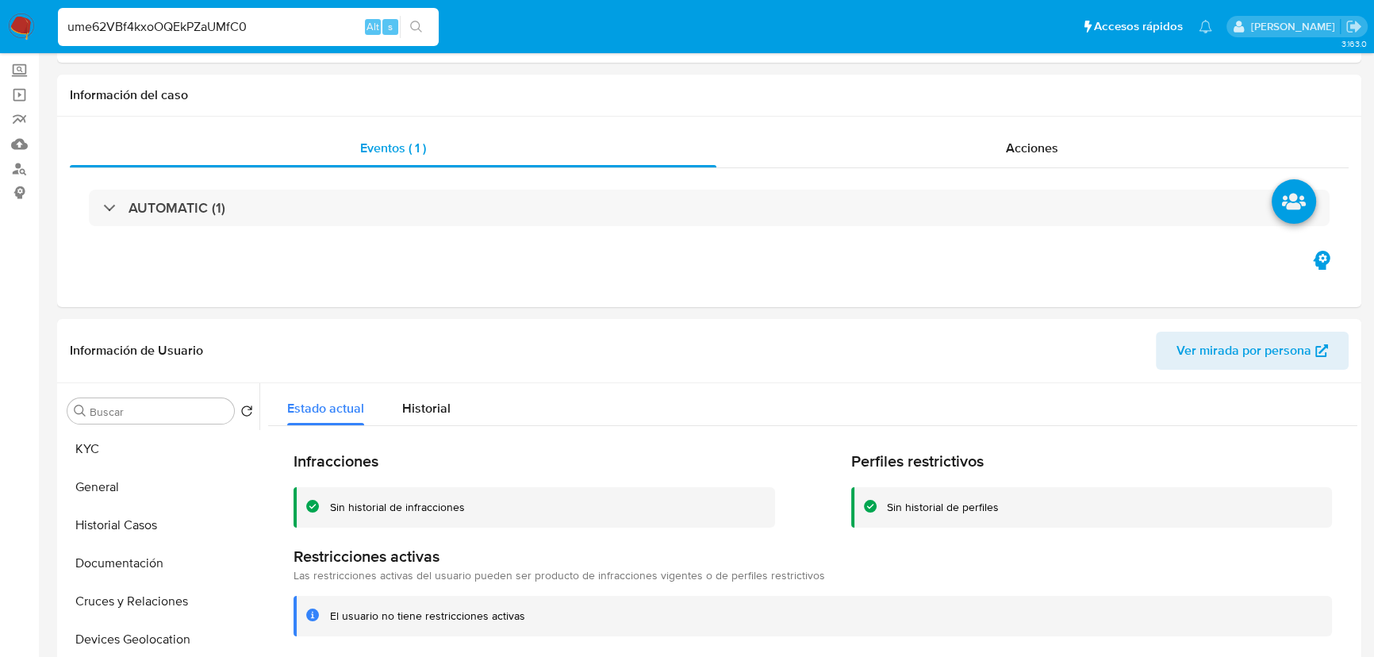
scroll to position [0, 0]
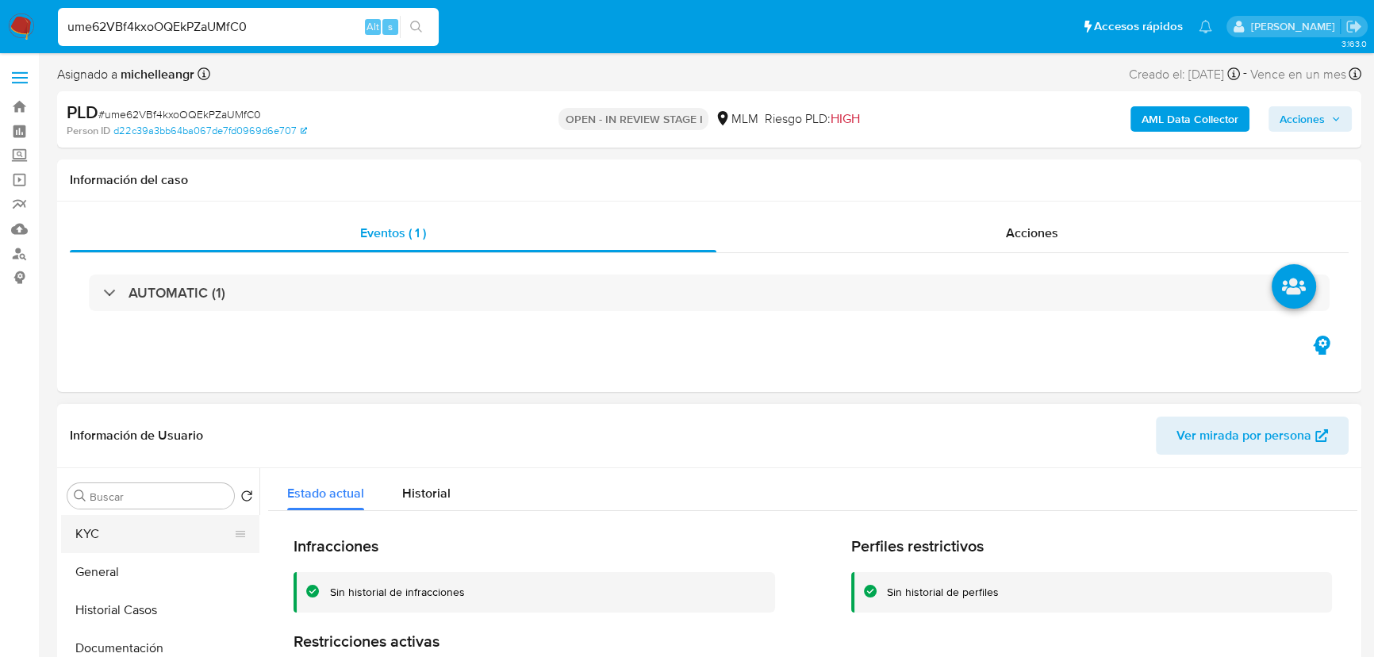
click at [114, 534] on button "KYC" at bounding box center [154, 534] width 186 height 38
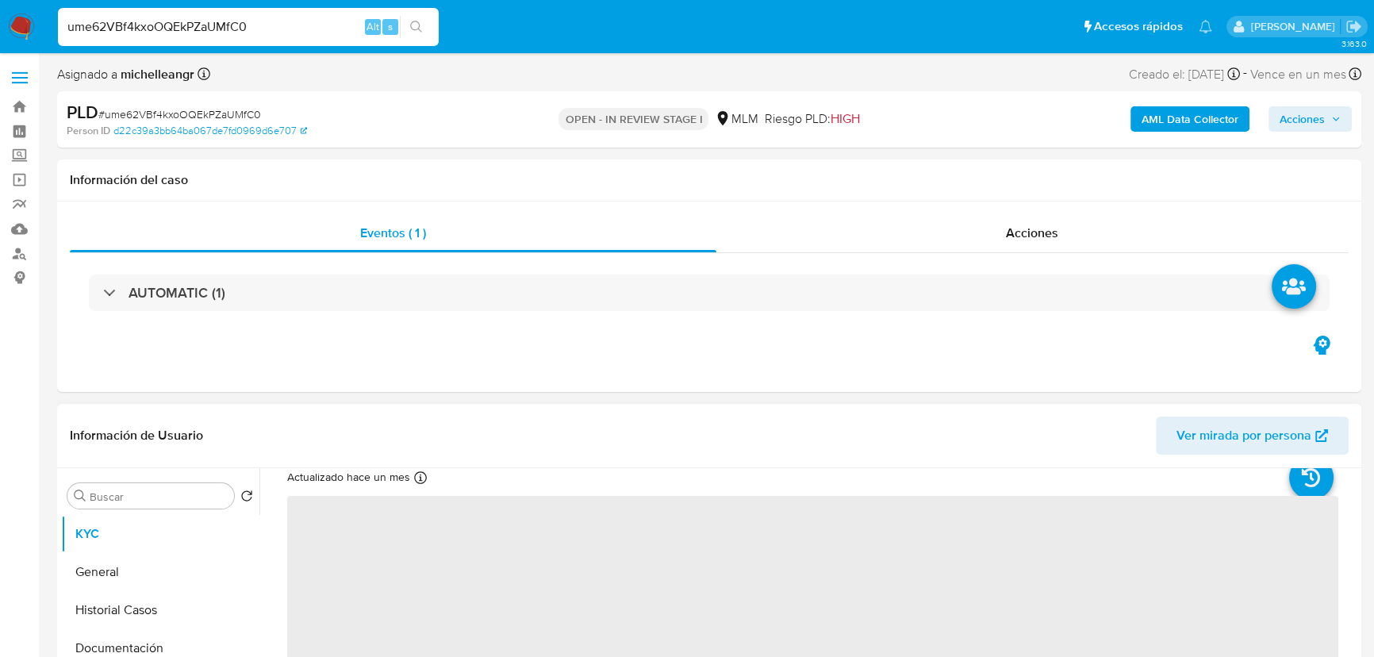
scroll to position [71, 0]
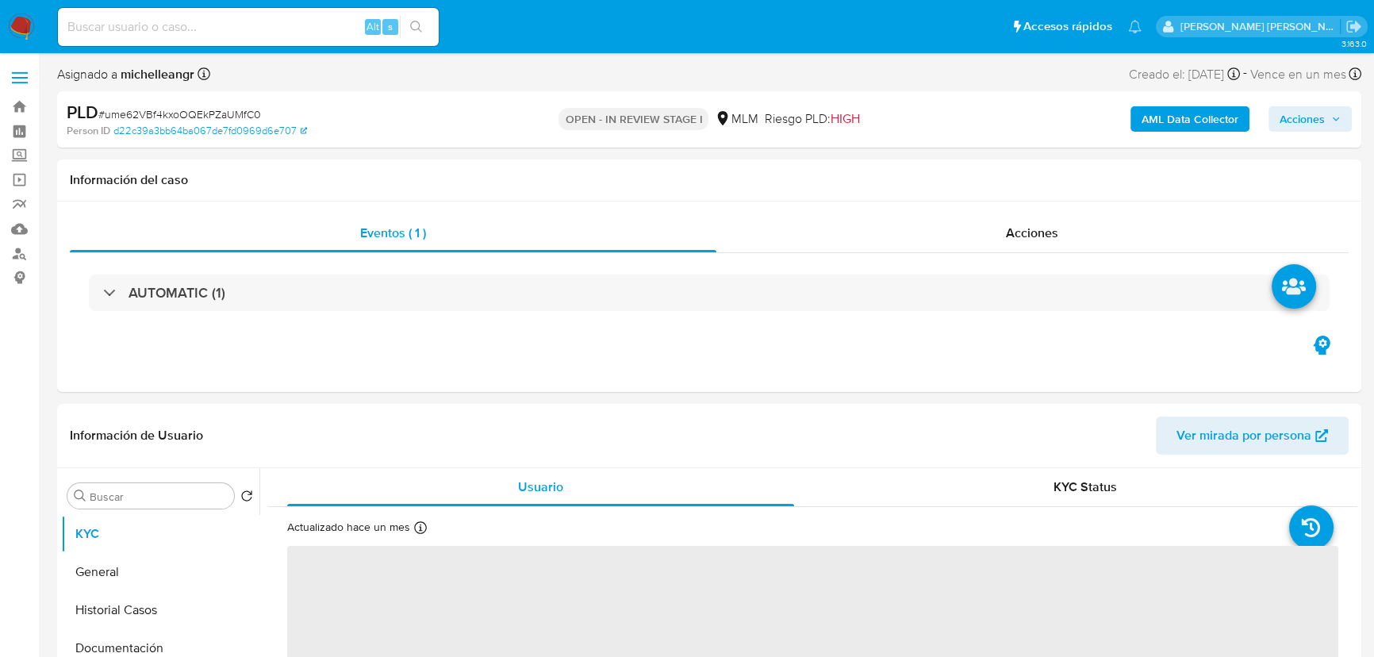
select select "10"
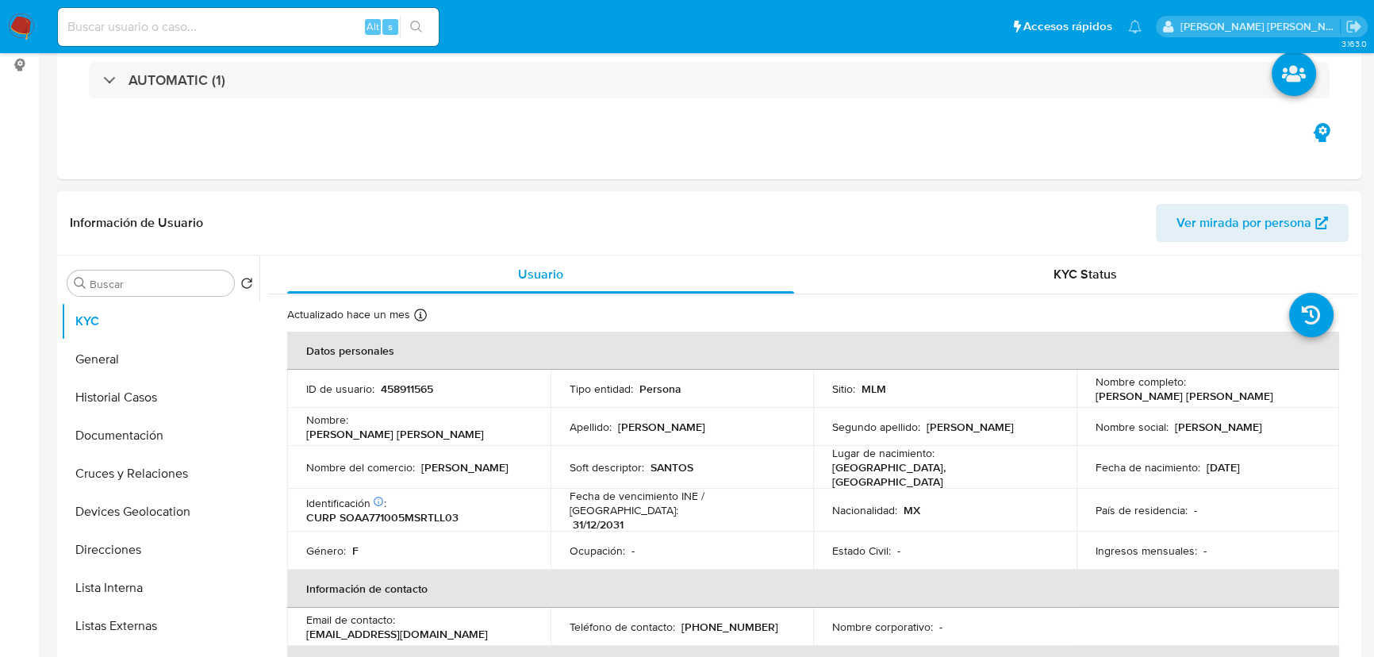
scroll to position [288, 0]
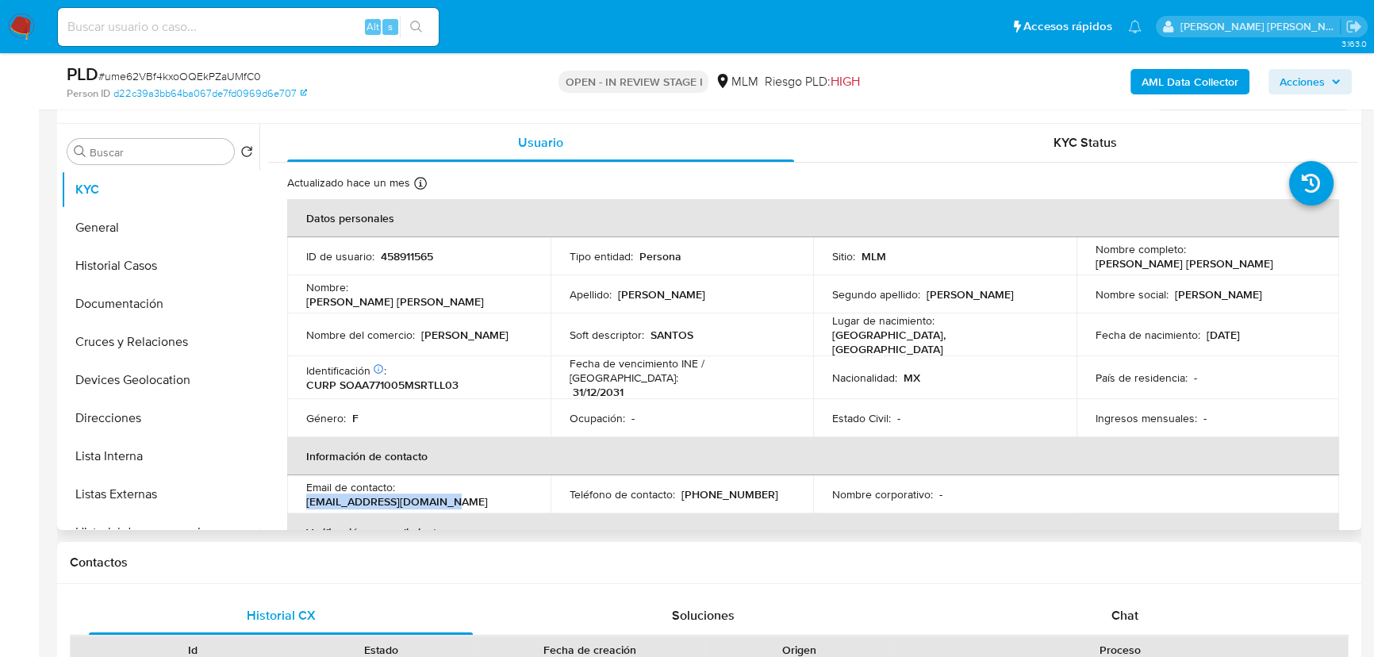
drag, startPoint x: 452, startPoint y: 496, endPoint x: 305, endPoint y: 497, distance: 147.5
click at [305, 497] on td "Email de contacto : angelicahamc@outlook.com" at bounding box center [418, 494] width 263 height 38
copy p "angelicahamc@outlook.com"
click at [711, 487] on p "[PHONE_NUMBER]" at bounding box center [729, 494] width 97 height 14
click at [714, 487] on p "[PHONE_NUMBER]" at bounding box center [729, 494] width 97 height 14
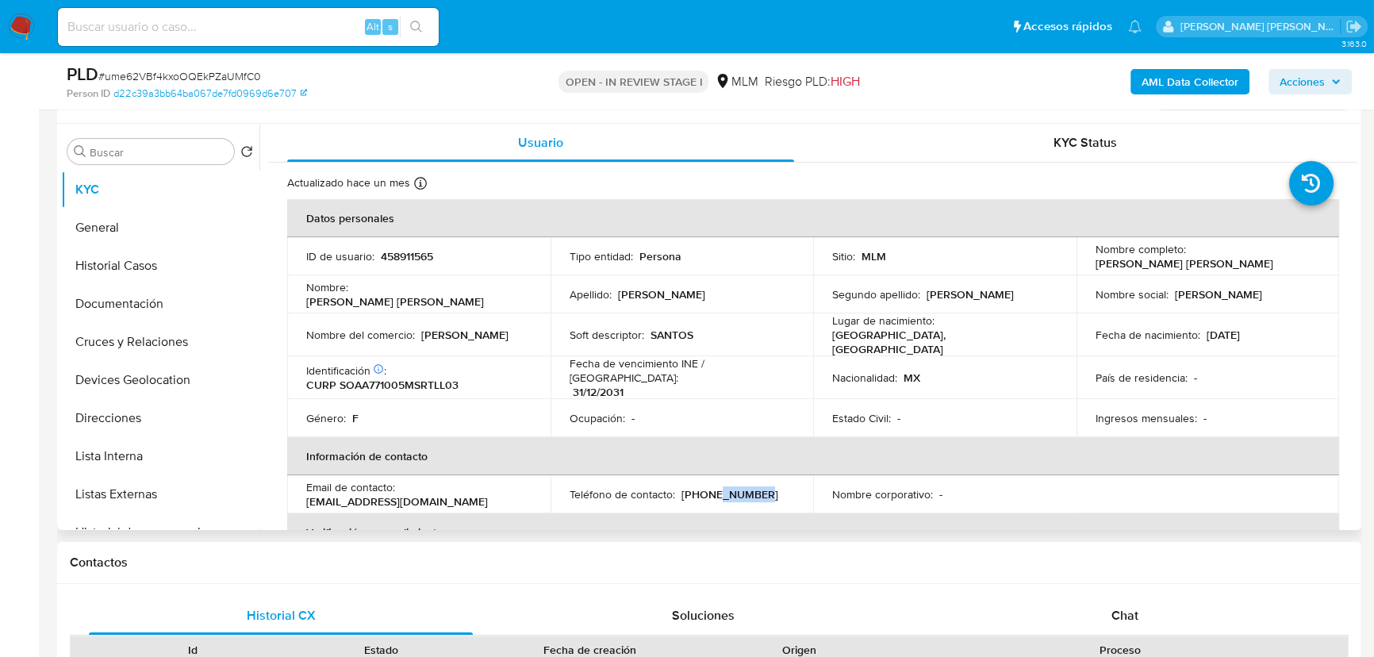
click at [714, 487] on p "[PHONE_NUMBER]" at bounding box center [729, 494] width 97 height 14
copy p "2569563"
drag, startPoint x: 133, startPoint y: 295, endPoint x: 132, endPoint y: 310, distance: 15.2
click at [132, 294] on button "Documentación" at bounding box center [154, 304] width 186 height 38
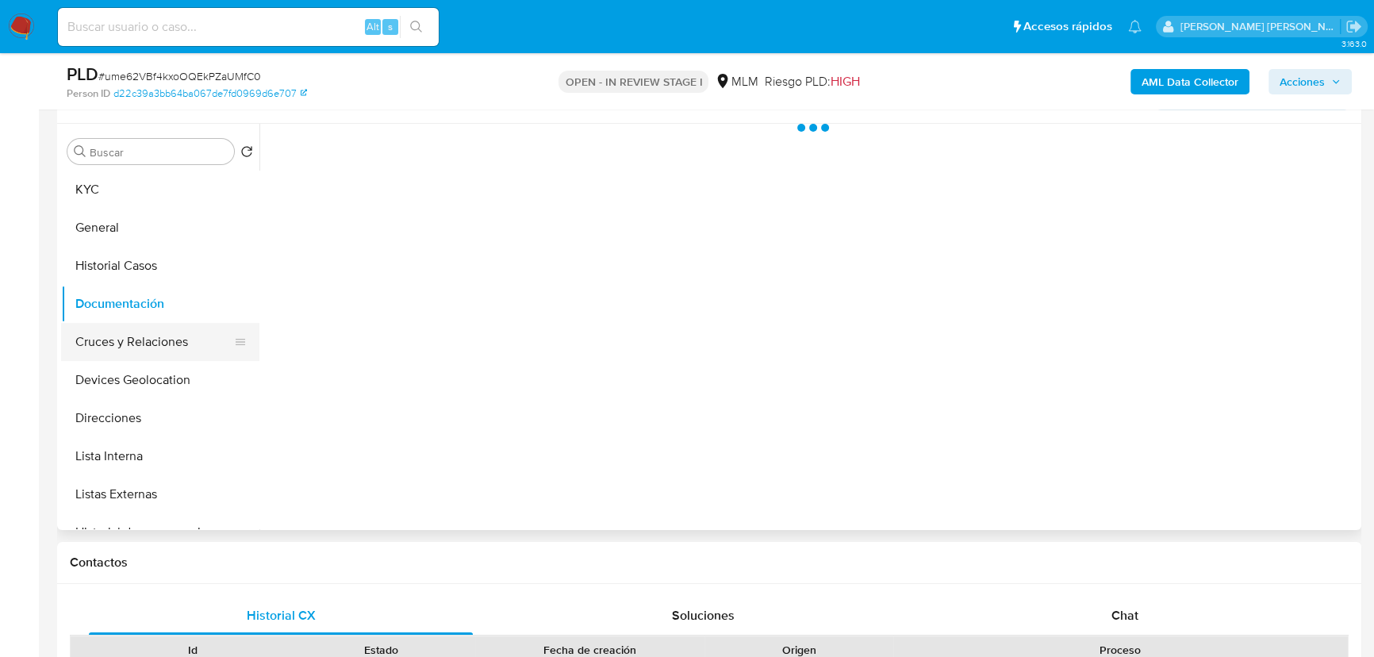
click at [133, 324] on button "Cruces y Relaciones" at bounding box center [154, 342] width 186 height 38
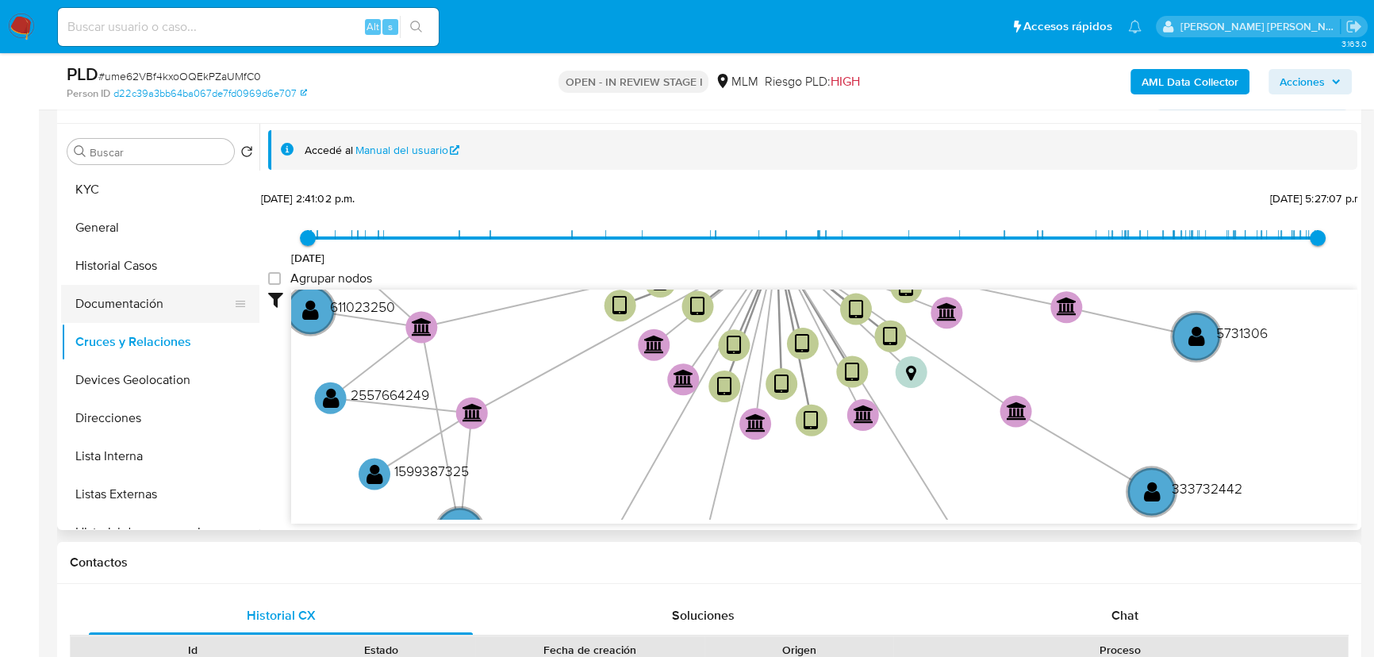
click at [121, 305] on button "Documentación" at bounding box center [154, 304] width 186 height 38
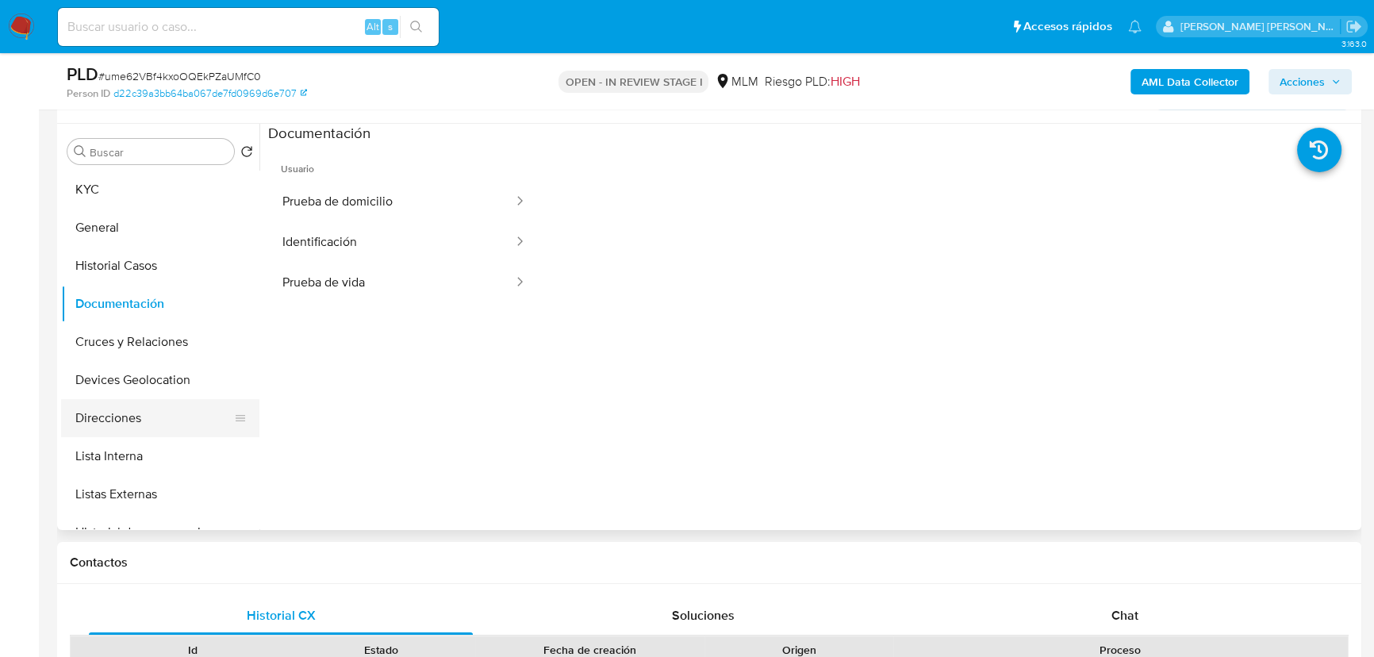
click at [136, 432] on button "Direcciones" at bounding box center [154, 418] width 186 height 38
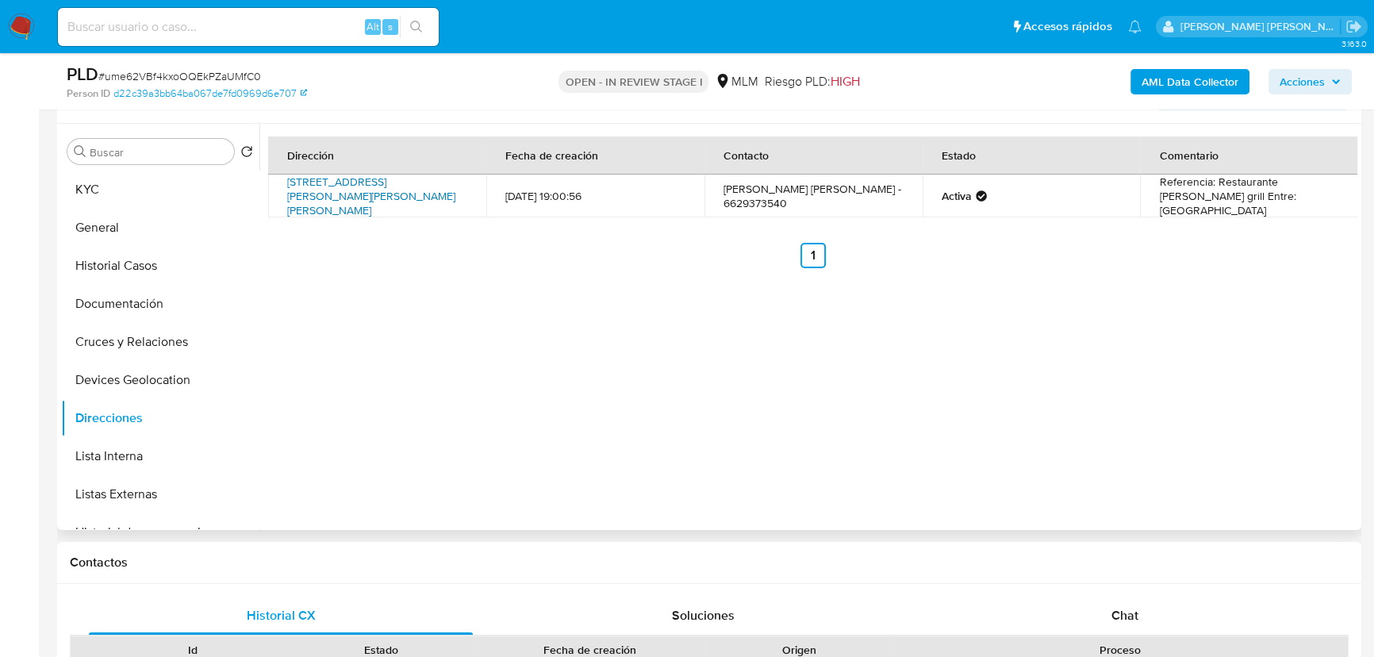
click at [367, 182] on link "Boulevard Miguel Hidalgo Y Costilla 62, Hermosillo, Sonora, 83260, Mexico 62" at bounding box center [371, 196] width 168 height 44
click at [79, 204] on button "KYC" at bounding box center [154, 190] width 186 height 38
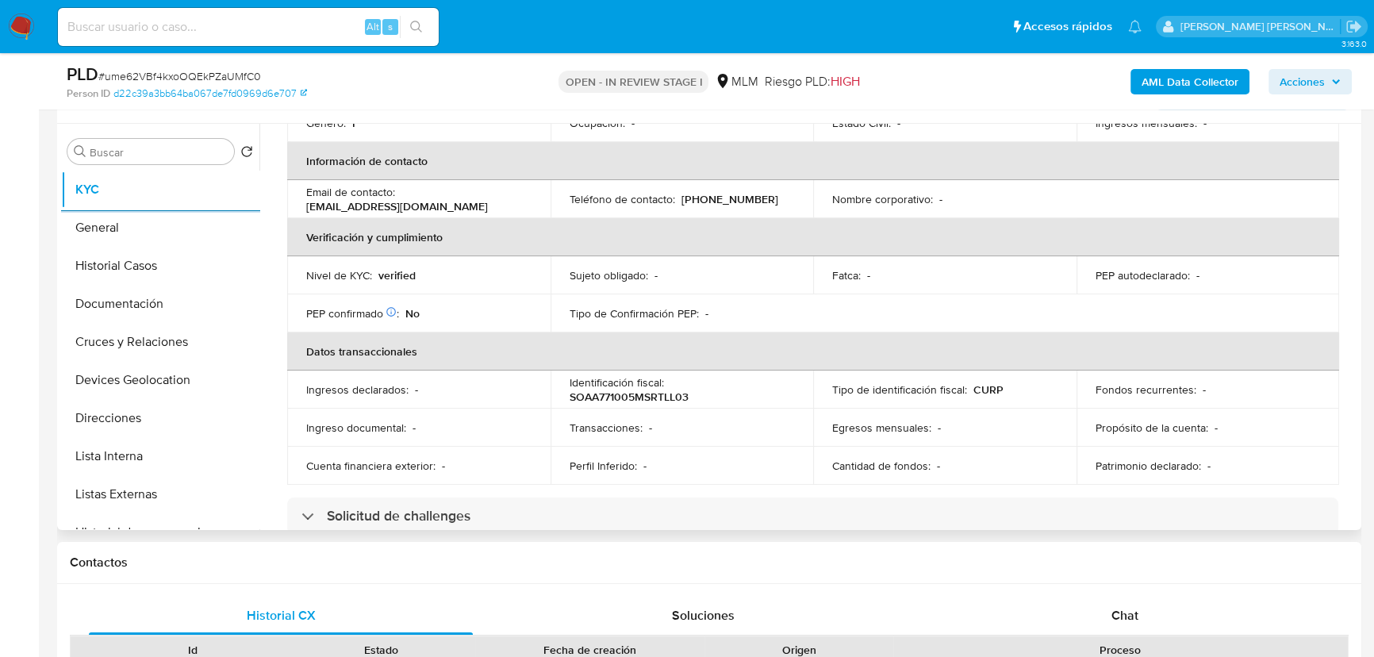
scroll to position [504, 0]
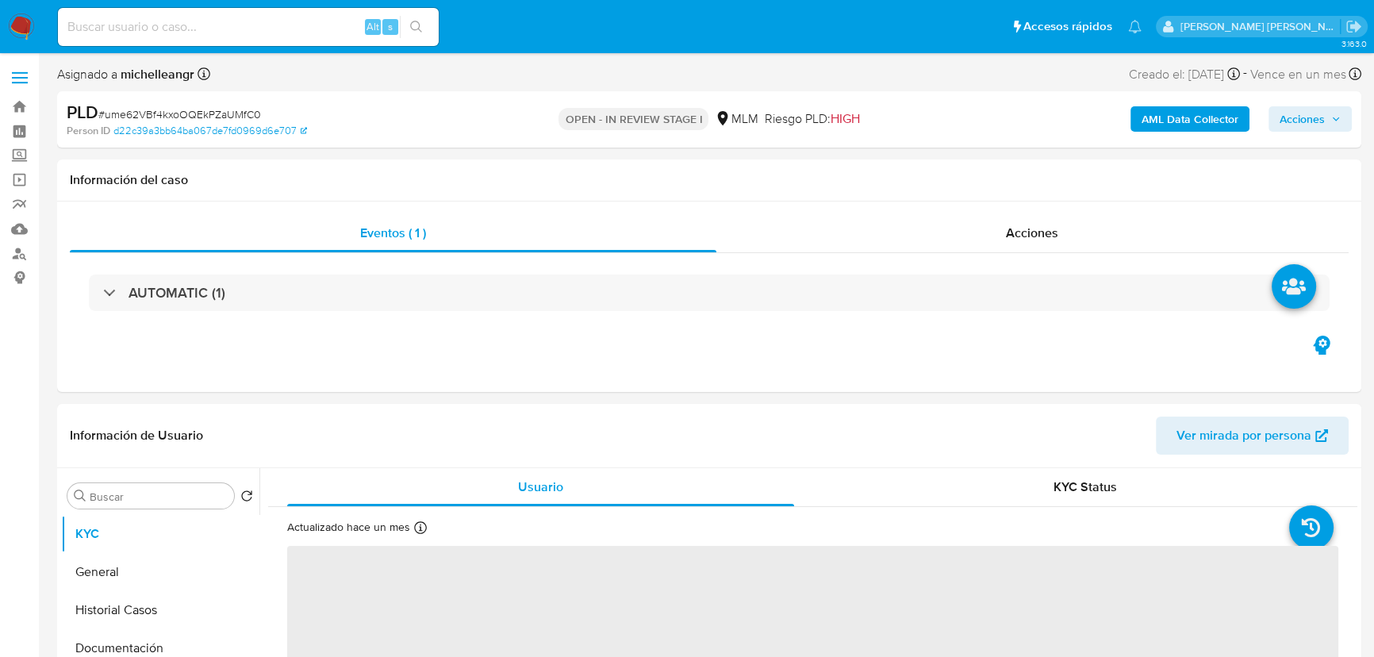
select select "10"
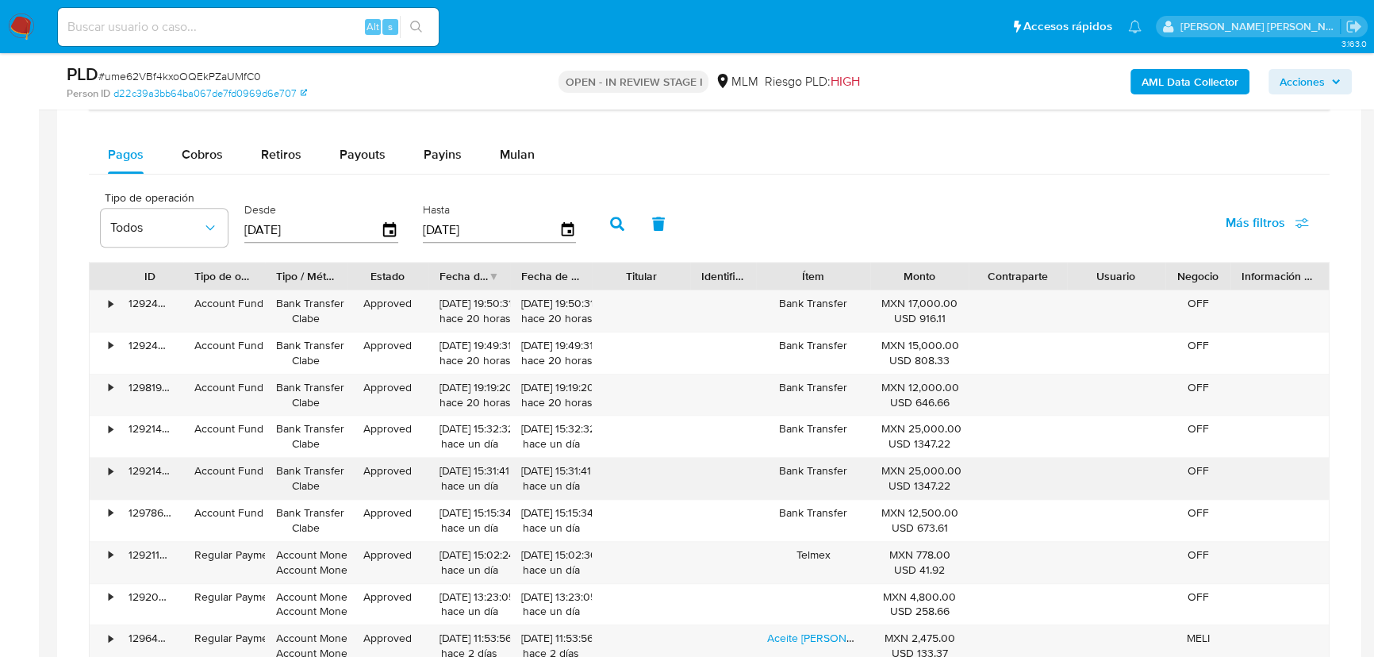
scroll to position [1298, 0]
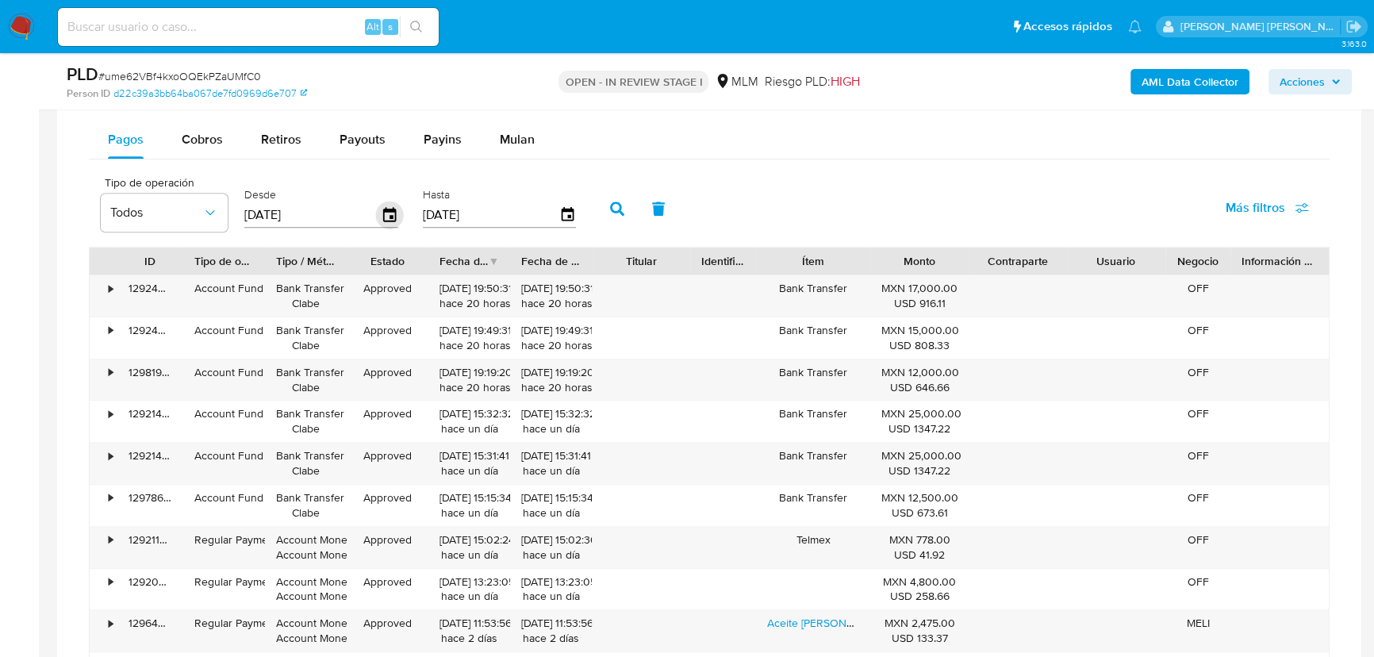
click at [390, 216] on icon "button" at bounding box center [390, 215] width 28 height 28
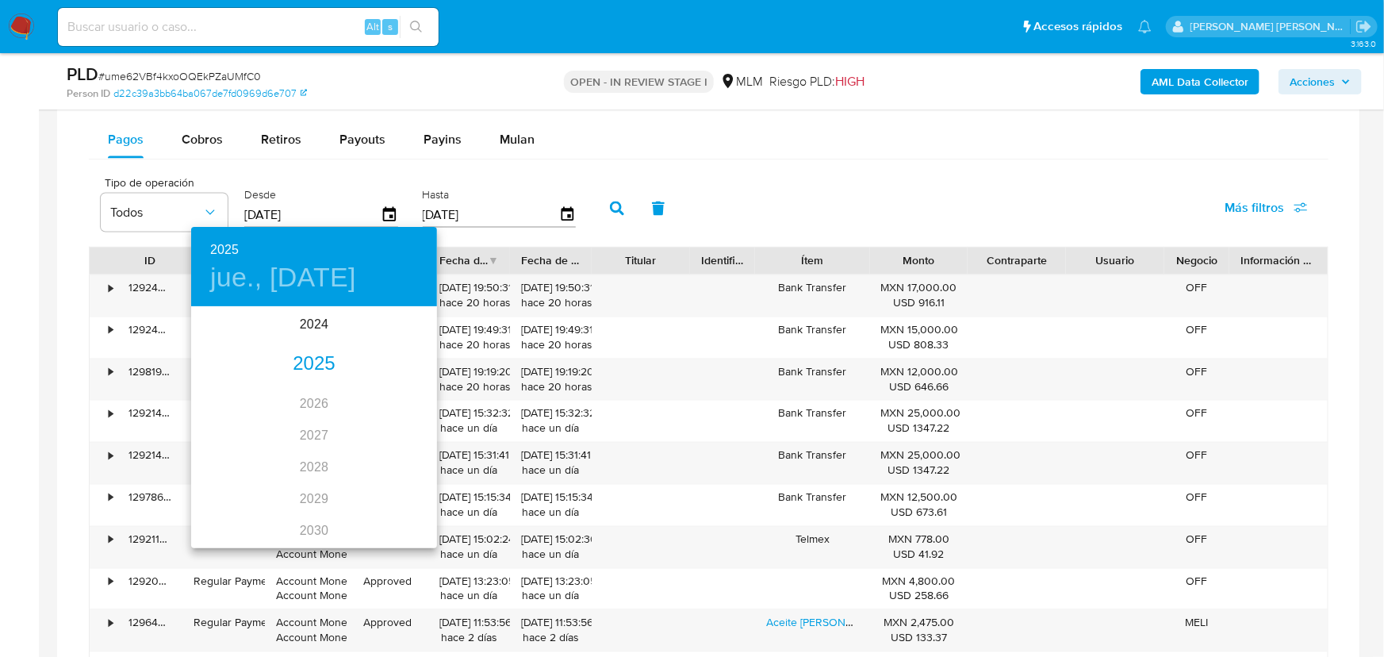
click at [316, 354] on div "2025" at bounding box center [314, 364] width 246 height 32
click at [229, 458] on div "jul." at bounding box center [232, 456] width 82 height 59
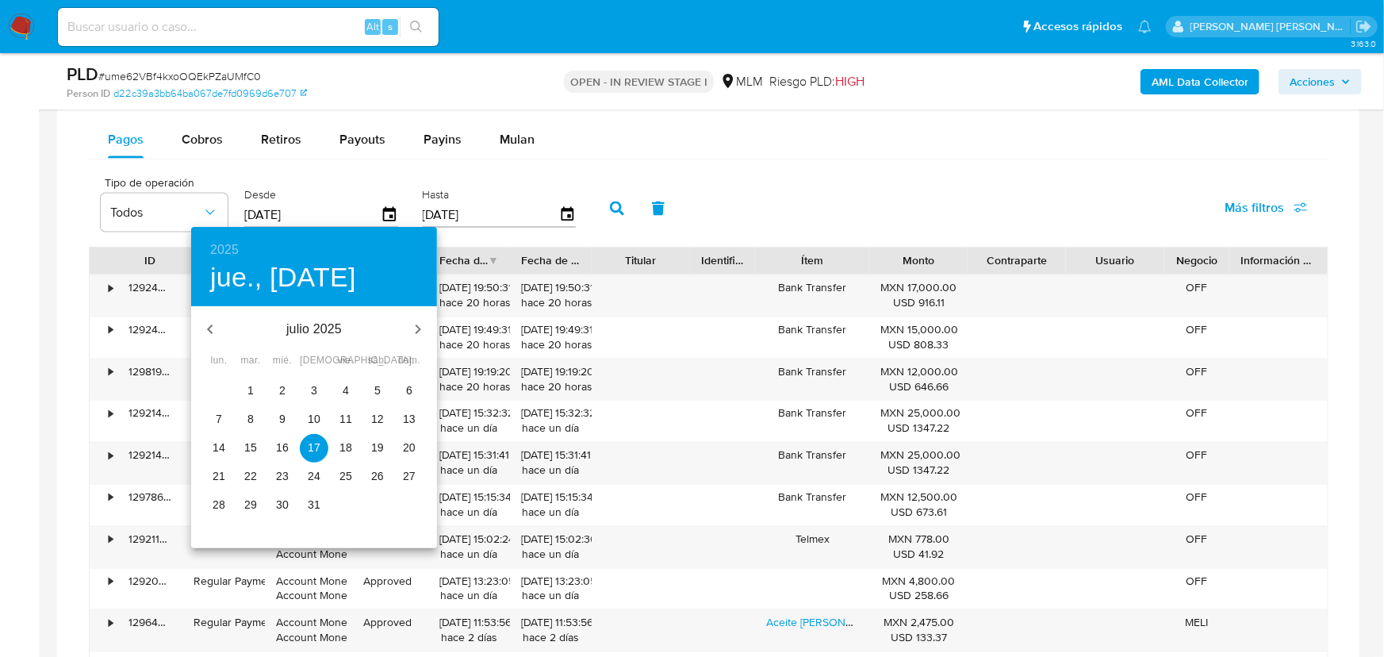
click at [311, 414] on p "10" at bounding box center [314, 419] width 13 height 16
type input "10/07/2025"
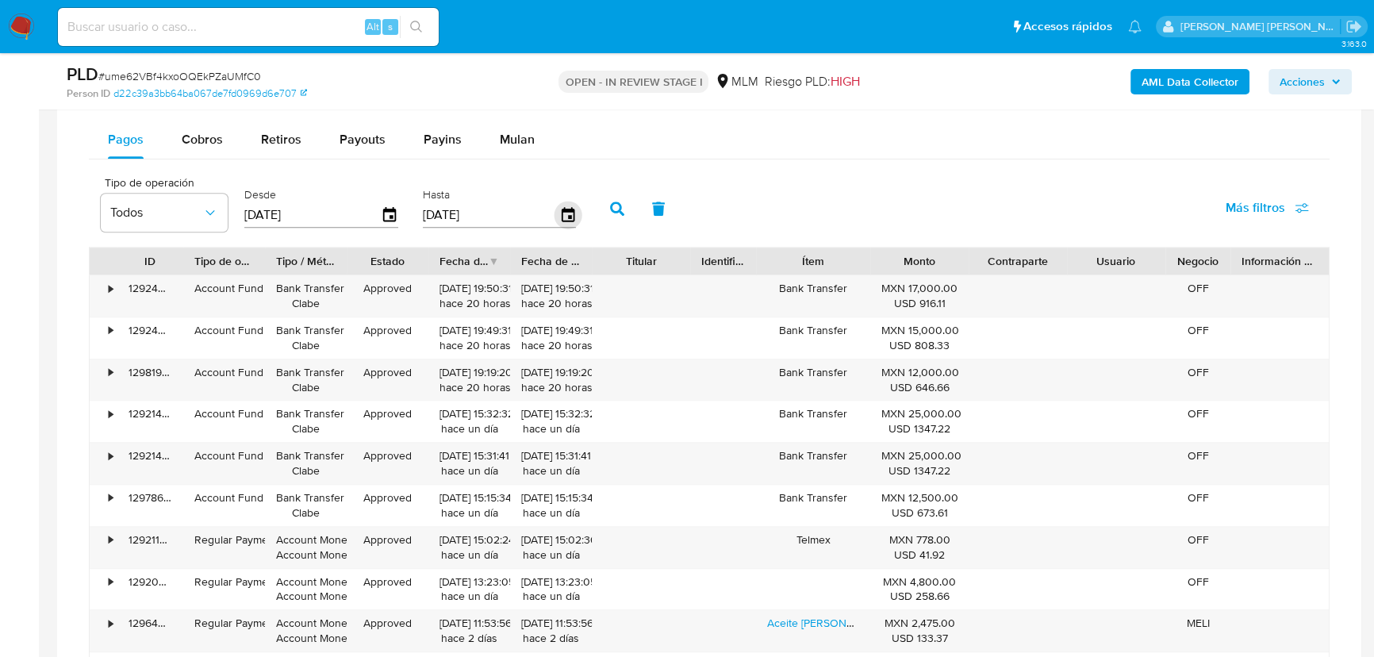
click at [569, 211] on icon "button" at bounding box center [568, 215] width 28 height 28
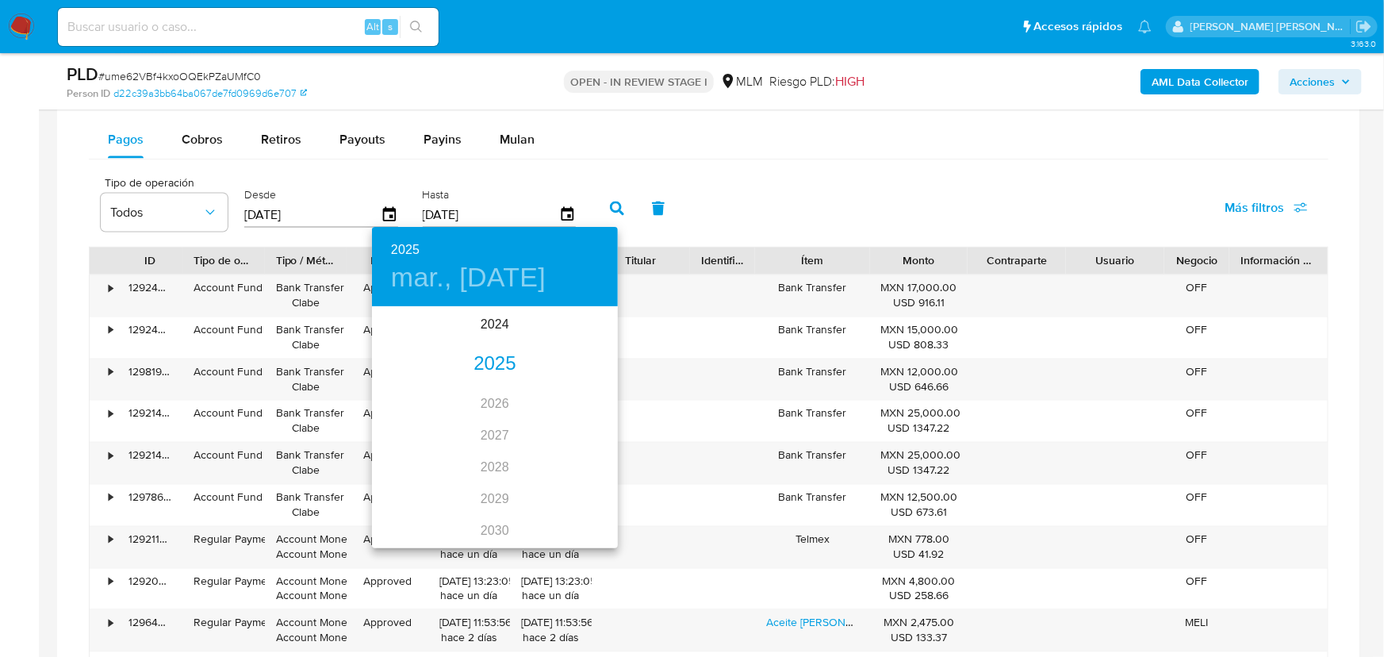
click at [492, 362] on div "2025" at bounding box center [495, 364] width 246 height 32
click at [417, 454] on div "jul." at bounding box center [413, 456] width 82 height 59
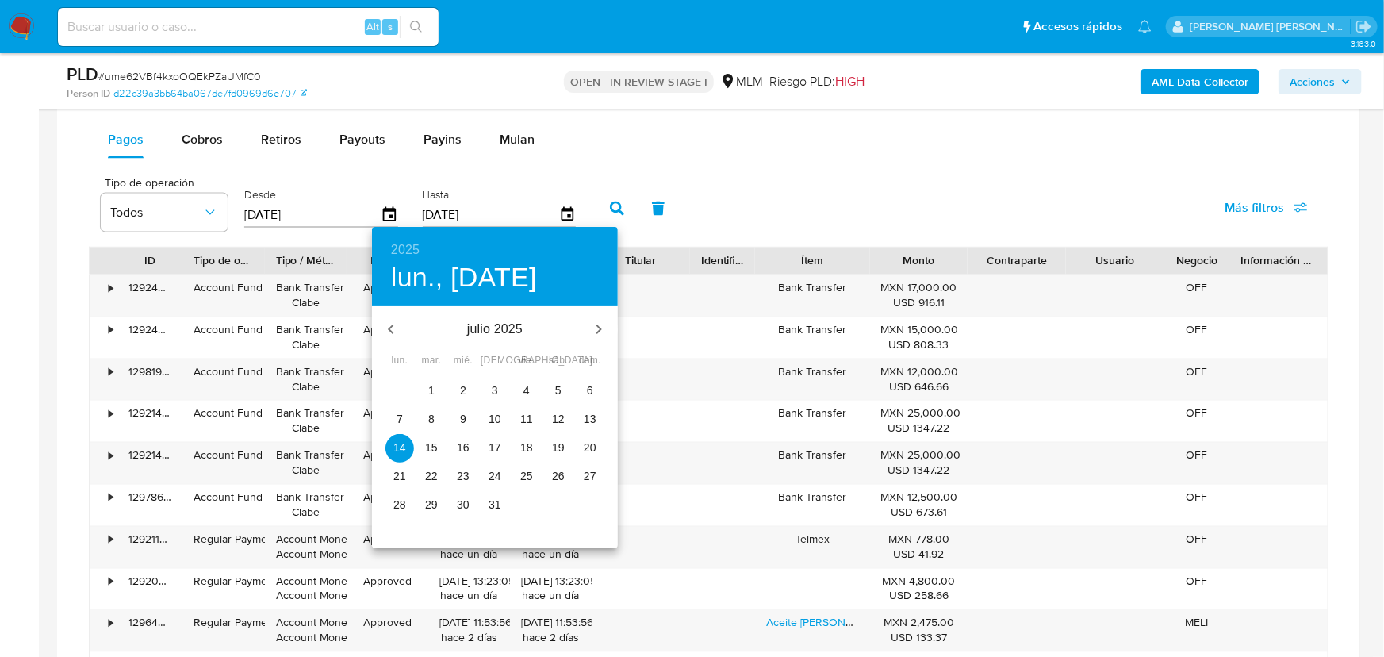
click at [498, 497] on button "31" at bounding box center [495, 505] width 29 height 29
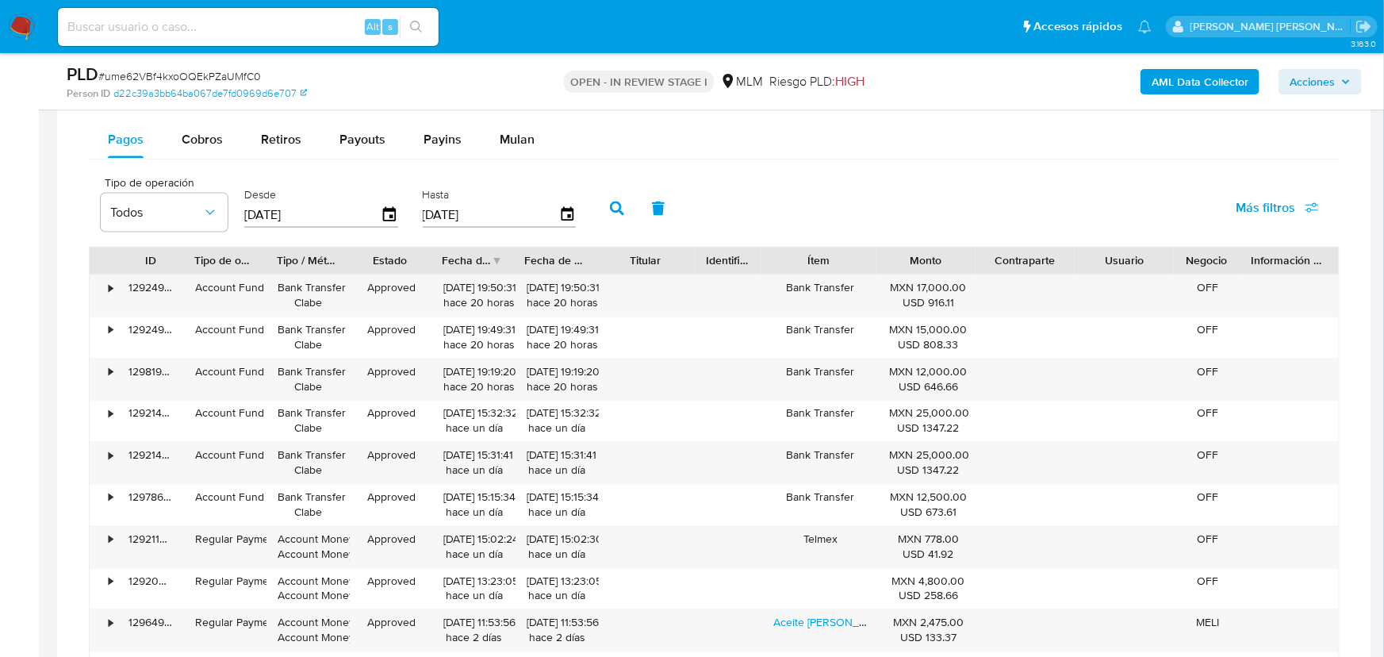
type input "31/07/2025"
click at [624, 206] on icon "button" at bounding box center [617, 208] width 14 height 14
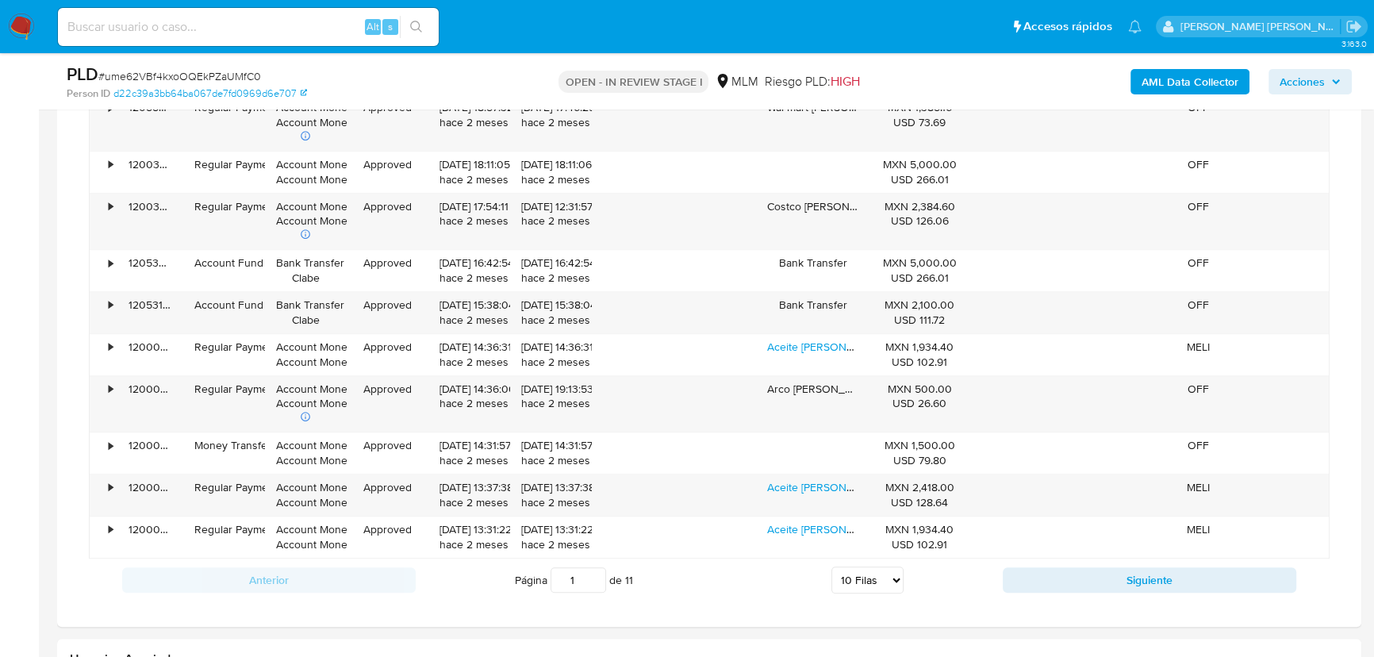
scroll to position [1586, 0]
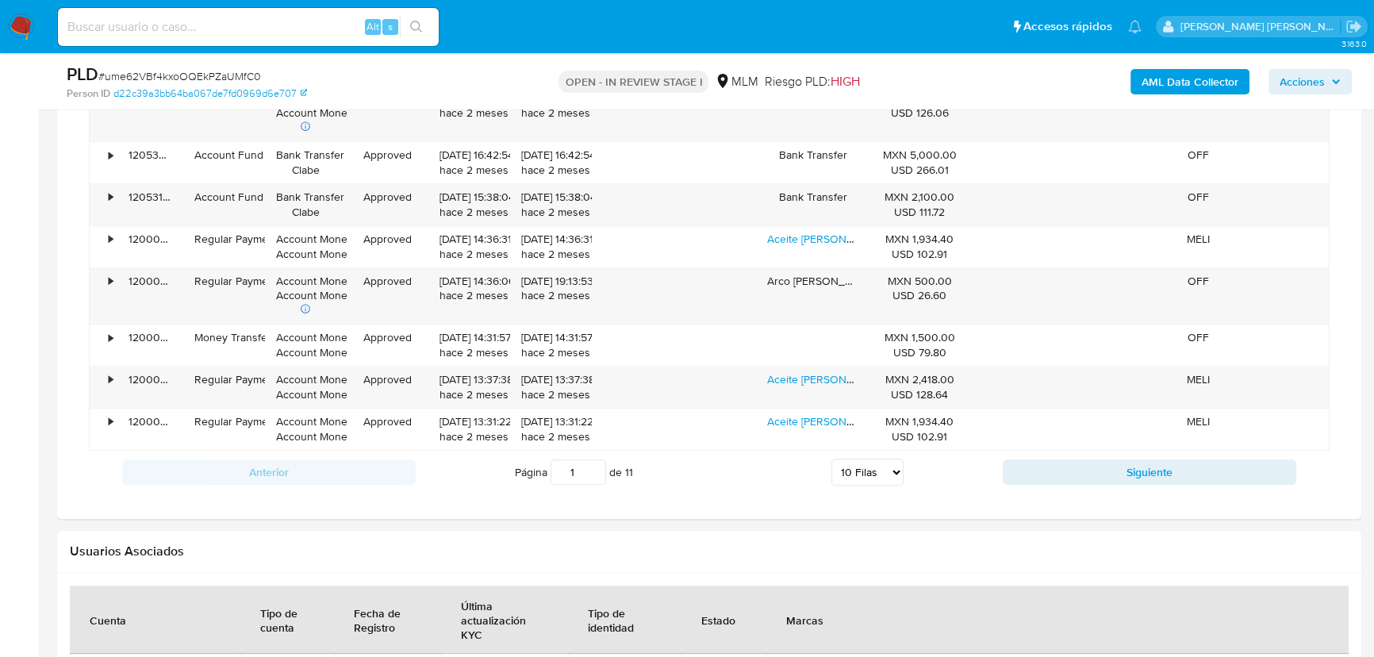
click at [873, 463] on select "5 Filas 10 Filas 20 Filas 25 Filas 50 Filas 100 Filas" at bounding box center [867, 471] width 72 height 27
select select "25"
click at [832, 458] on select "5 Filas 10 Filas 20 Filas 25 Filas 50 Filas 100 Filas" at bounding box center [867, 471] width 72 height 27
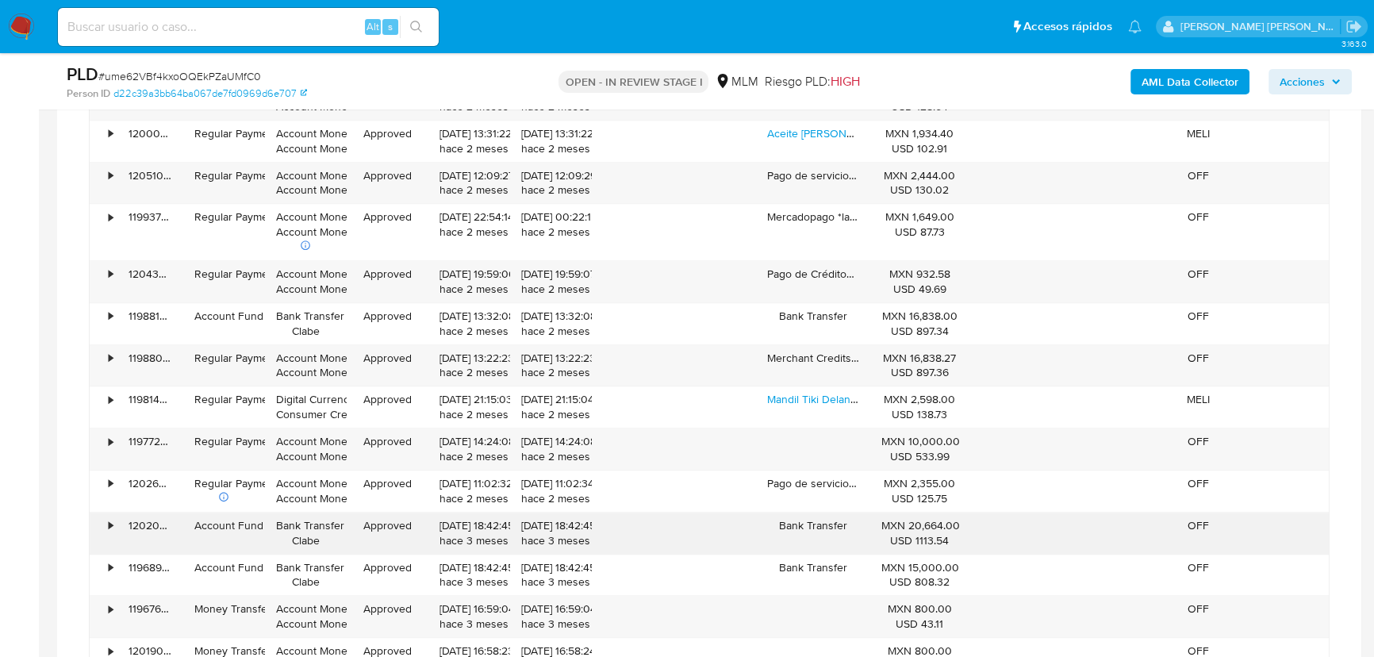
scroll to position [2163, 0]
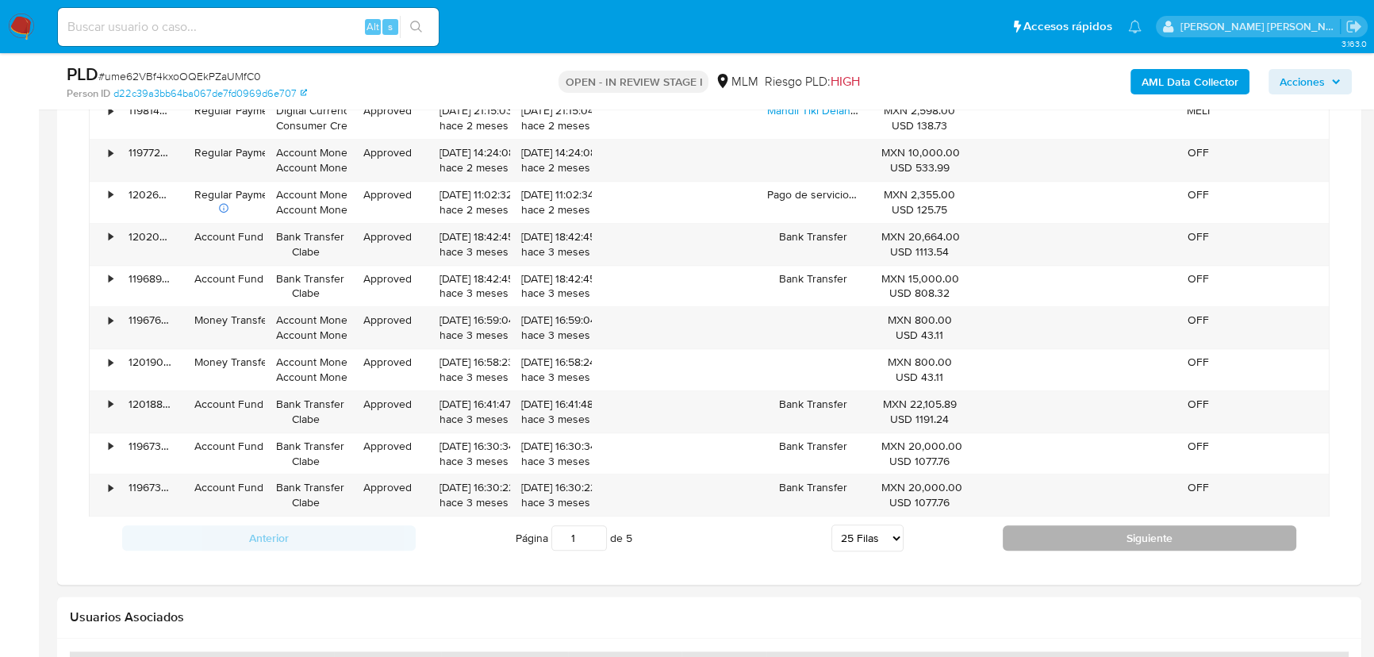
click at [1110, 525] on div "Anterior Página 1 de 5 5 Filas 10 Filas 20 Filas 25 Filas 50 Filas 100 Filas Si…" at bounding box center [709, 537] width 1240 height 43
click at [1109, 539] on button "Siguiente" at bounding box center [1149, 537] width 293 height 25
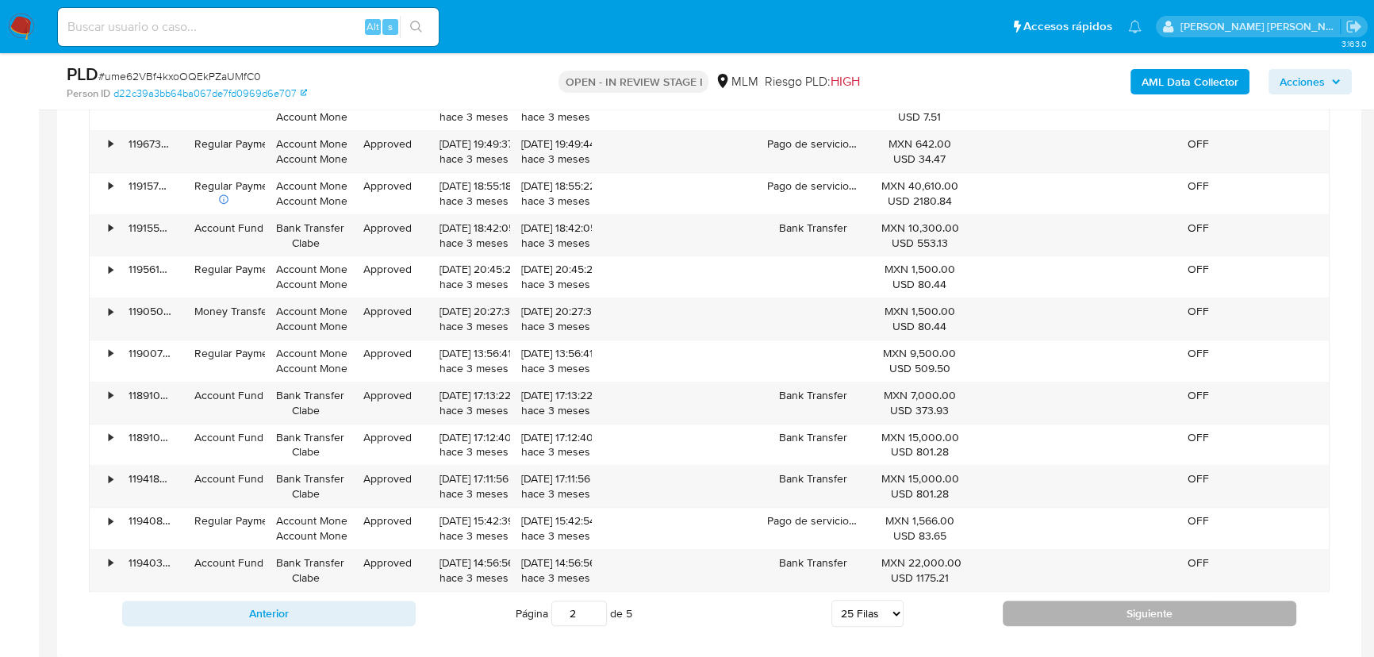
click at [1118, 612] on button "Siguiente" at bounding box center [1149, 612] width 293 height 25
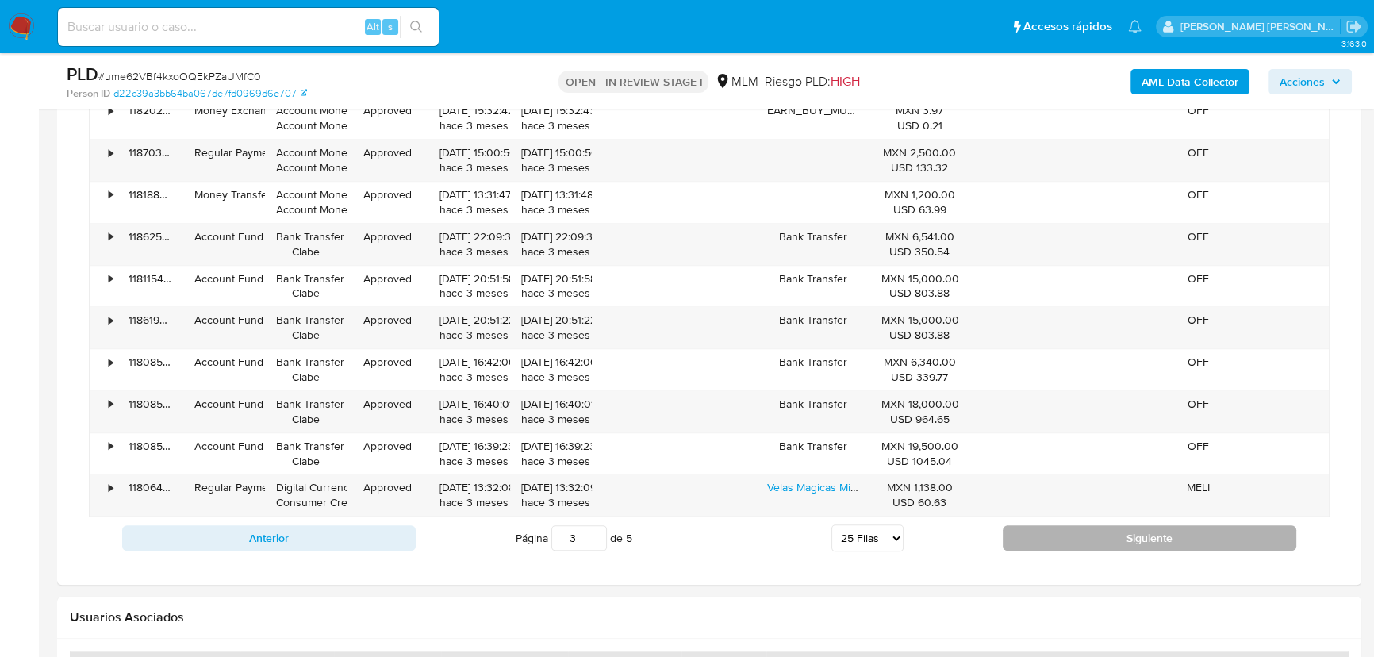
scroll to position [2018, 0]
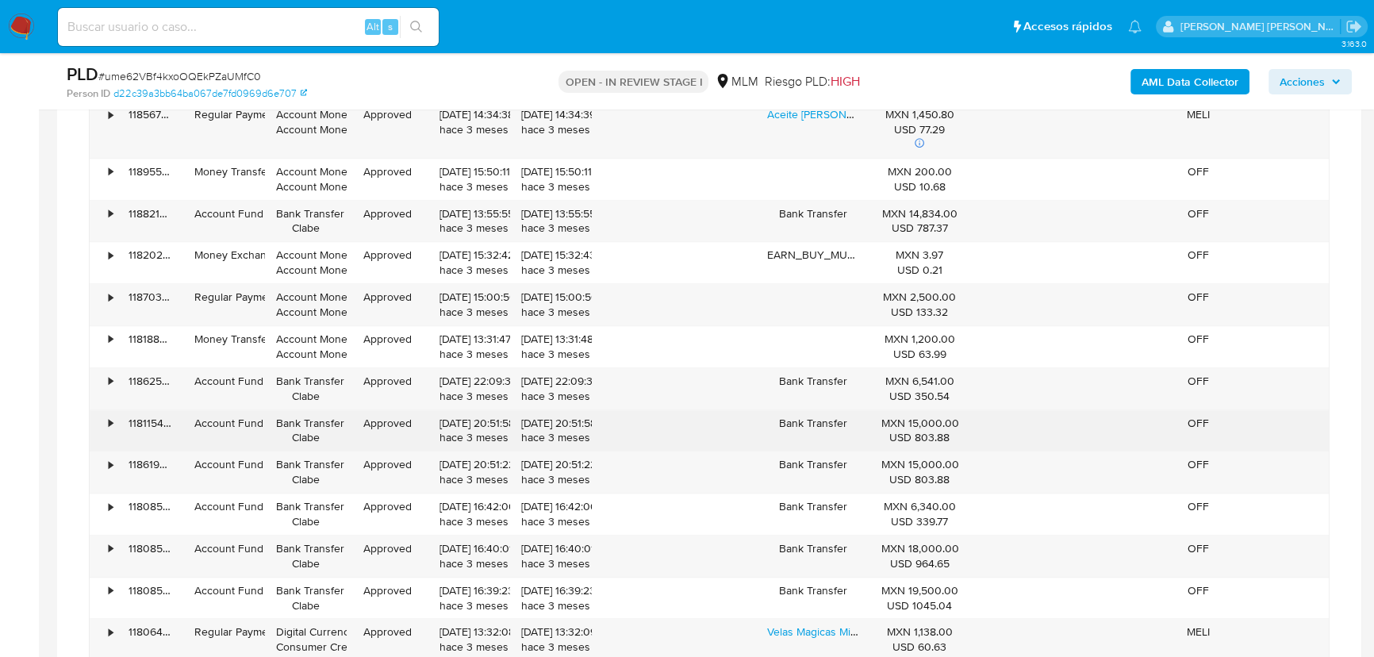
drag, startPoint x: 238, startPoint y: 425, endPoint x: 900, endPoint y: 444, distance: 662.5
click at [900, 444] on div "• 118115455381 Account Fund Bank Transfer Clabe Approved 14/07/2025 20:51:58 ha…" at bounding box center [709, 430] width 1239 height 41
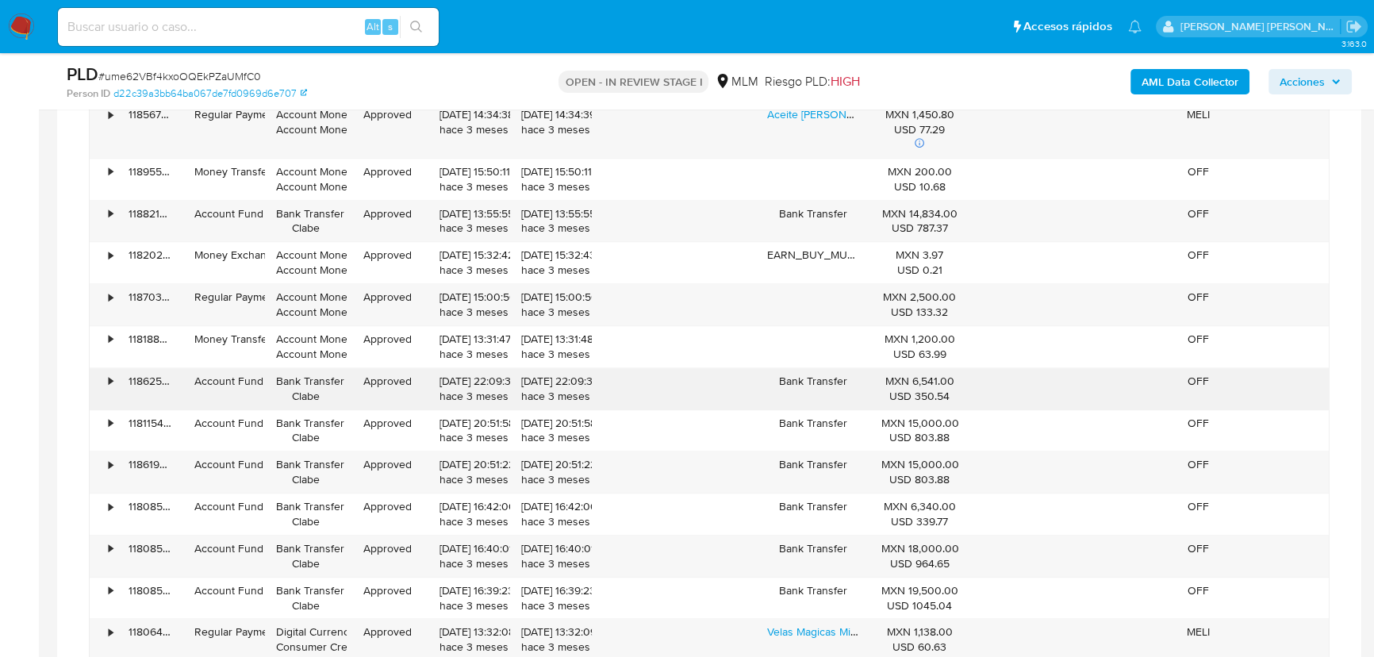
scroll to position [2091, 0]
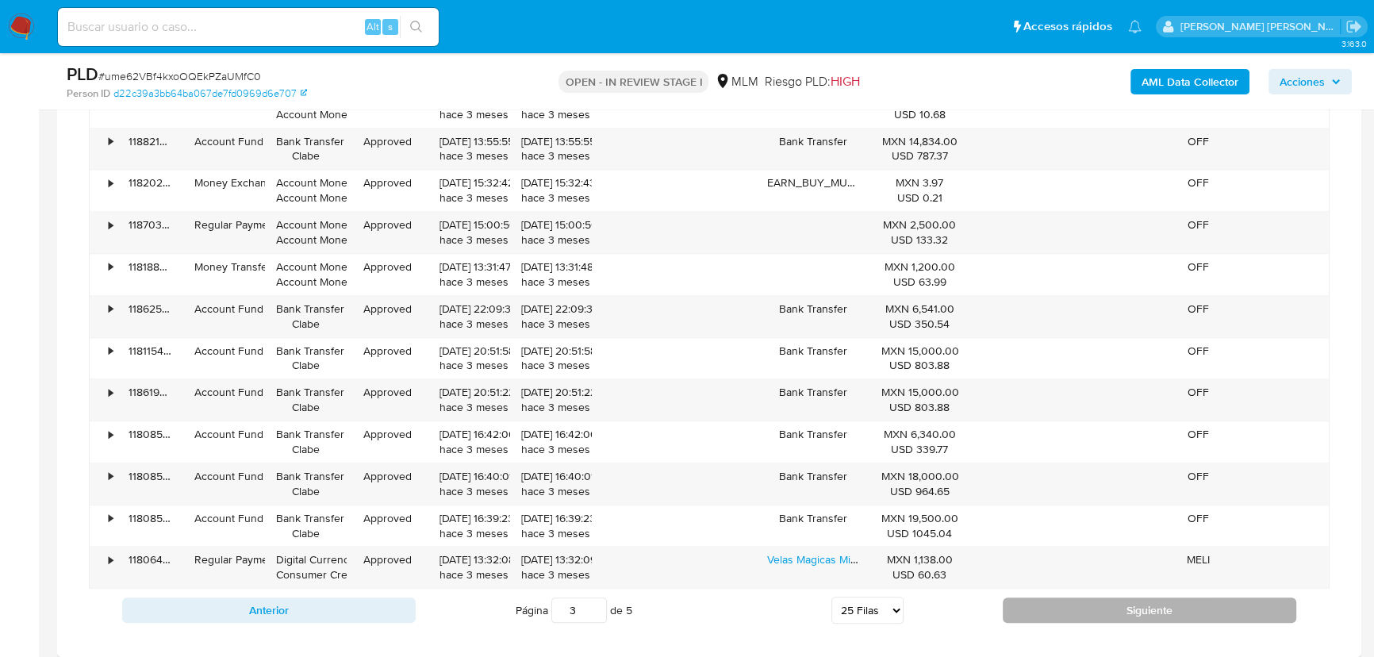
click at [1027, 605] on button "Siguiente" at bounding box center [1149, 609] width 293 height 25
type input "4"
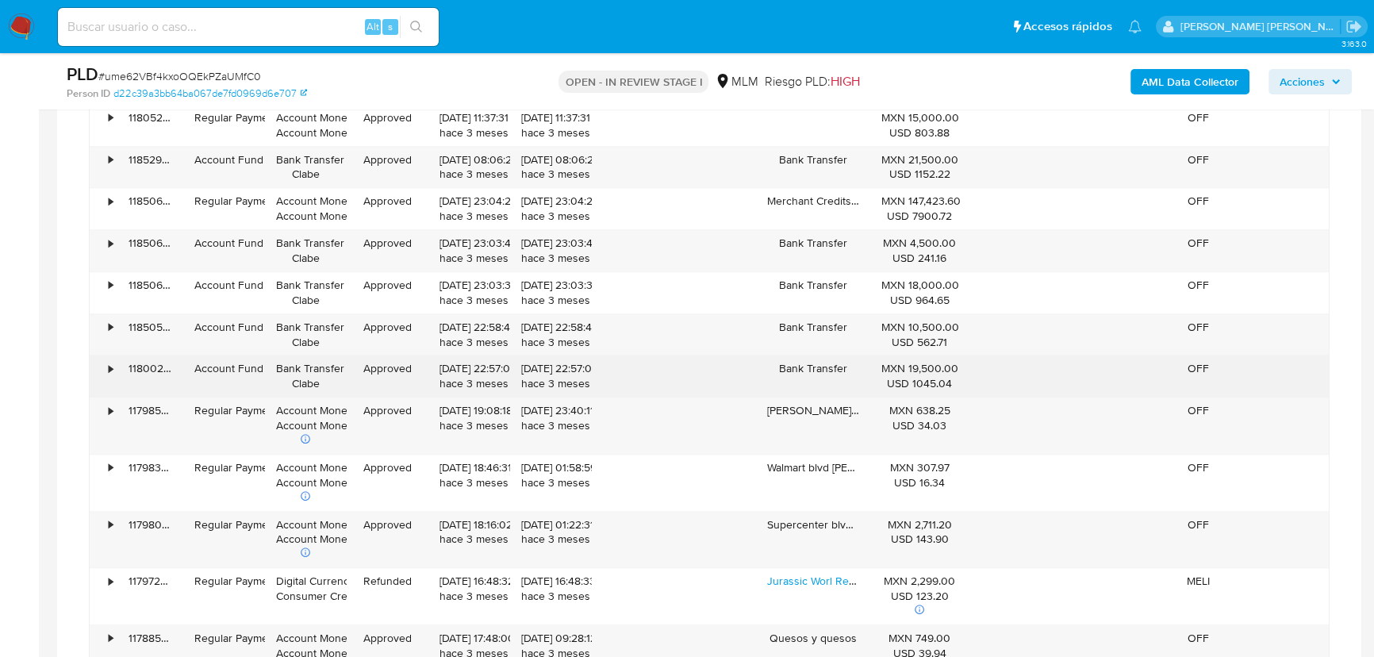
scroll to position [1370, 0]
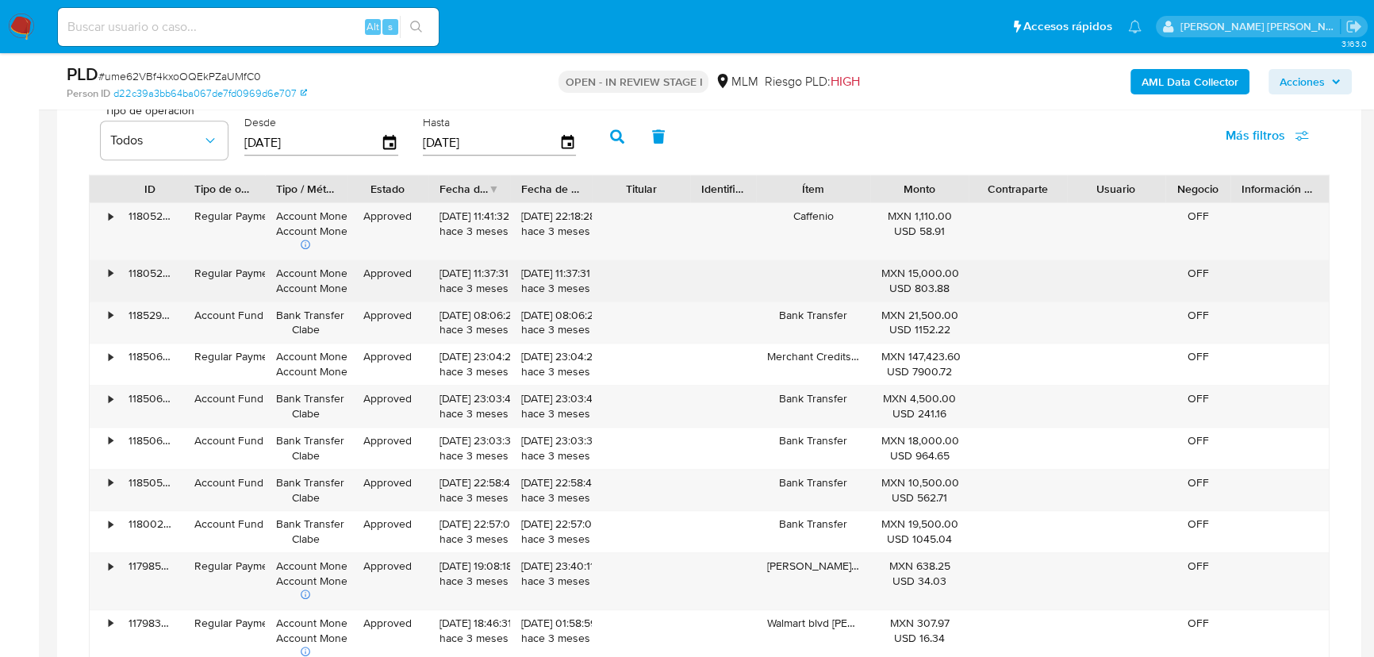
drag, startPoint x: 423, startPoint y: 282, endPoint x: 589, endPoint y: 270, distance: 166.9
click at [589, 270] on div "• 118052356349 Regular Payment Account Money Account Money Approved 14/07/2025 …" at bounding box center [709, 280] width 1239 height 41
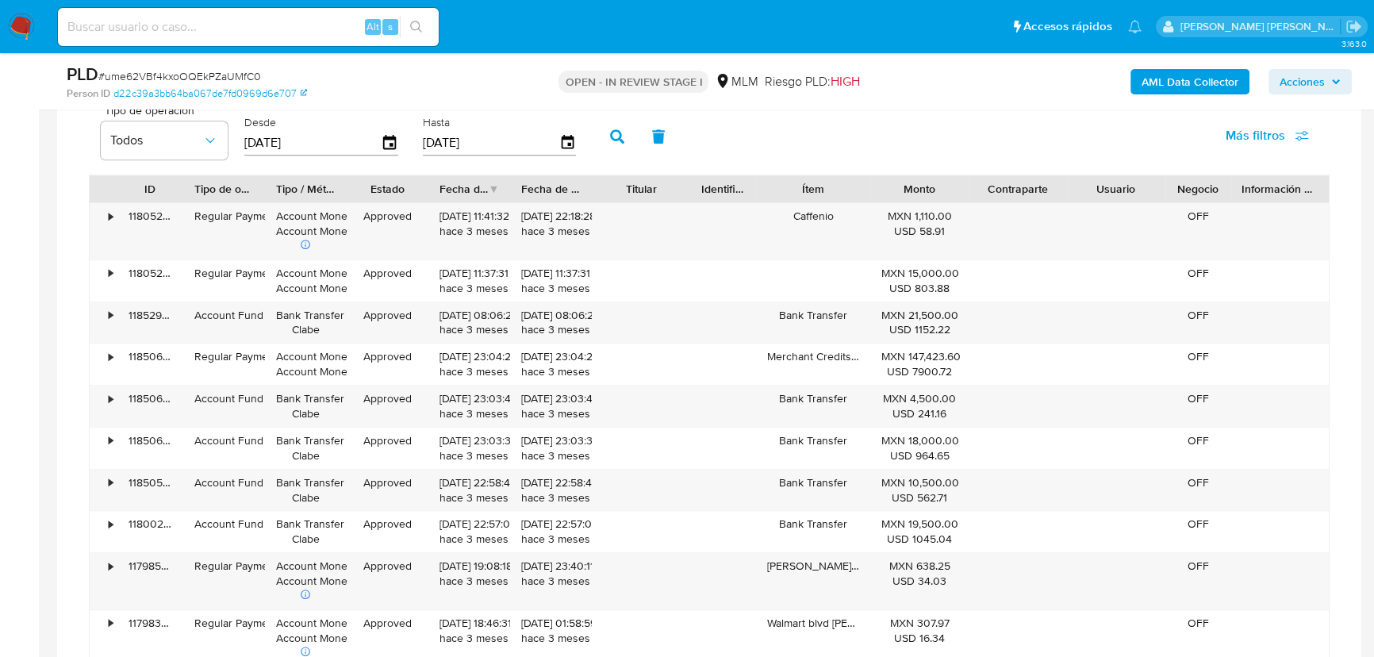
click at [1342, 304] on div "Transaccionalidad Consulta el resumen de los movimientos del usuario Informació…" at bounding box center [709, 653] width 1279 height 1694
click at [1336, 320] on div "Transaccionalidad Consulta el resumen de los movimientos del usuario Informació…" at bounding box center [709, 653] width 1279 height 1694
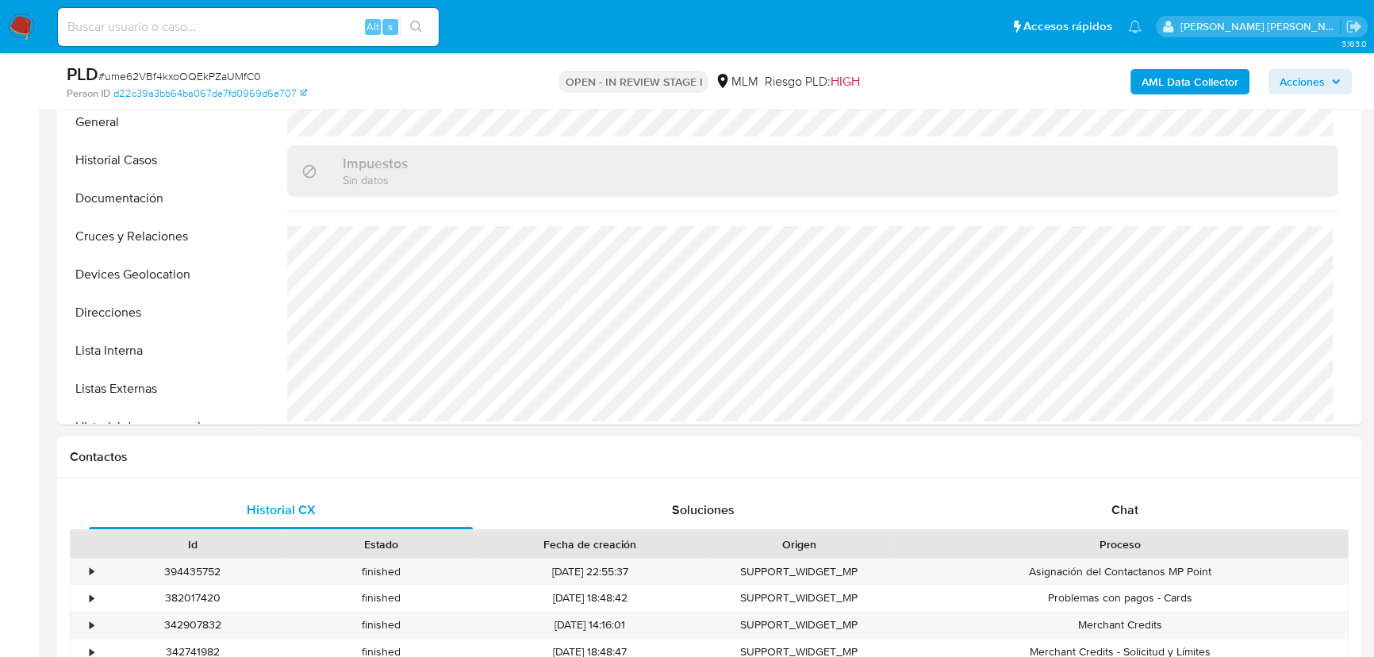
scroll to position [288, 0]
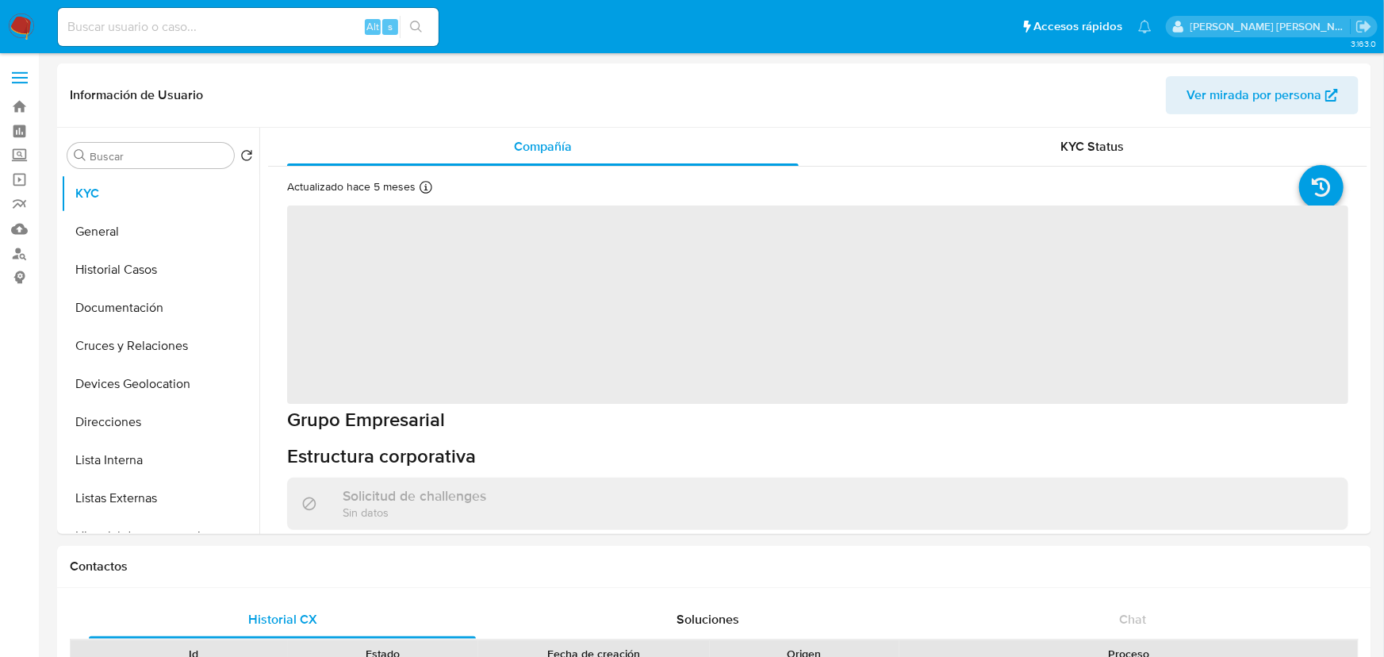
select select "10"
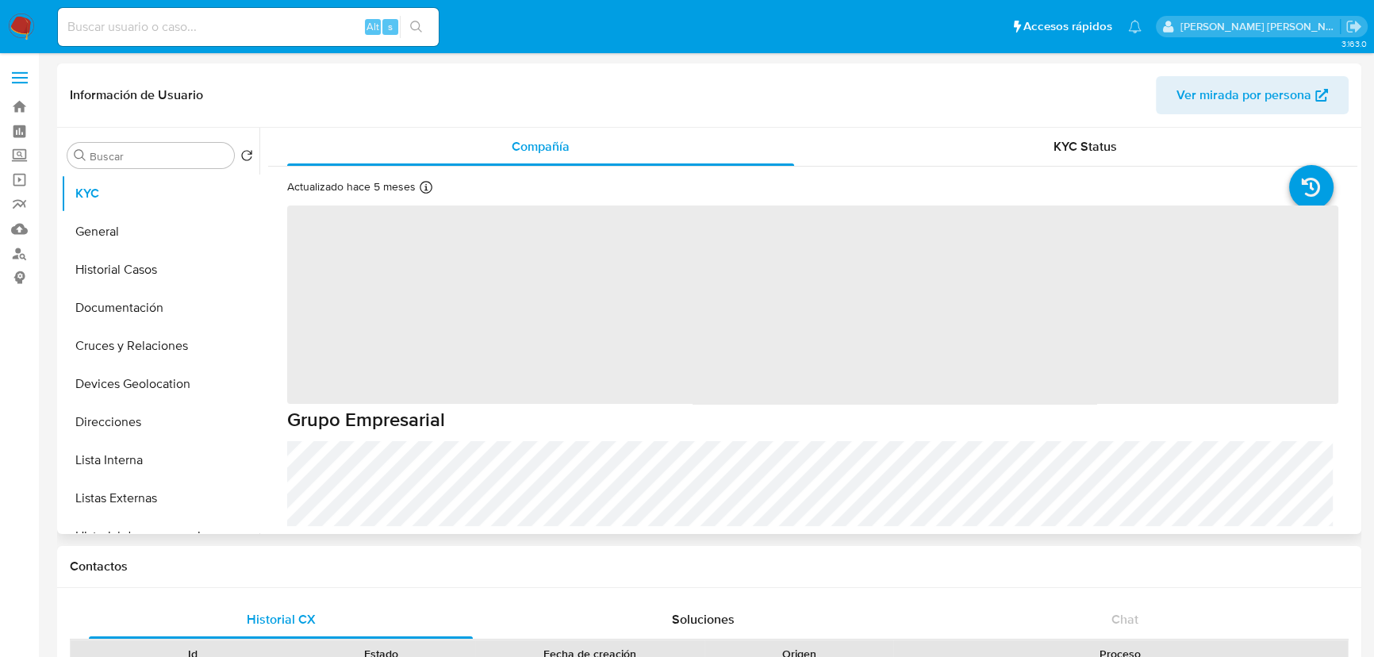
select select "10"
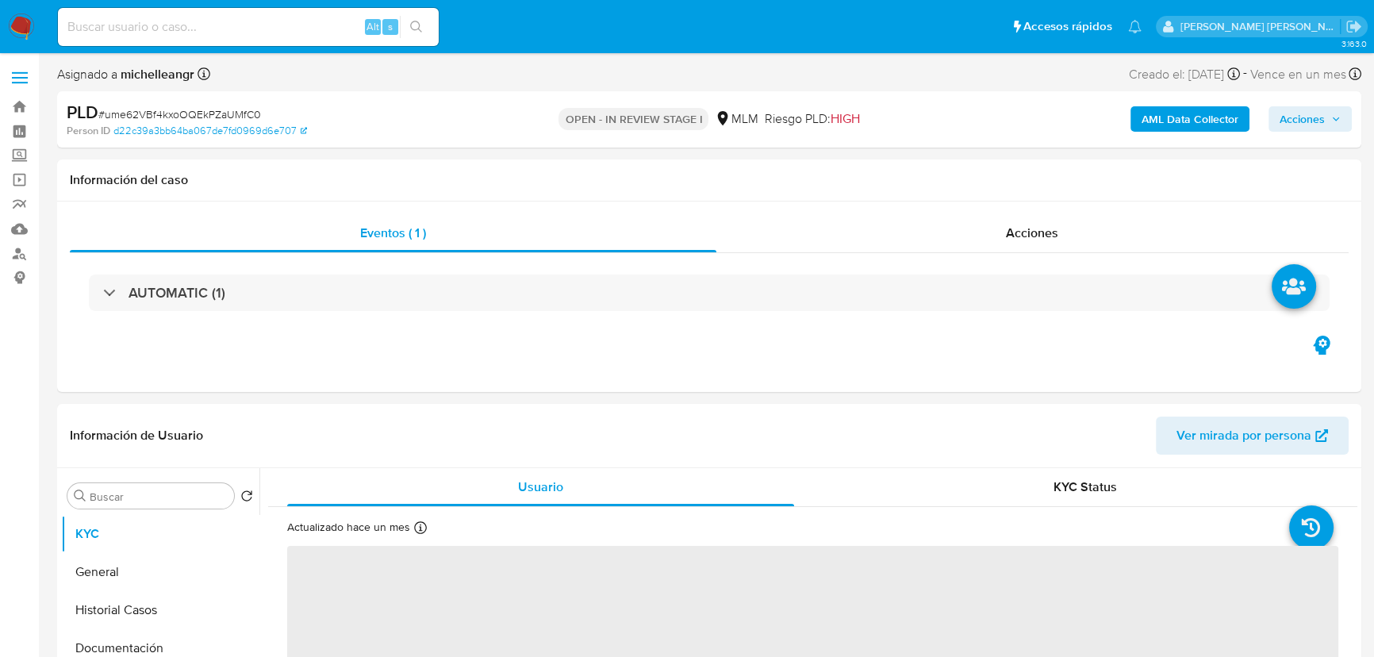
select select "10"
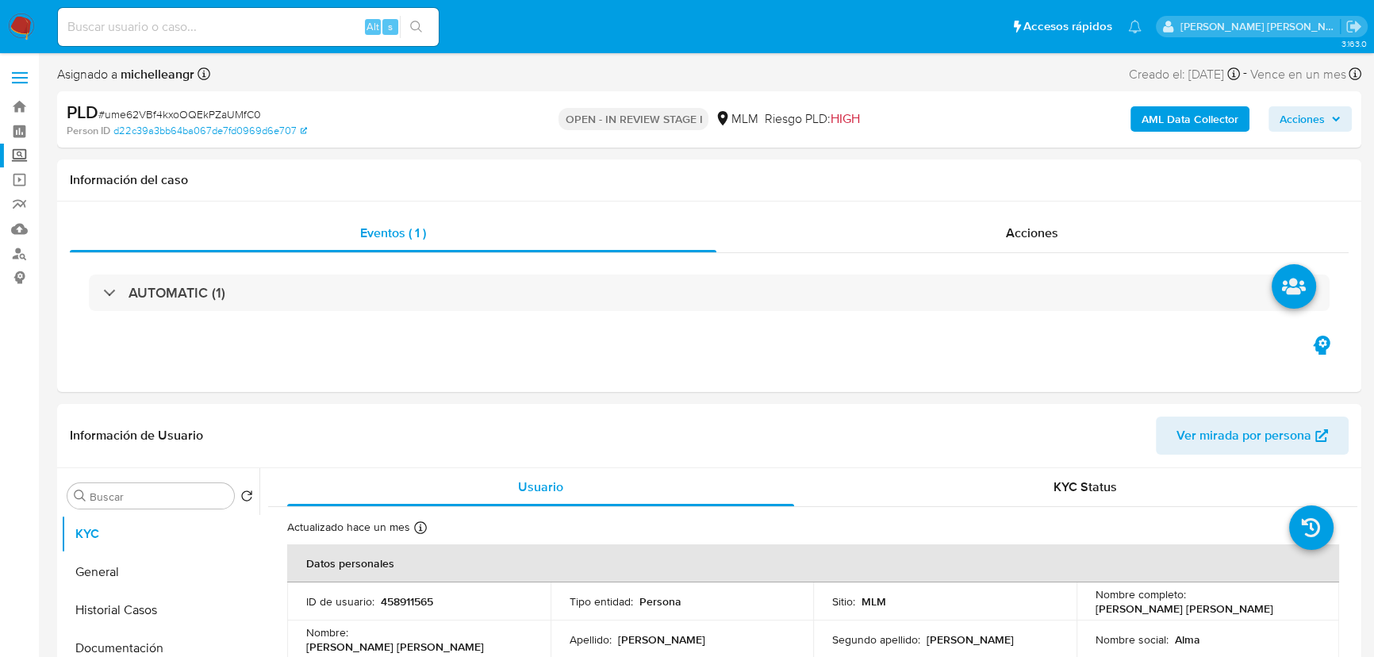
click at [14, 158] on label "Screening" at bounding box center [94, 156] width 189 height 25
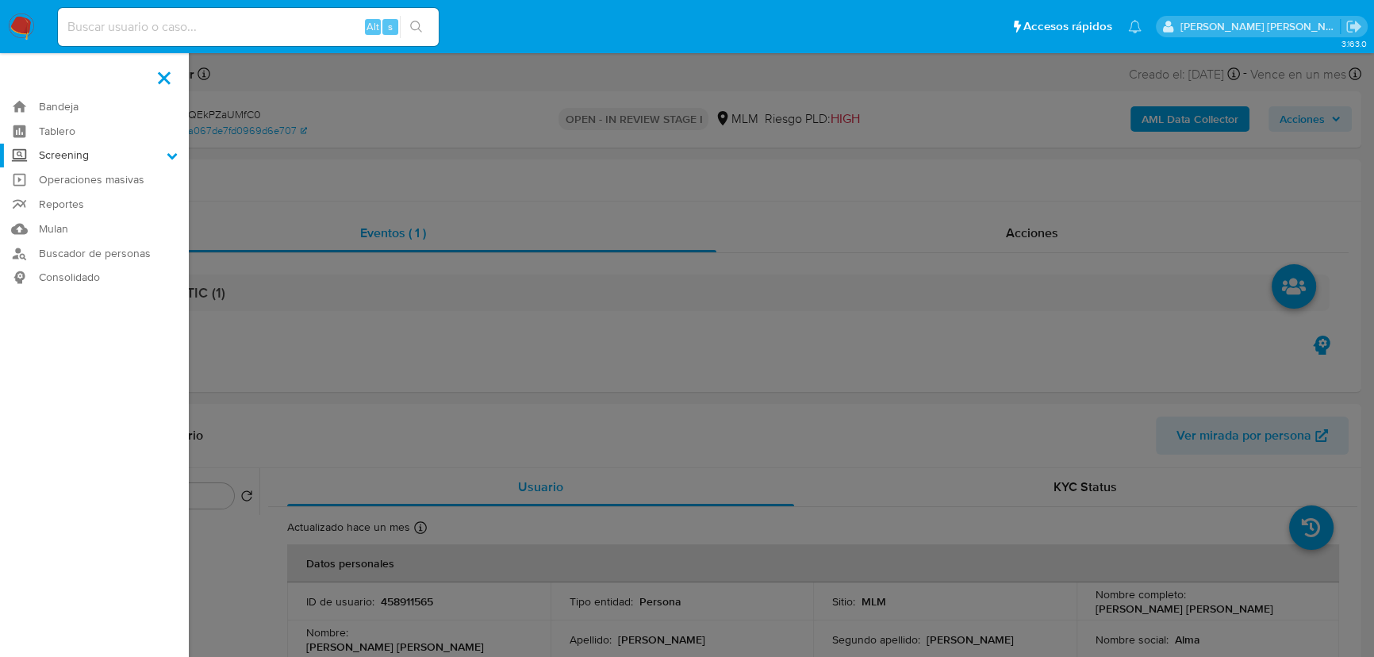
click at [0, 0] on input "Screening" at bounding box center [0, 0] width 0 height 0
click at [56, 214] on link "Herramientas" at bounding box center [94, 218] width 189 height 20
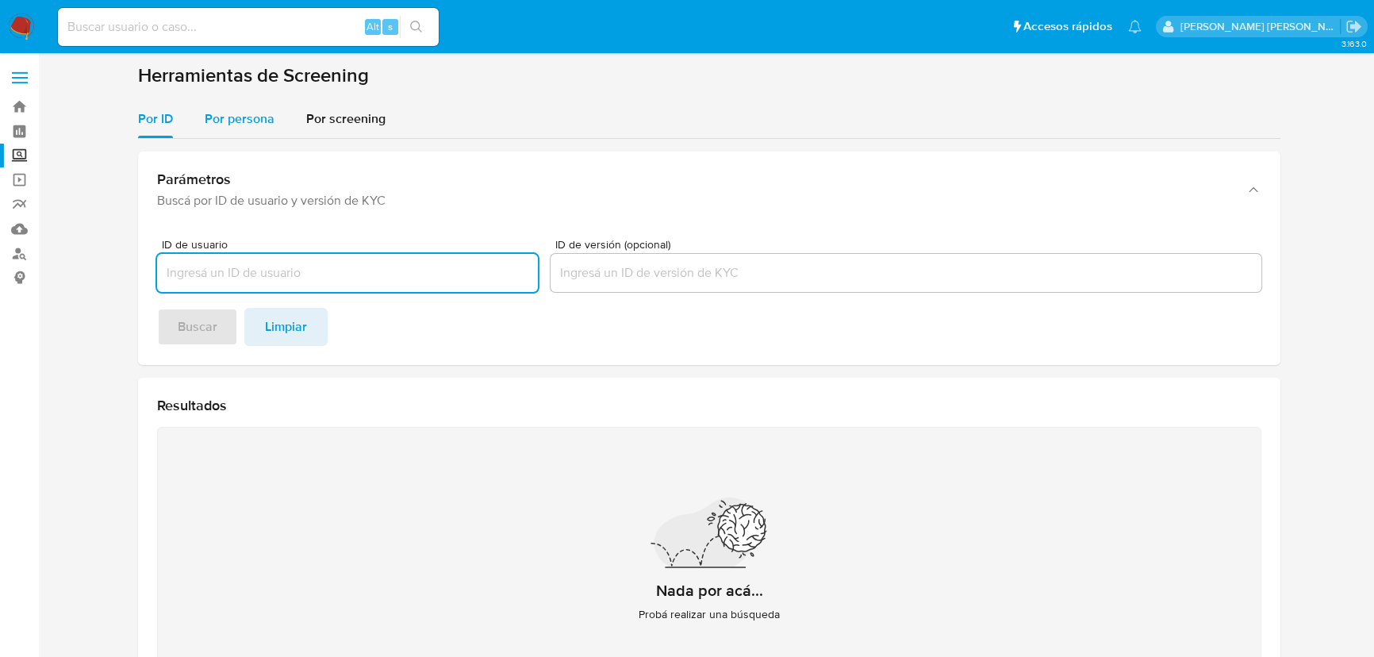
drag, startPoint x: 236, startPoint y: 143, endPoint x: 235, endPoint y: 134, distance: 8.9
click at [235, 139] on div "Parámetros Buscá por ID de usuario y versión de KYC ID de usuario ID de versión…" at bounding box center [709, 437] width 1142 height 597
click at [232, 131] on div "Por persona" at bounding box center [240, 119] width 70 height 38
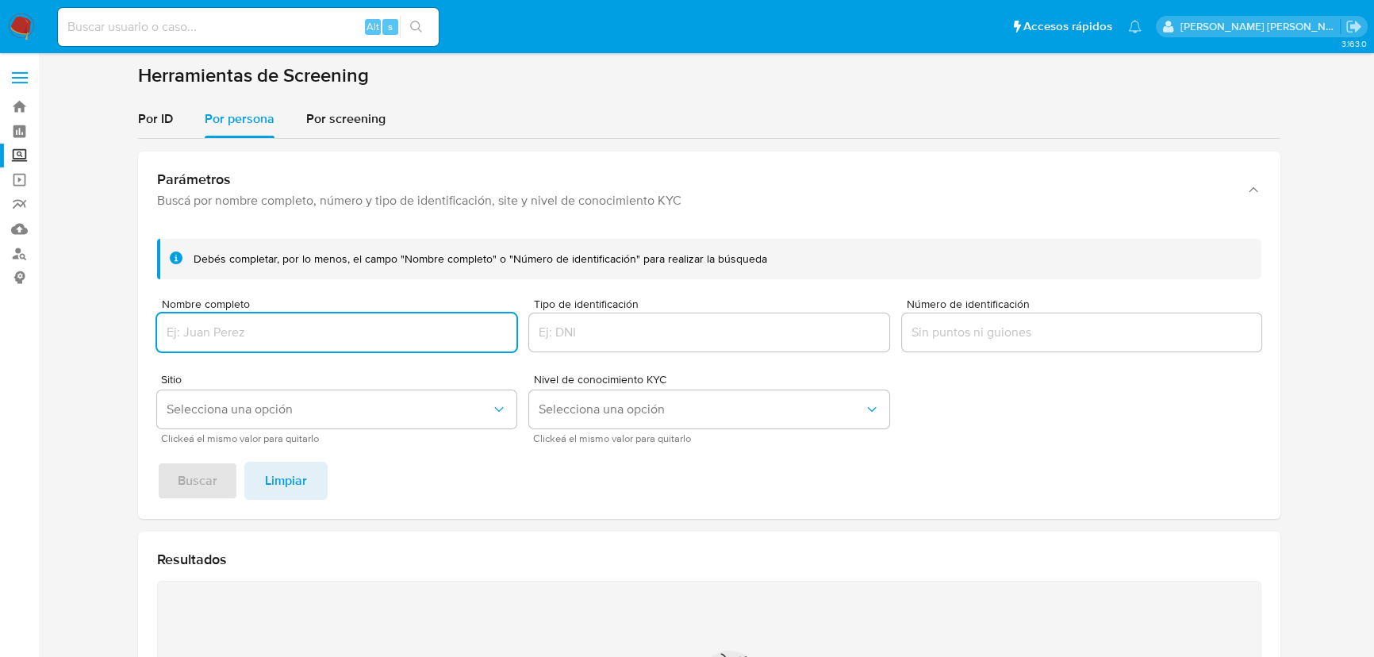
drag, startPoint x: 274, startPoint y: 325, endPoint x: 333, endPoint y: 286, distance: 70.8
click at [270, 318] on div at bounding box center [336, 332] width 359 height 38
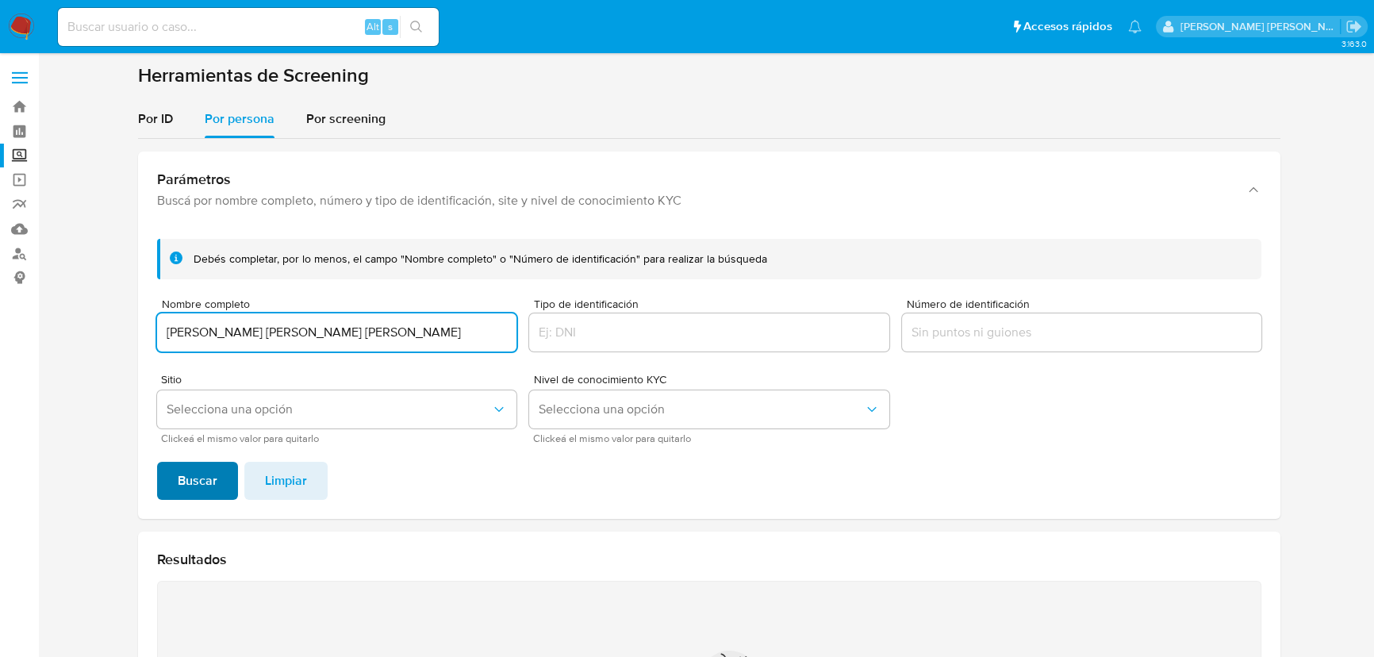
type input "[PERSON_NAME] [PERSON_NAME] [PERSON_NAME]"
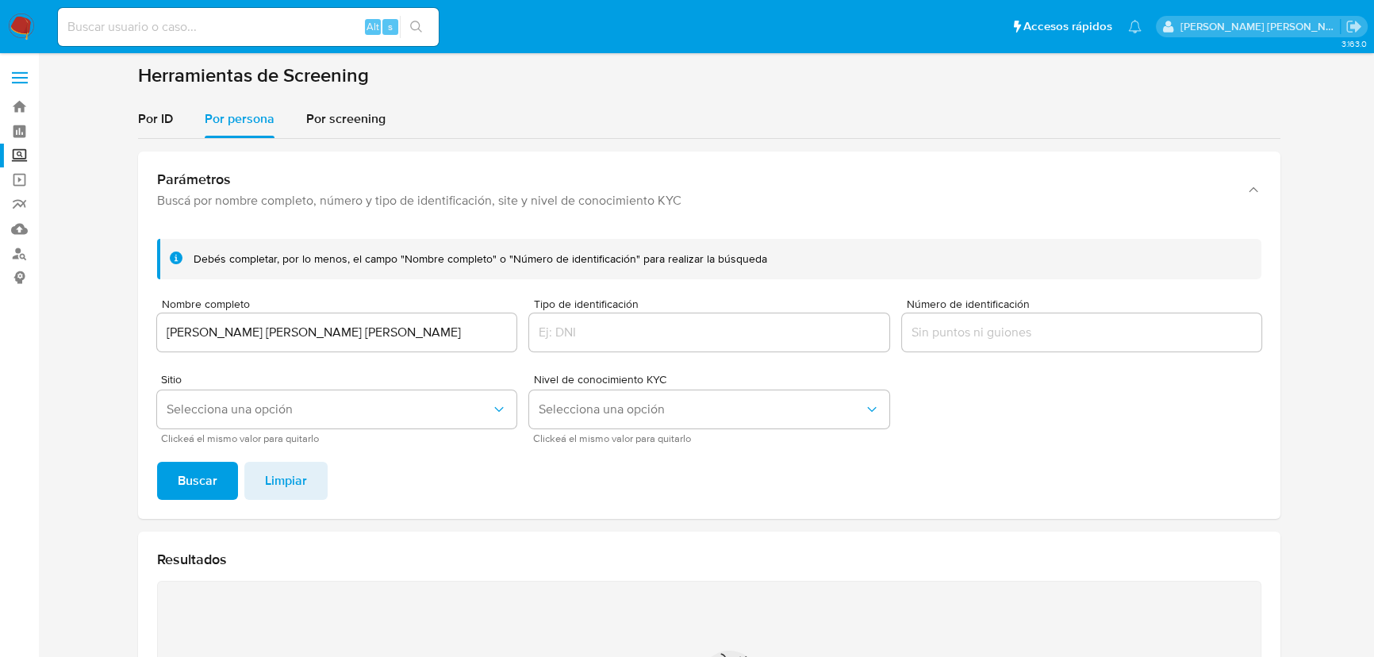
click at [194, 475] on span "Buscar" at bounding box center [198, 480] width 40 height 35
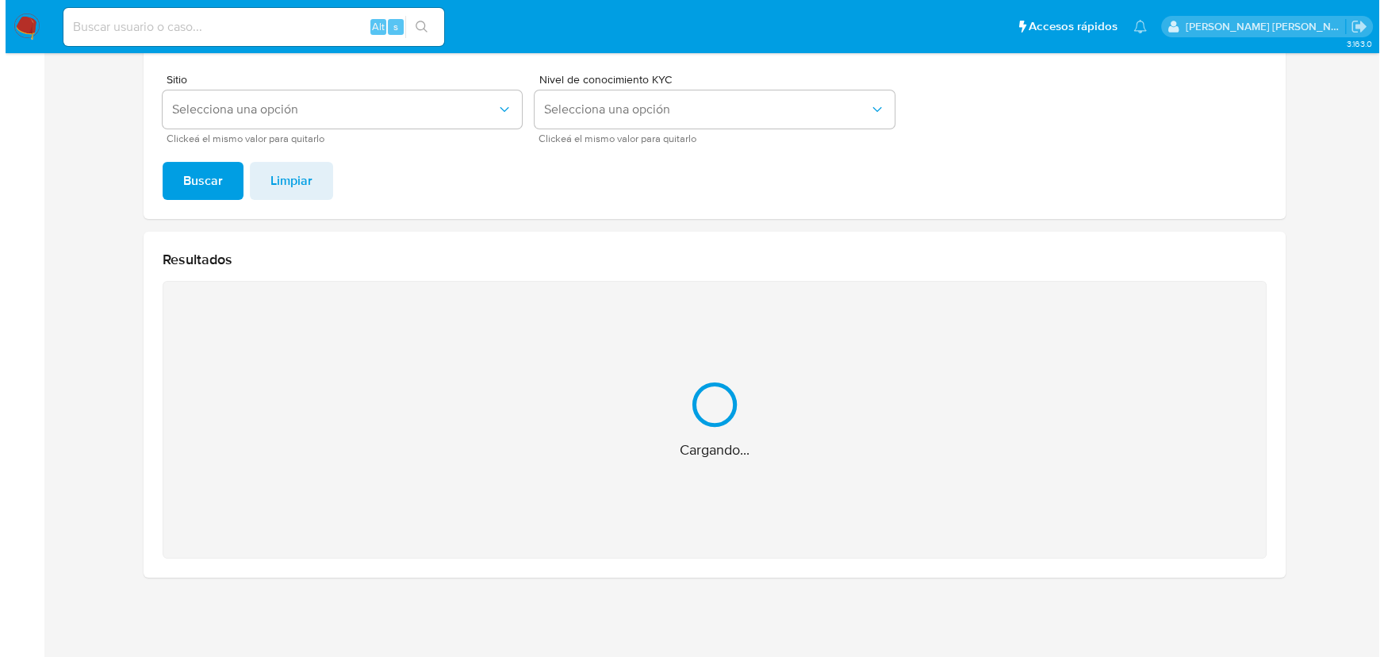
scroll to position [48, 0]
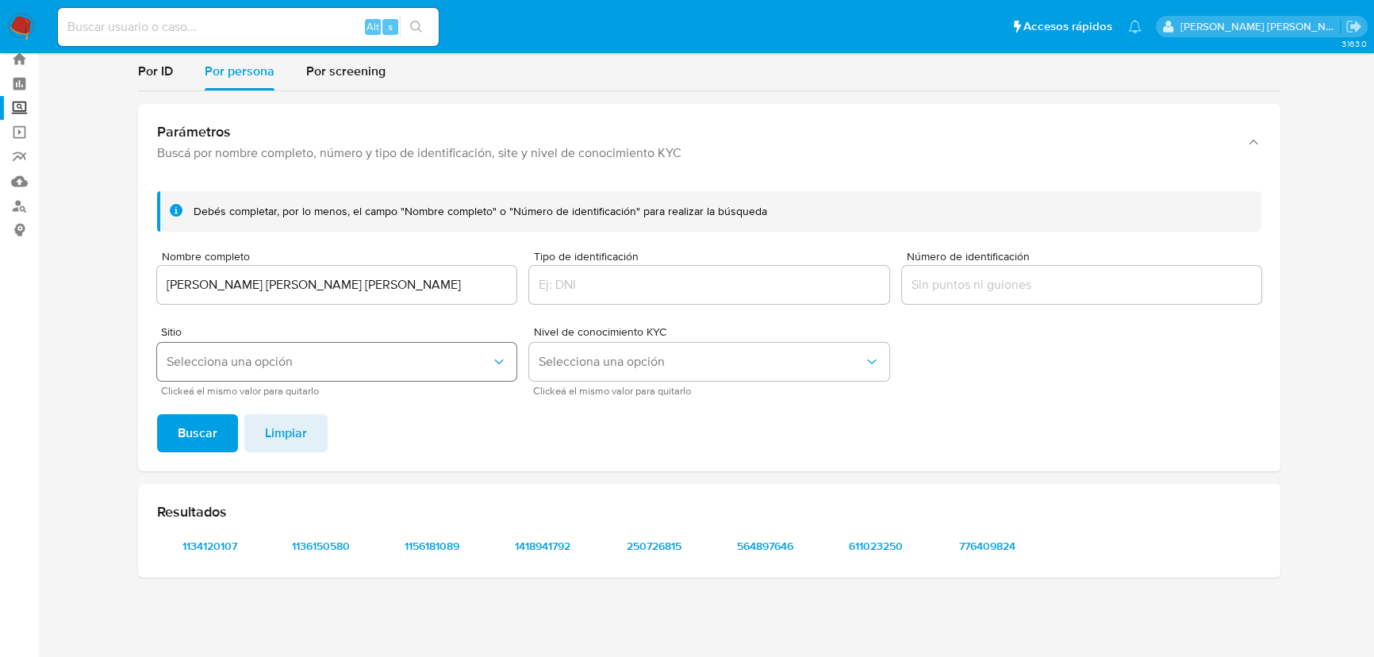
click at [280, 356] on span "Selecciona una opción" at bounding box center [329, 362] width 324 height 16
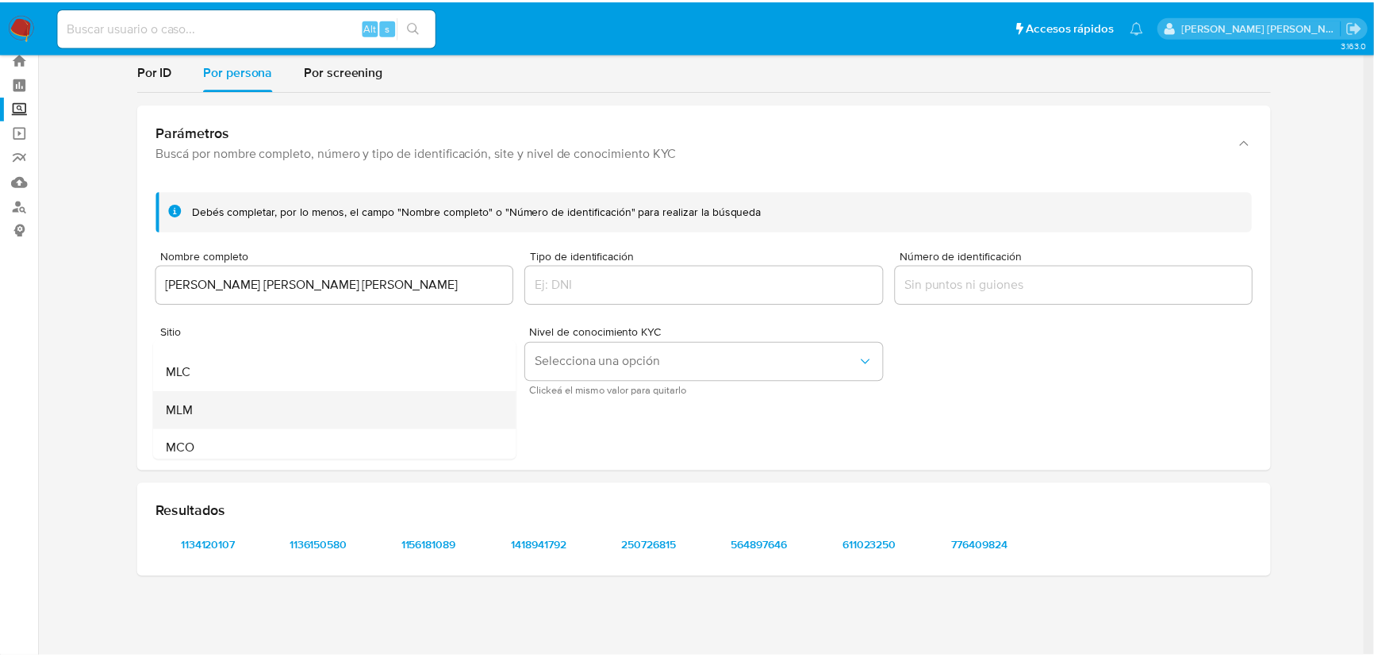
scroll to position [71, 0]
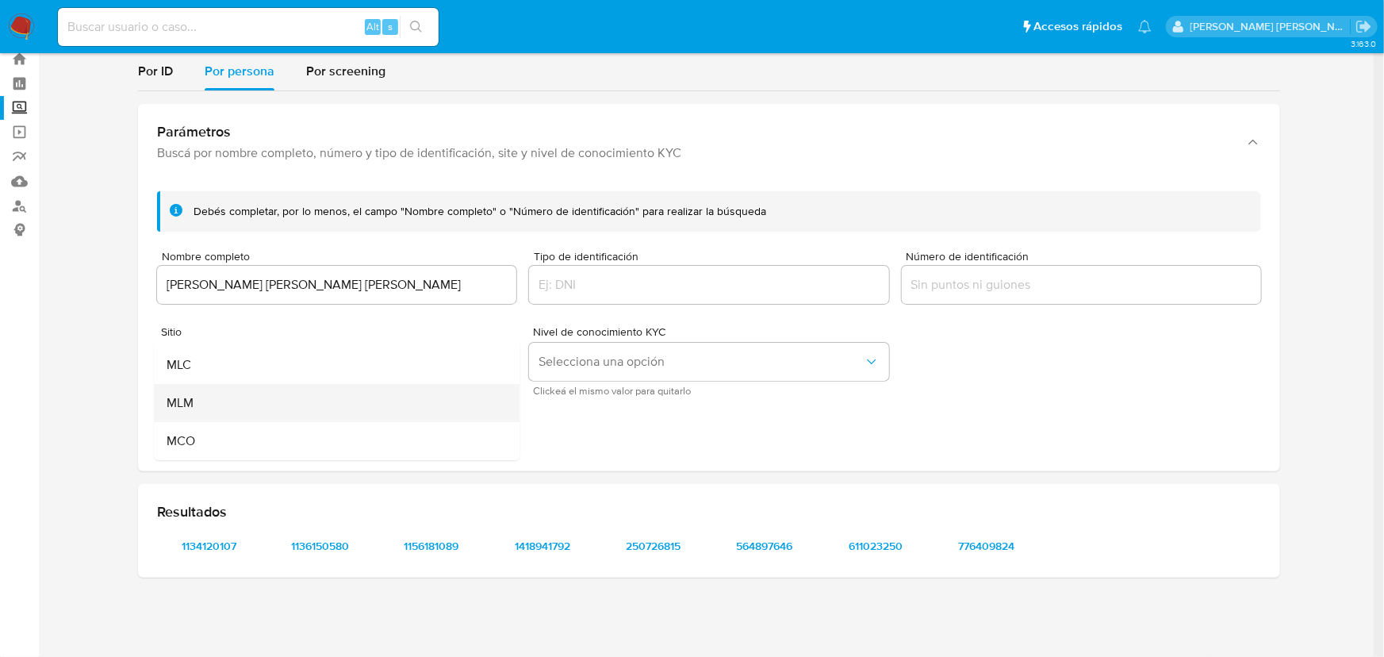
click at [251, 411] on div "MLM" at bounding box center [332, 403] width 331 height 38
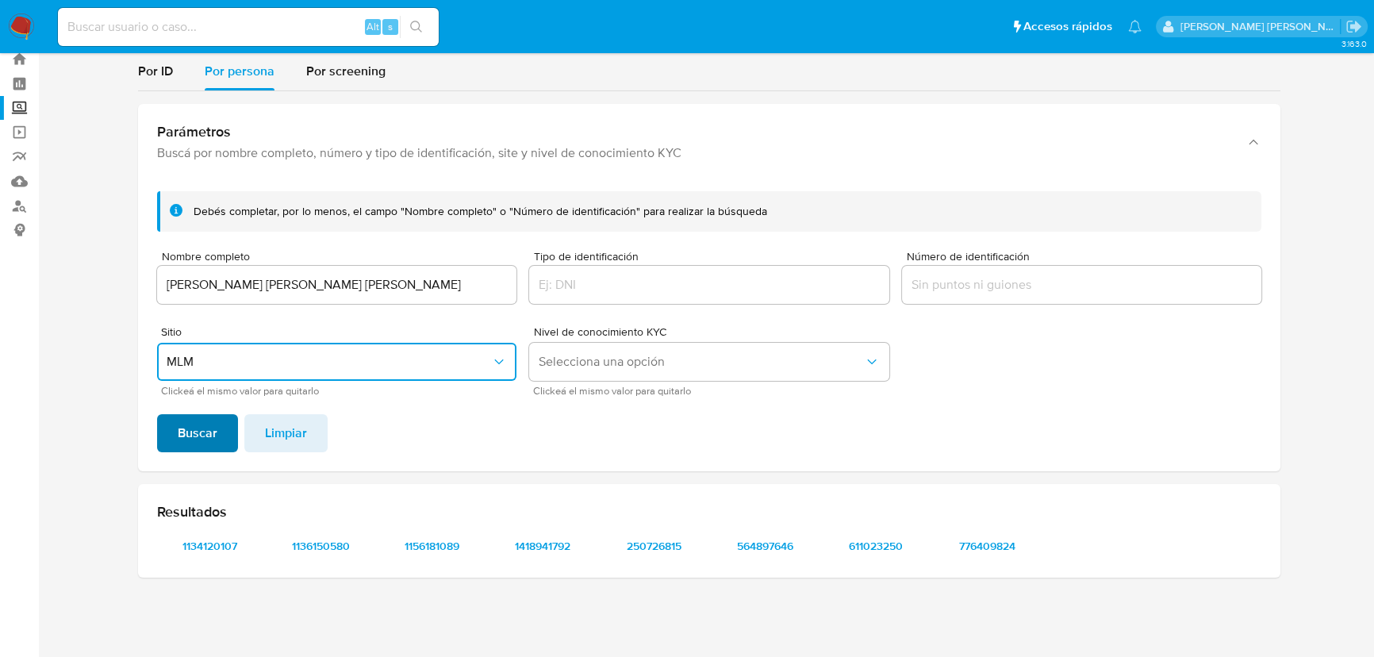
click at [201, 427] on span "Buscar" at bounding box center [198, 433] width 40 height 35
click at [201, 542] on span "1134120107" at bounding box center [209, 546] width 82 height 22
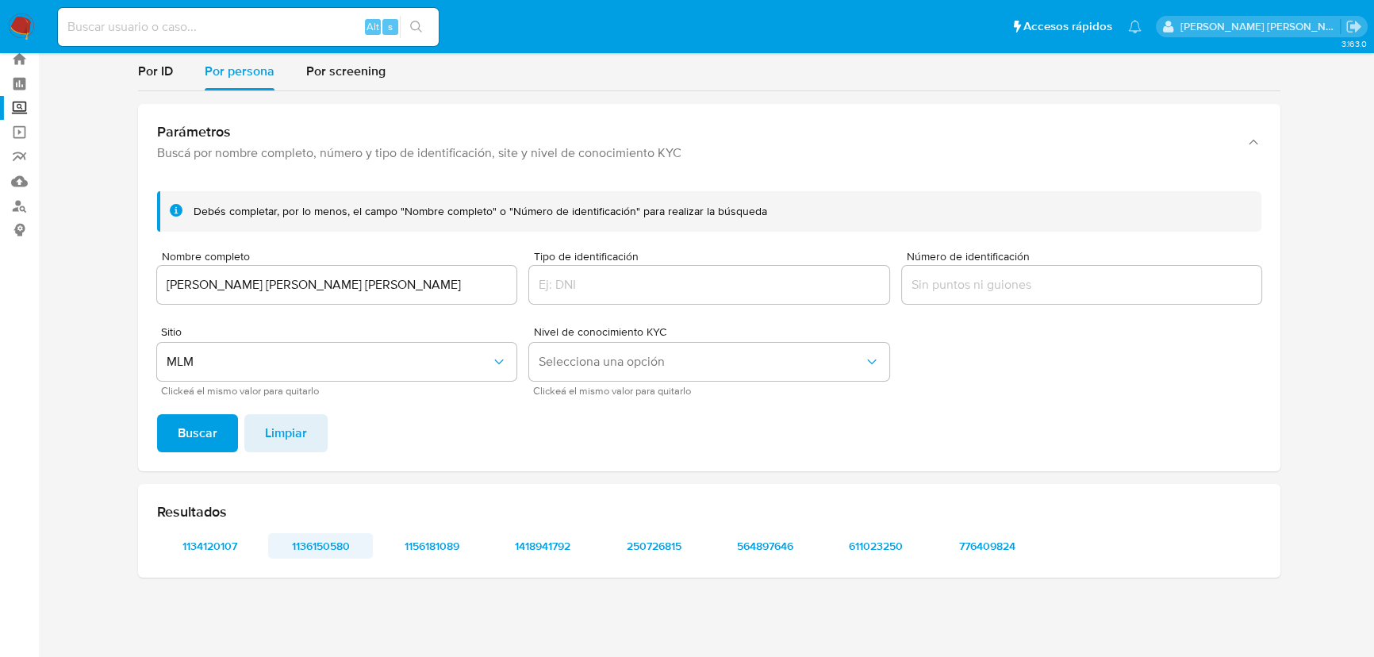
click at [308, 546] on span "1136150580" at bounding box center [320, 546] width 82 height 22
click at [429, 548] on span "1156181089" at bounding box center [431, 546] width 82 height 22
click at [544, 544] on span "1418941792" at bounding box center [542, 546] width 82 height 22
click at [664, 552] on span "250726815" at bounding box center [653, 546] width 82 height 22
click at [775, 556] on span "564897646" at bounding box center [764, 546] width 82 height 22
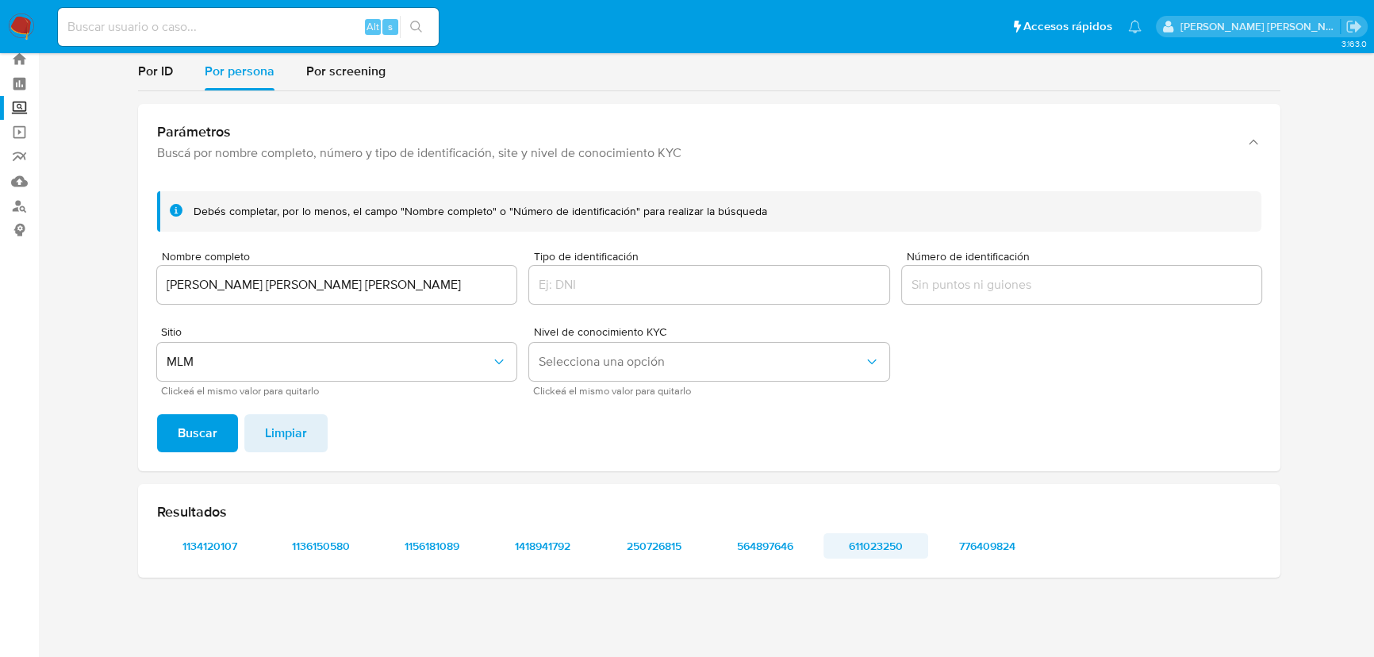
click at [878, 539] on span "611023250" at bounding box center [875, 546] width 82 height 22
click at [999, 547] on span "776409824" at bounding box center [986, 546] width 82 height 22
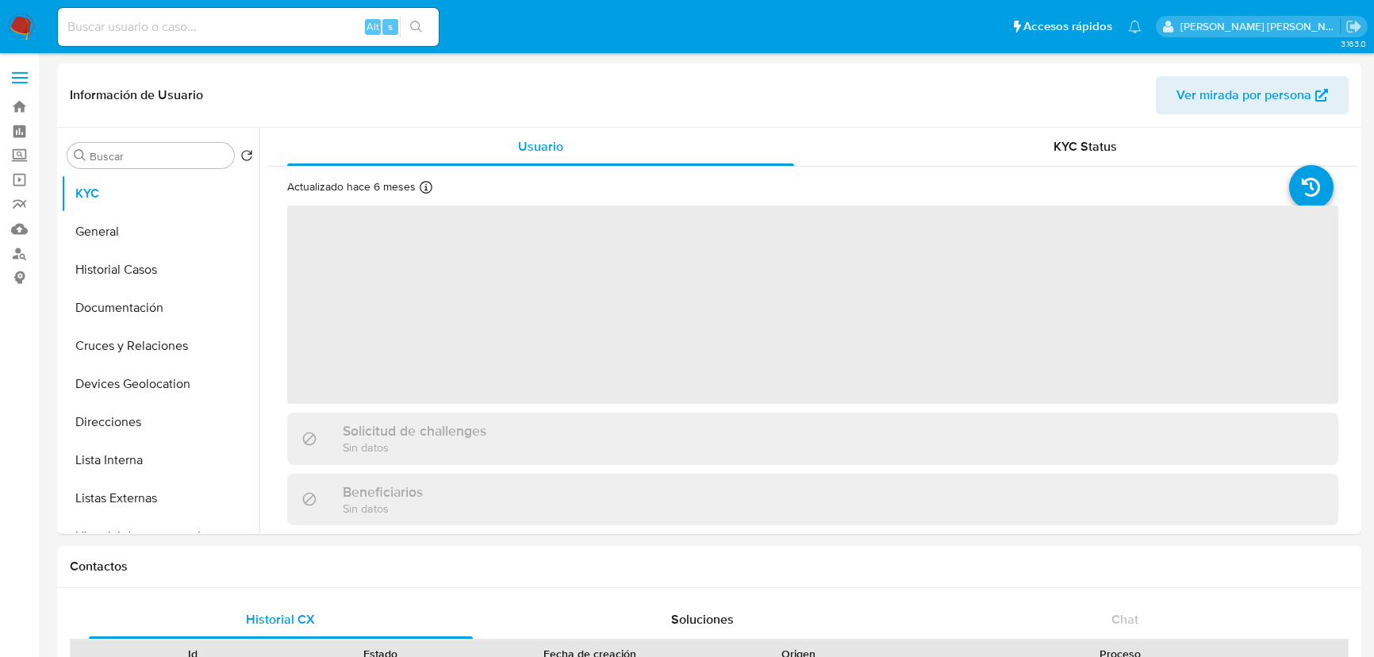
select select "10"
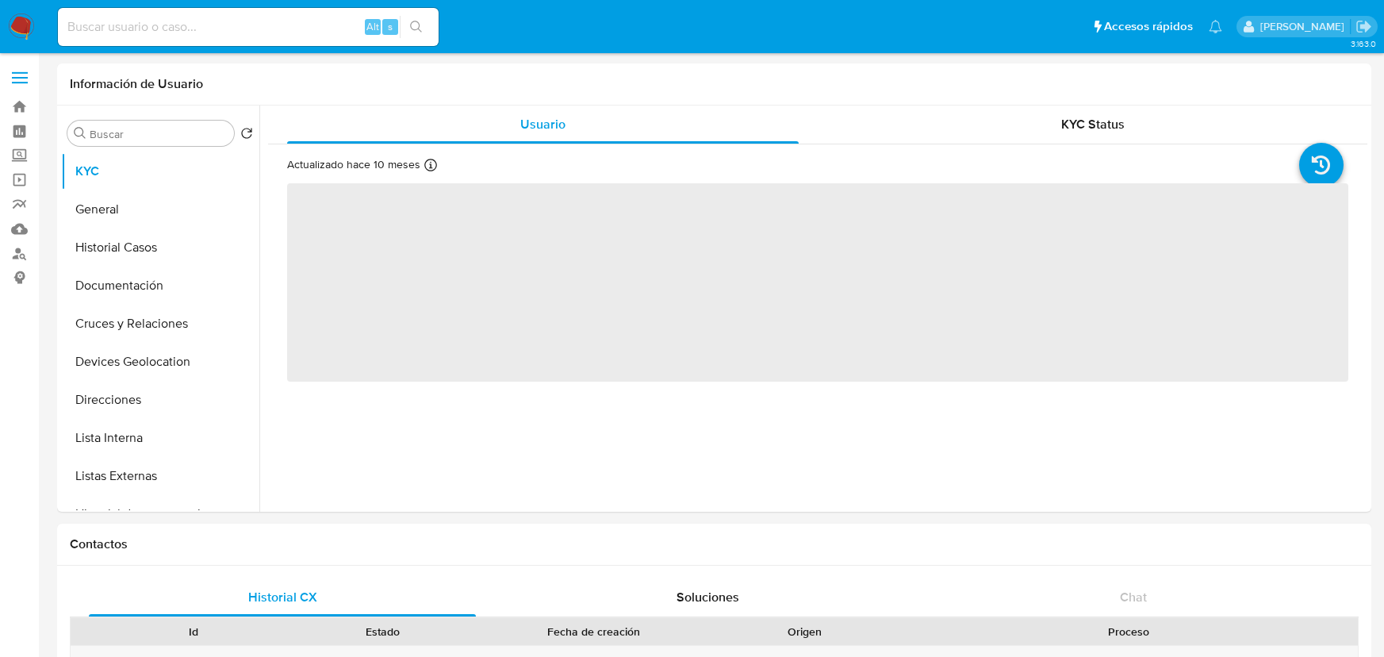
select select "10"
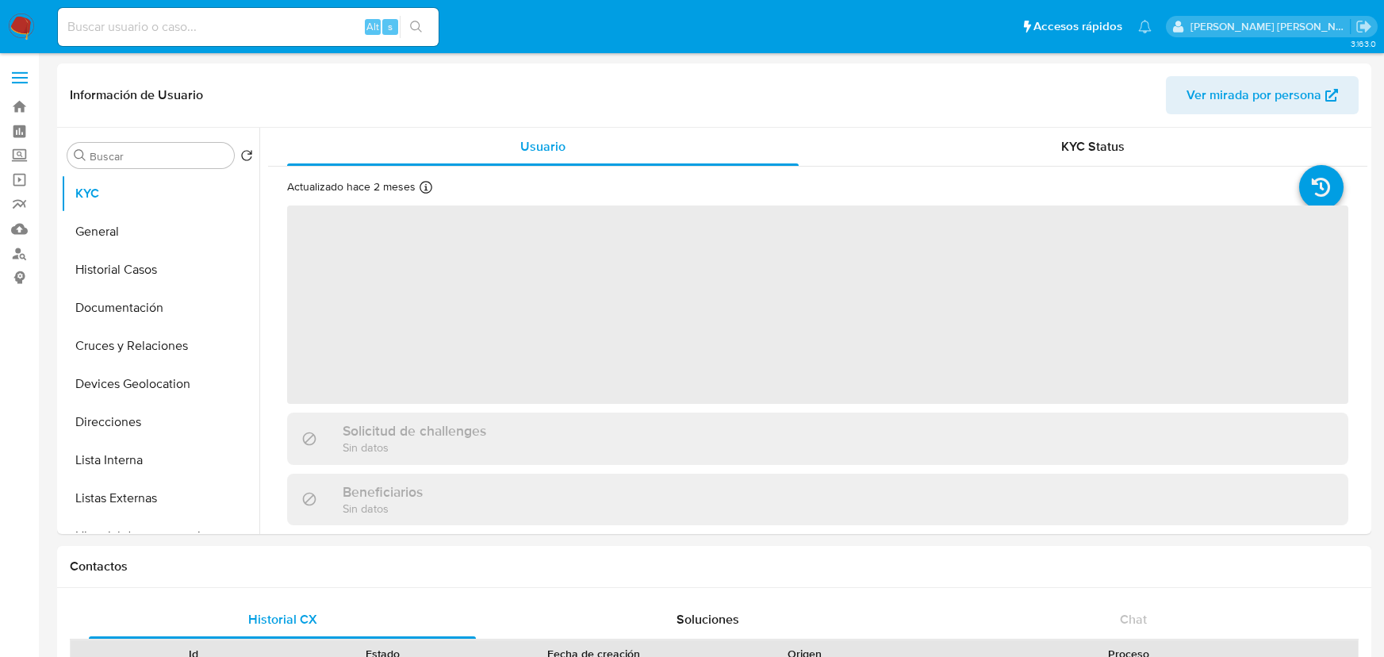
select select "10"
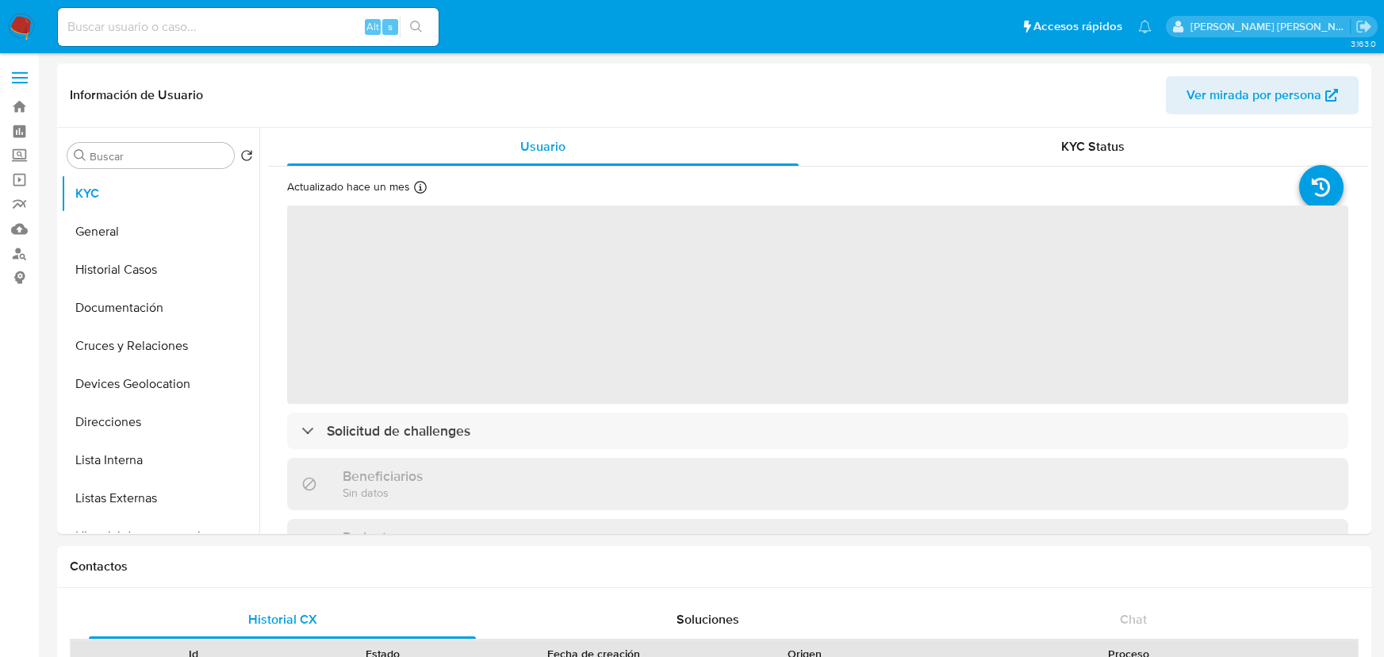
select select "10"
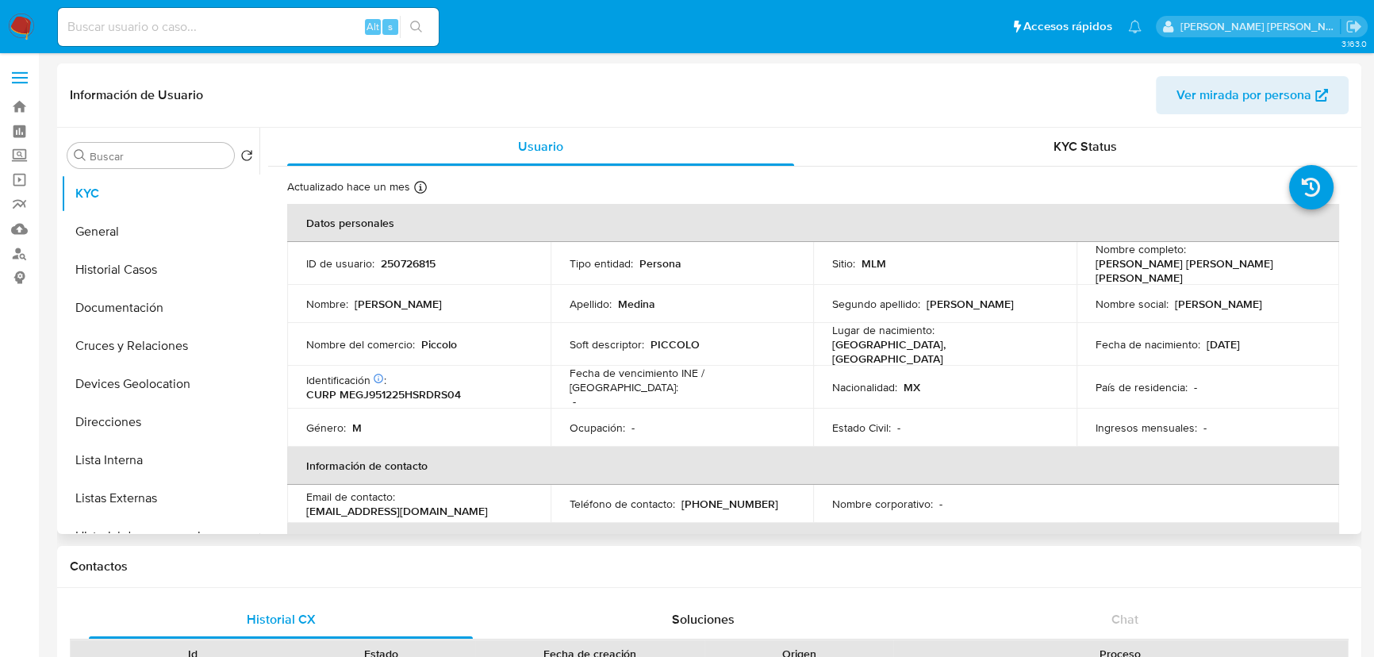
click at [133, 224] on button "General" at bounding box center [160, 232] width 198 height 38
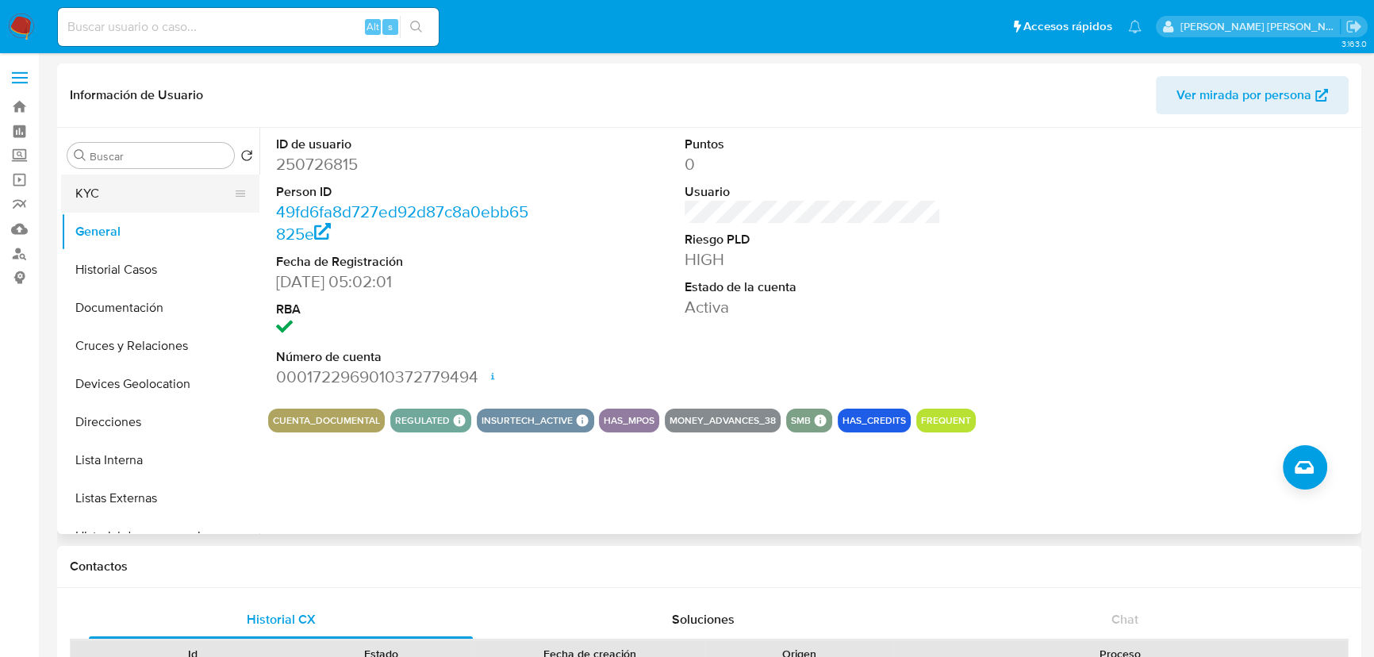
click at [107, 201] on button "KYC" at bounding box center [154, 193] width 186 height 38
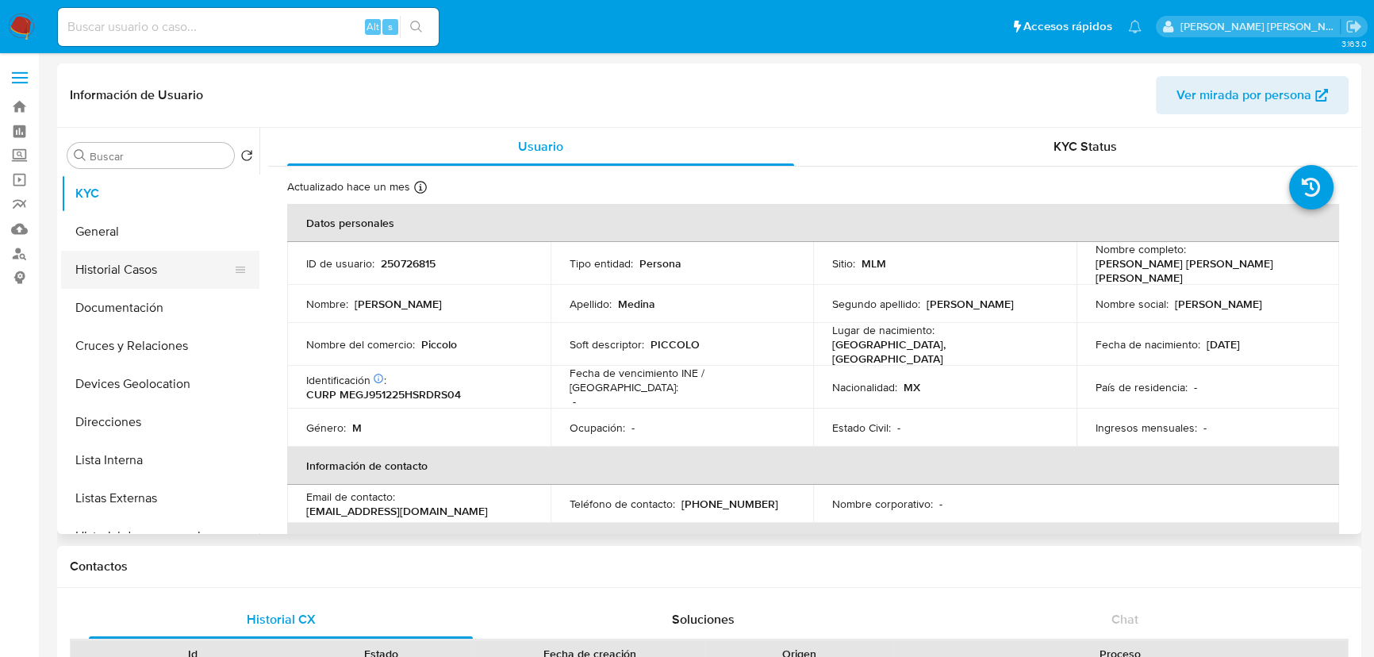
click at [169, 270] on button "Historial Casos" at bounding box center [154, 270] width 186 height 38
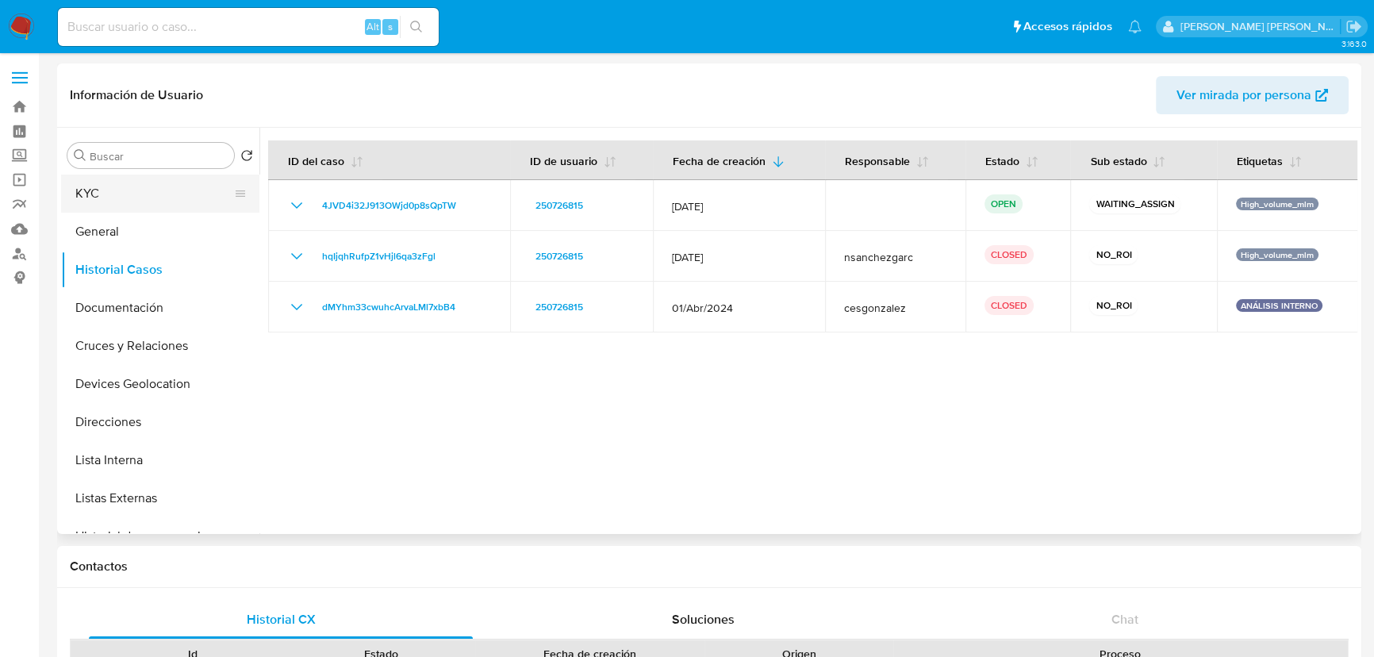
click at [82, 195] on button "KYC" at bounding box center [154, 193] width 186 height 38
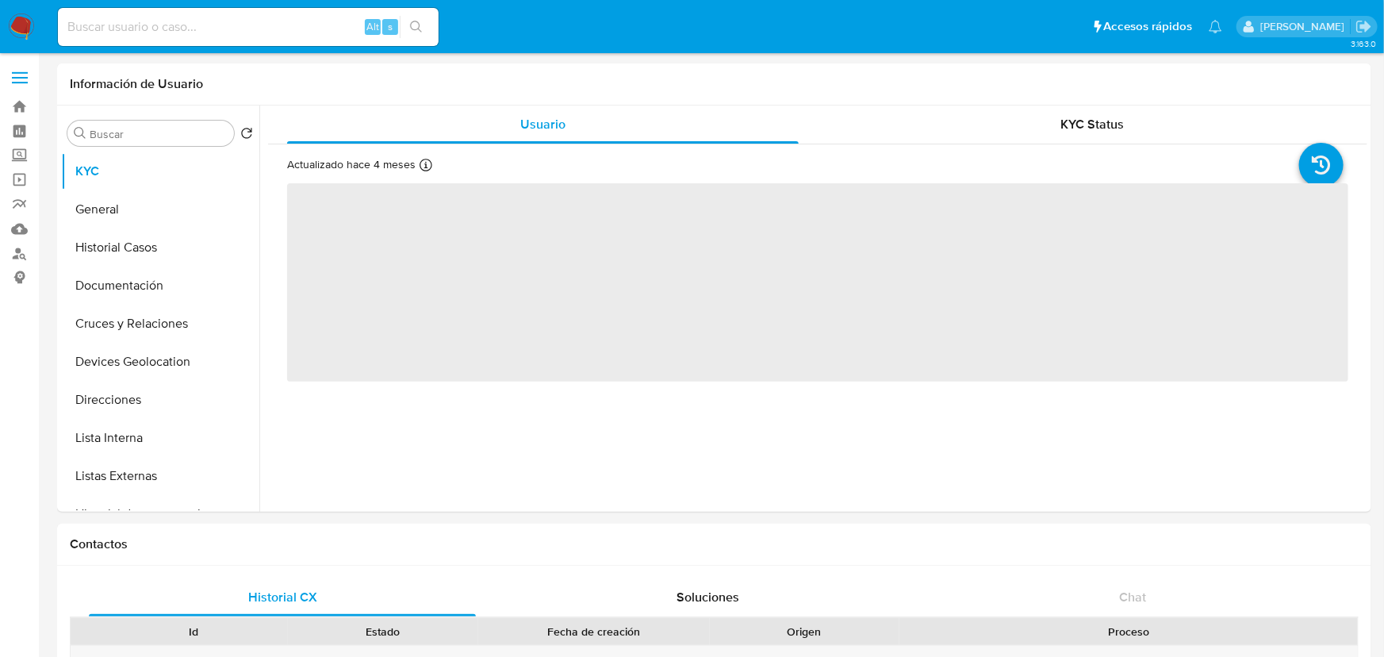
select select "10"
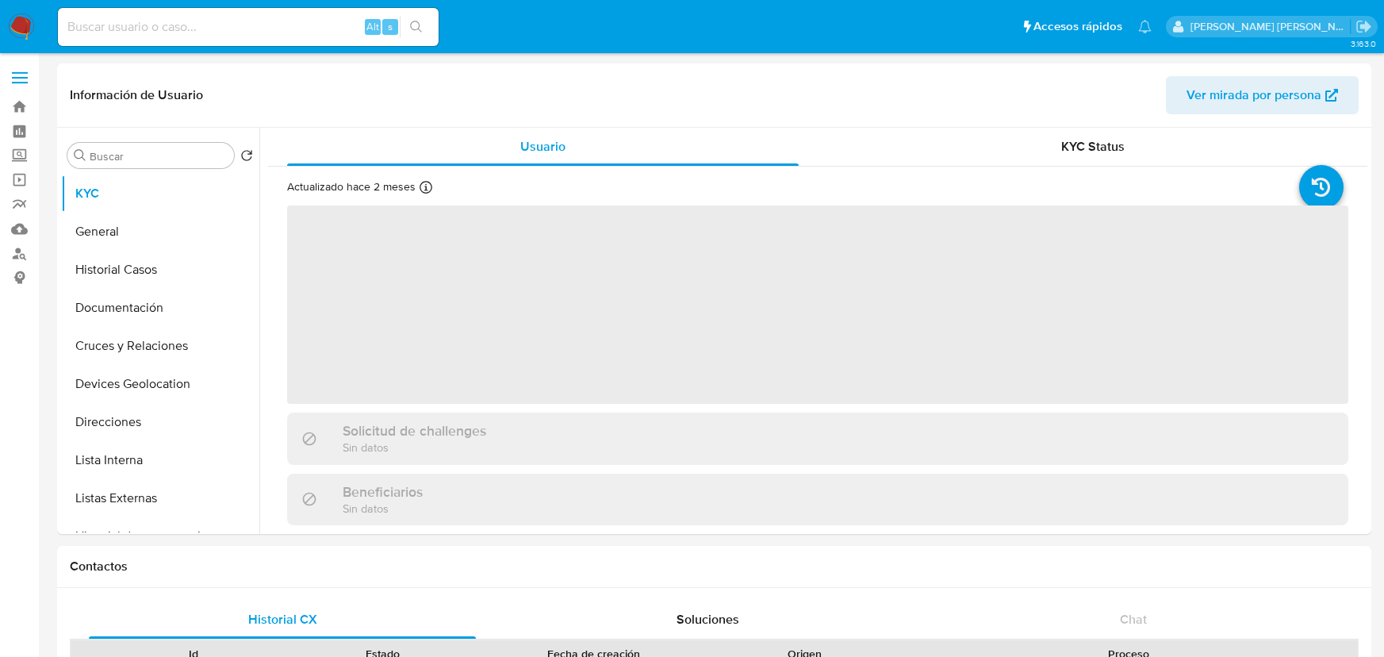
select select "10"
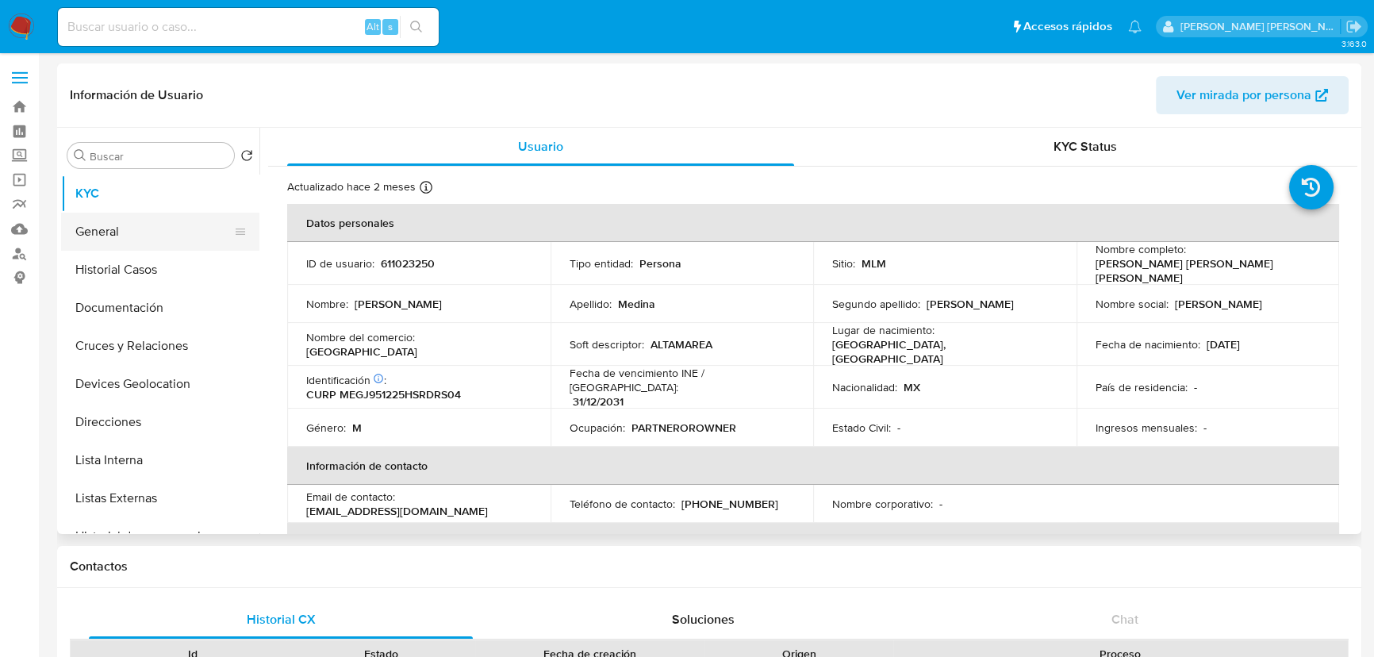
click at [113, 225] on button "General" at bounding box center [154, 232] width 186 height 38
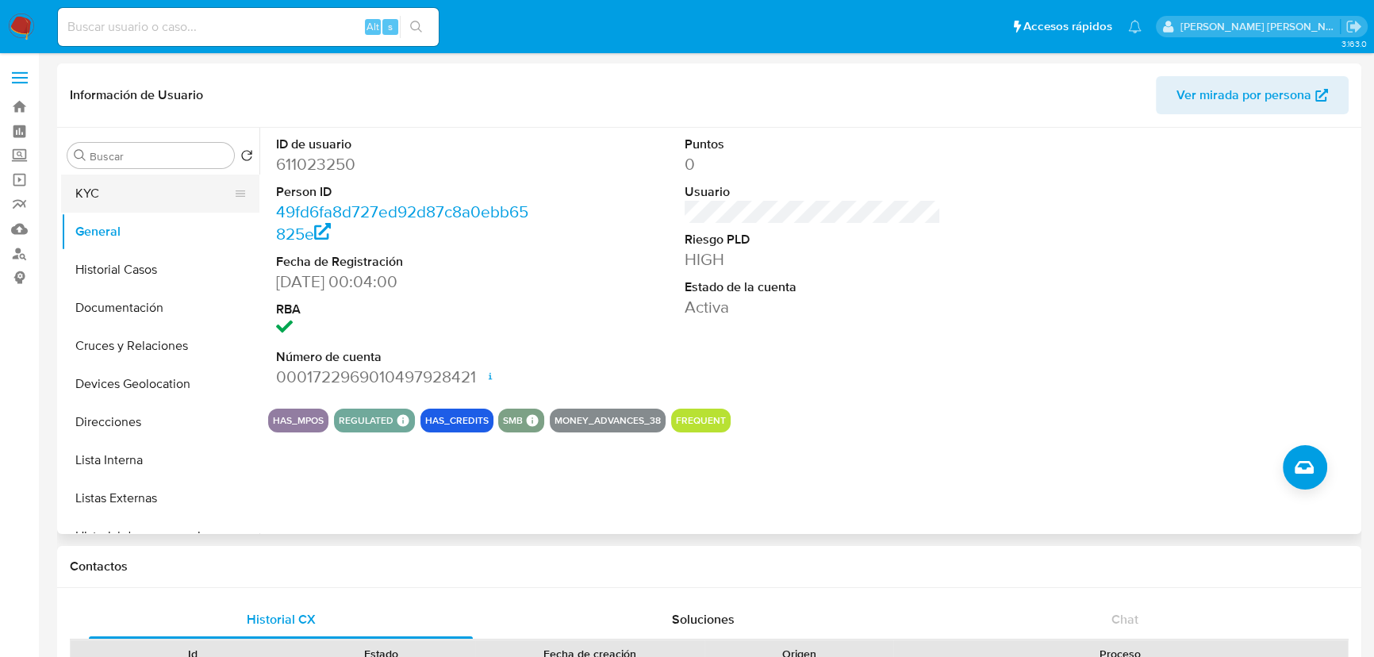
click at [159, 204] on button "KYC" at bounding box center [154, 193] width 186 height 38
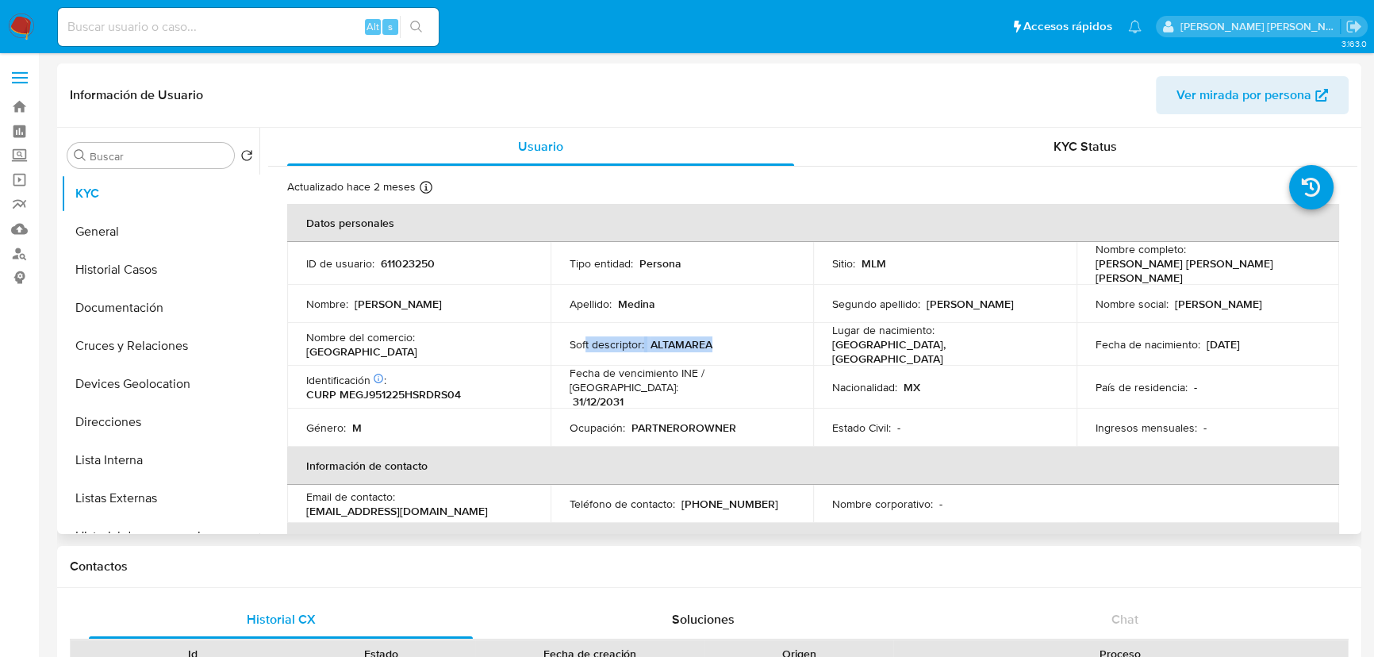
drag, startPoint x: 705, startPoint y: 344, endPoint x: 582, endPoint y: 340, distance: 123.0
click at [582, 340] on div "Soft descriptor : ALTAMAREA" at bounding box center [681, 344] width 225 height 14
click at [152, 274] on button "Historial Casos" at bounding box center [154, 270] width 186 height 38
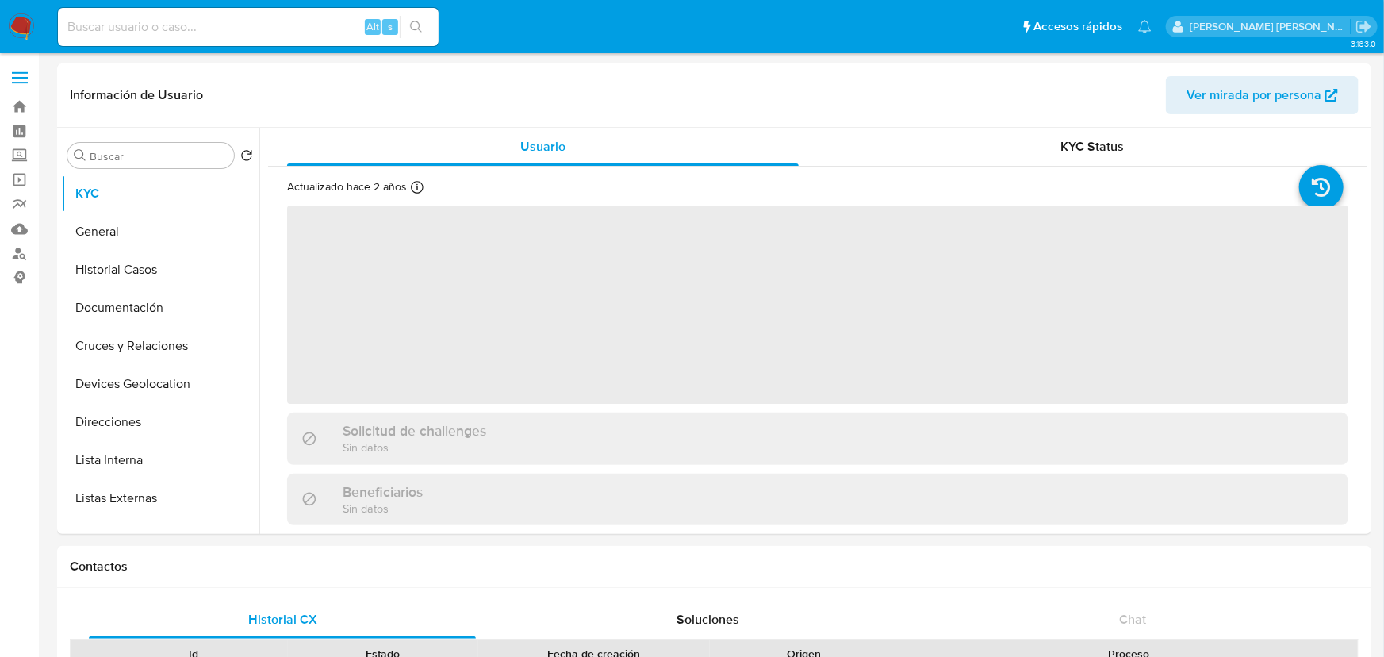
select select "10"
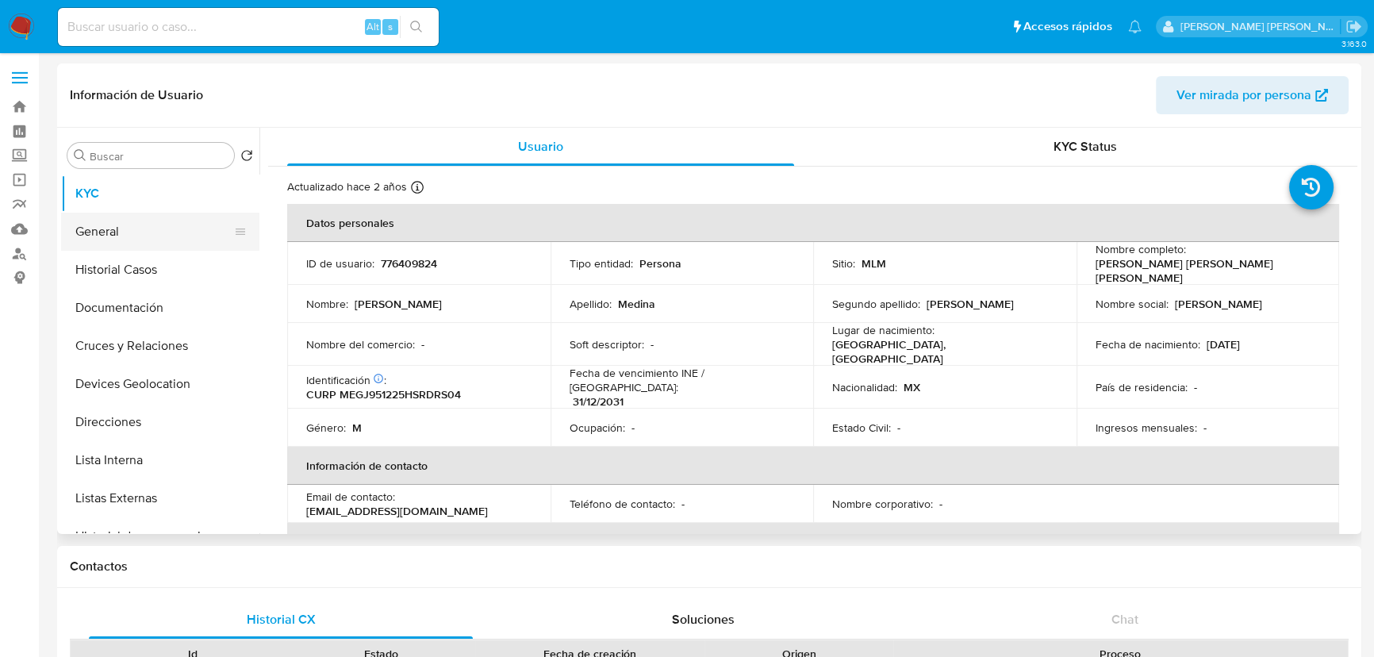
click at [114, 236] on button "General" at bounding box center [154, 232] width 186 height 38
